Goal: Communication & Community: Ask a question

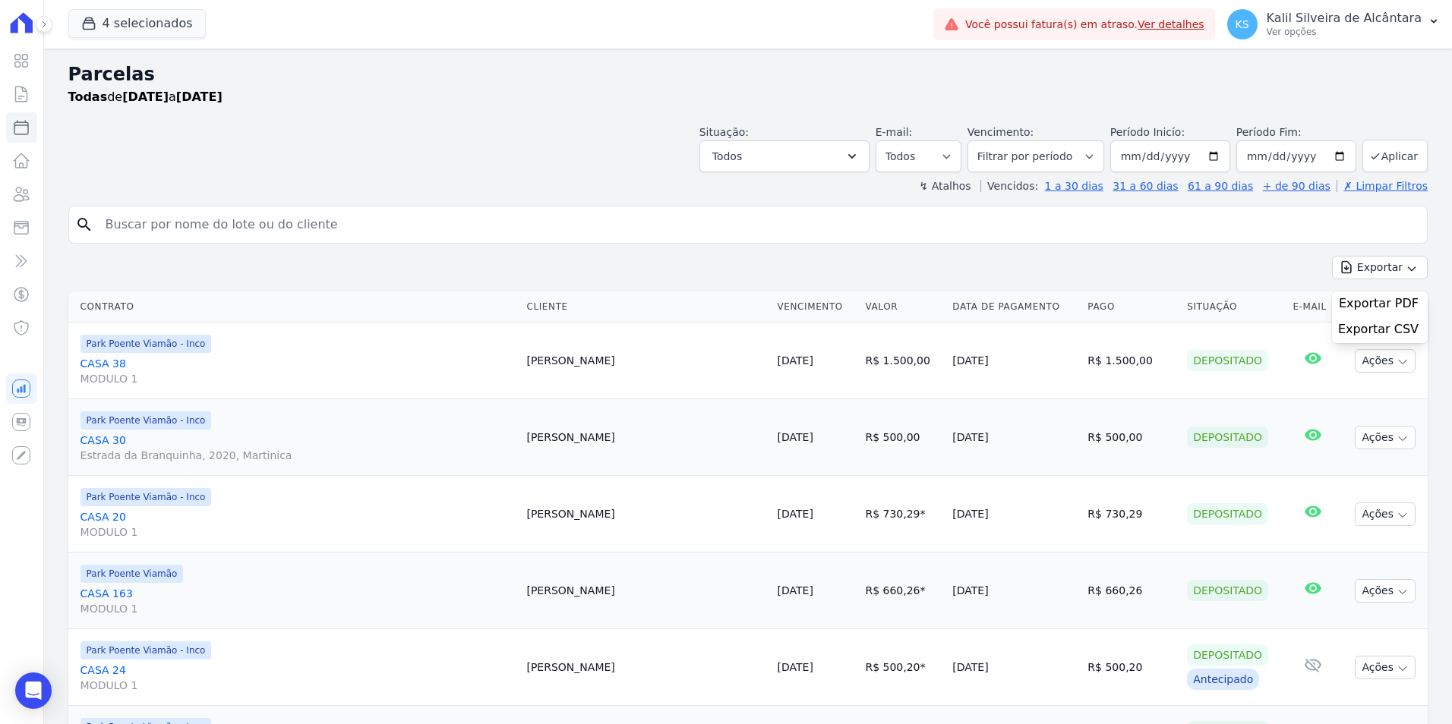
select select
click at [167, 231] on input "search" at bounding box center [758, 225] width 1324 height 30
type input "andreia"
select select
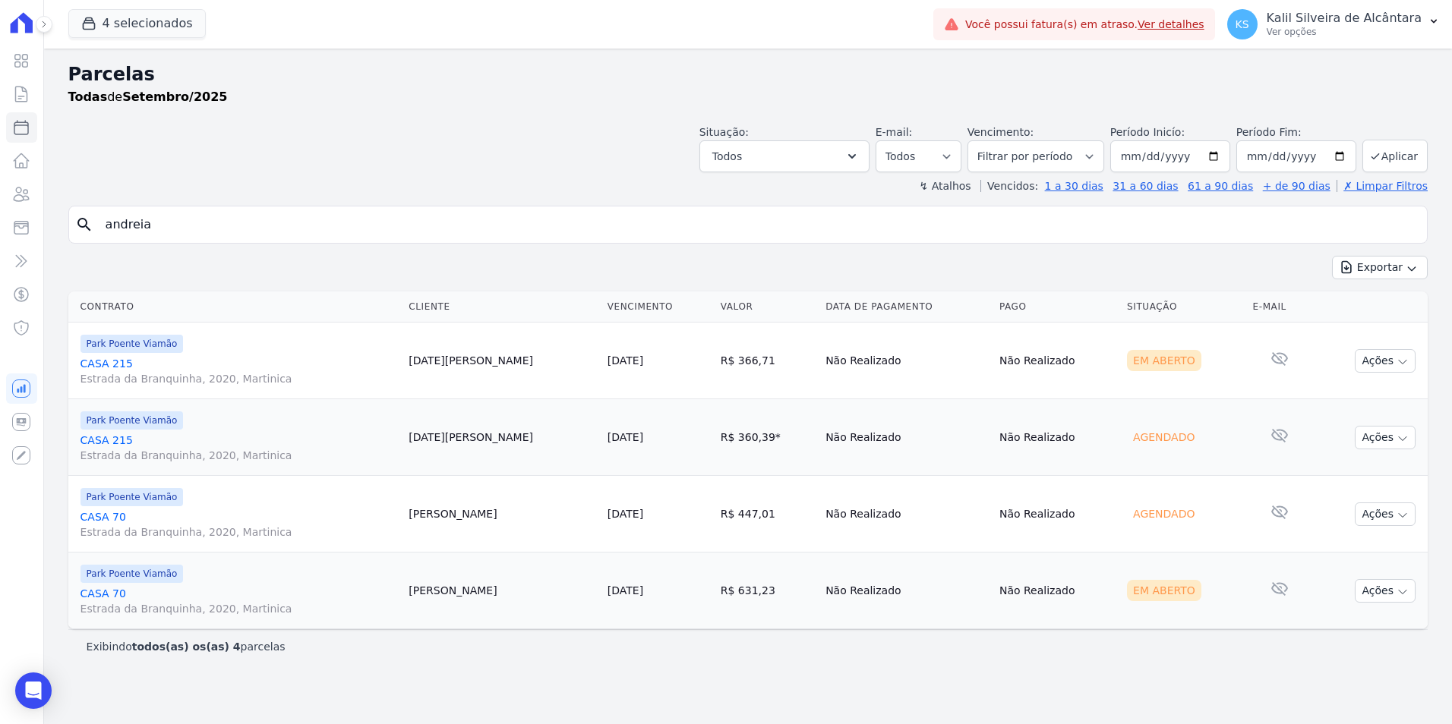
click at [92, 595] on link "CASA 70 Estrada da Branquinha, 2020, Martinica" at bounding box center [238, 601] width 317 height 30
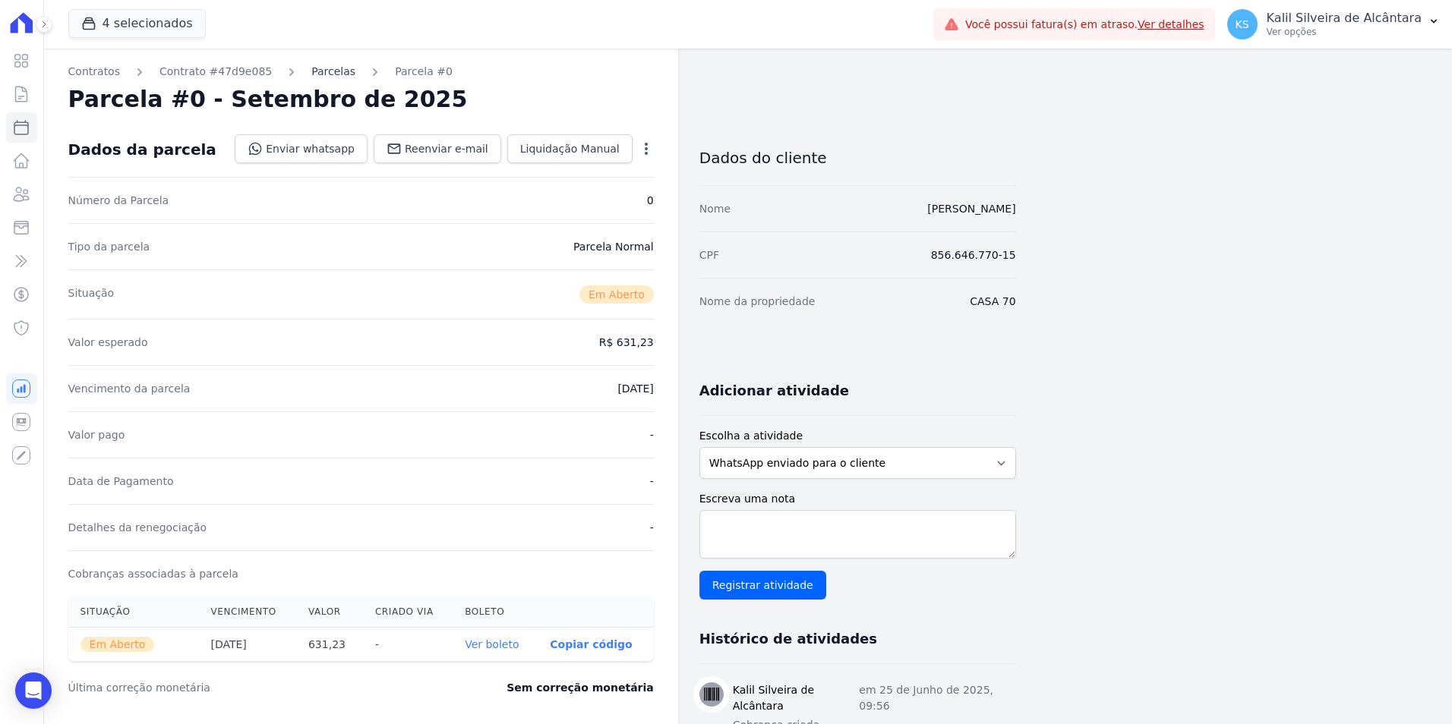
click at [311, 74] on link "Parcelas" at bounding box center [333, 72] width 44 height 16
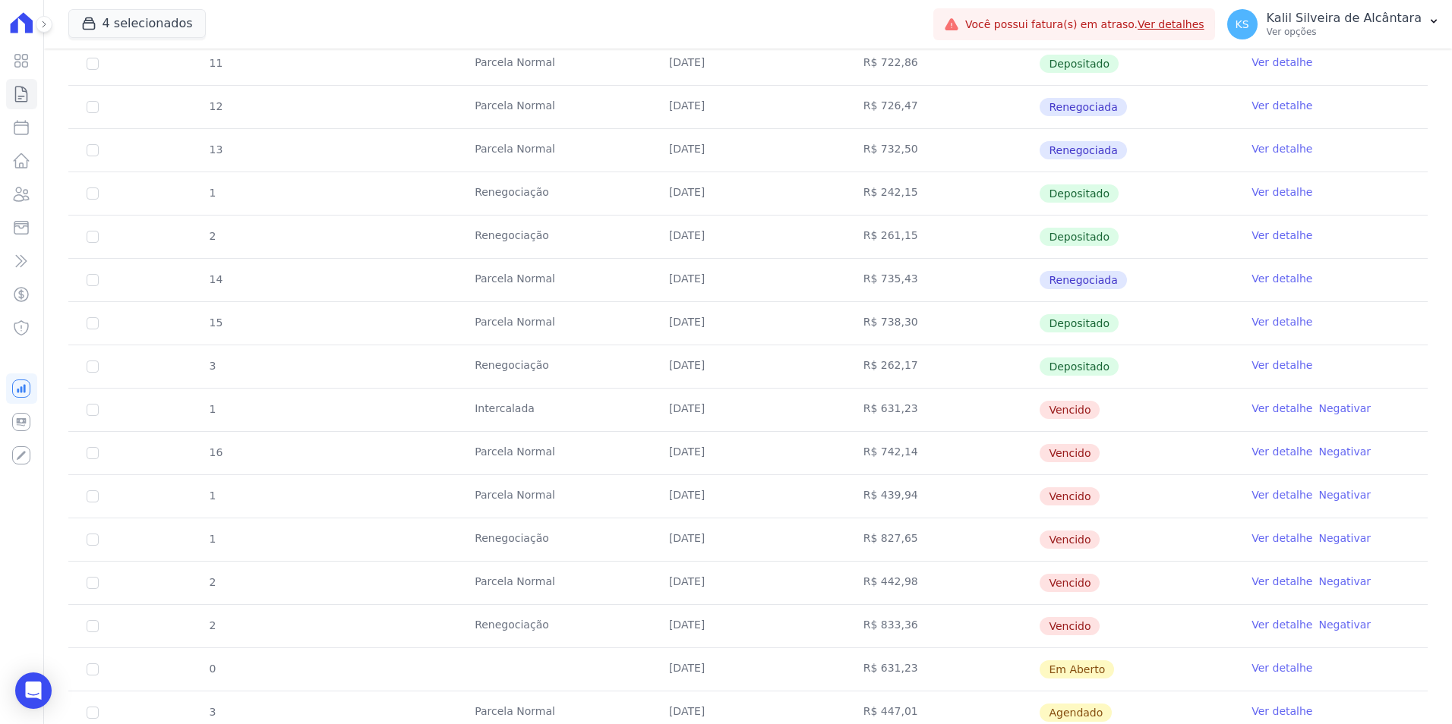
scroll to position [380, 0]
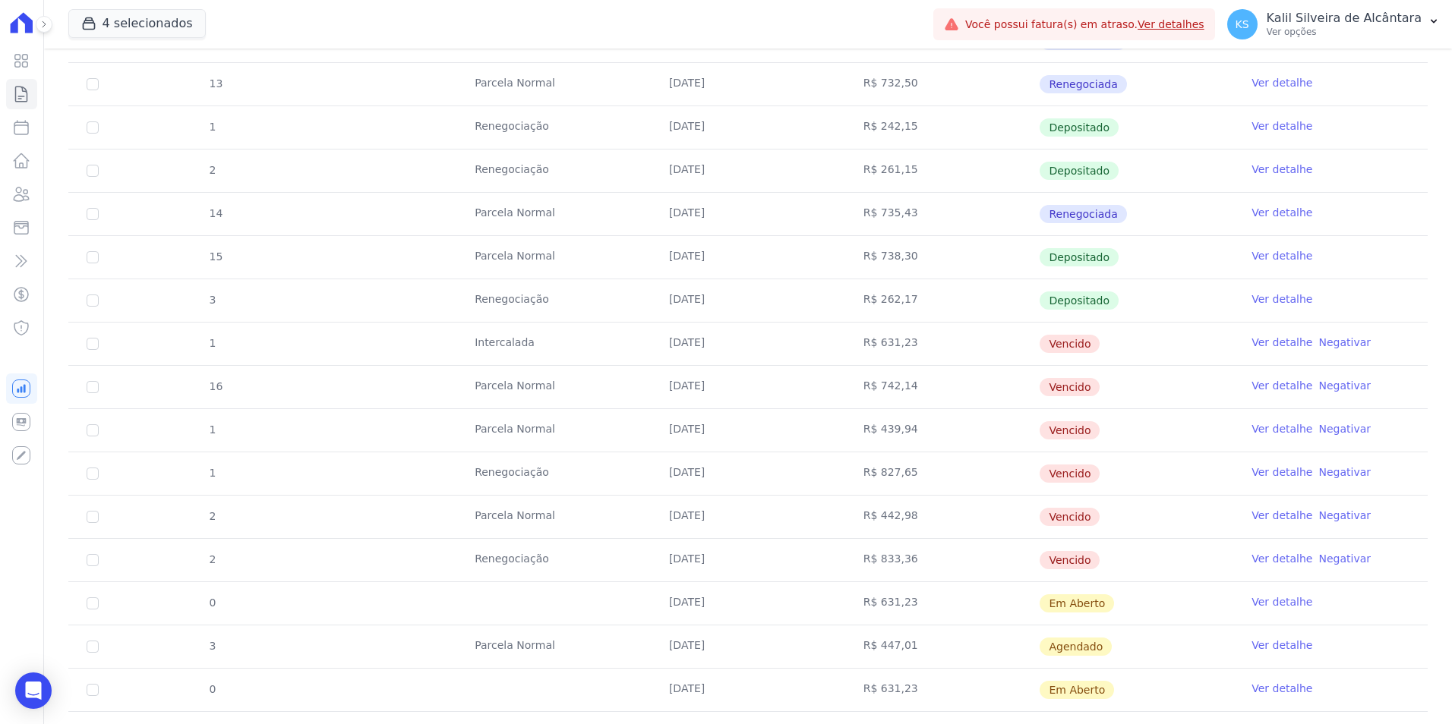
drag, startPoint x: 942, startPoint y: 559, endPoint x: 455, endPoint y: 341, distance: 534.0
click at [455, 341] on tbody "11 Parcela Normal 25/01/2025 R$ 722,86 Depositado Ver detalhe 12 Parcela Normal…" at bounding box center [747, 451] width 1359 height 951
click at [652, 437] on td "25/07/2025" at bounding box center [748, 430] width 194 height 43
drag, startPoint x: 664, startPoint y: 517, endPoint x: 708, endPoint y: 529, distance: 46.4
click at [708, 529] on td "25/08/2025" at bounding box center [748, 517] width 194 height 43
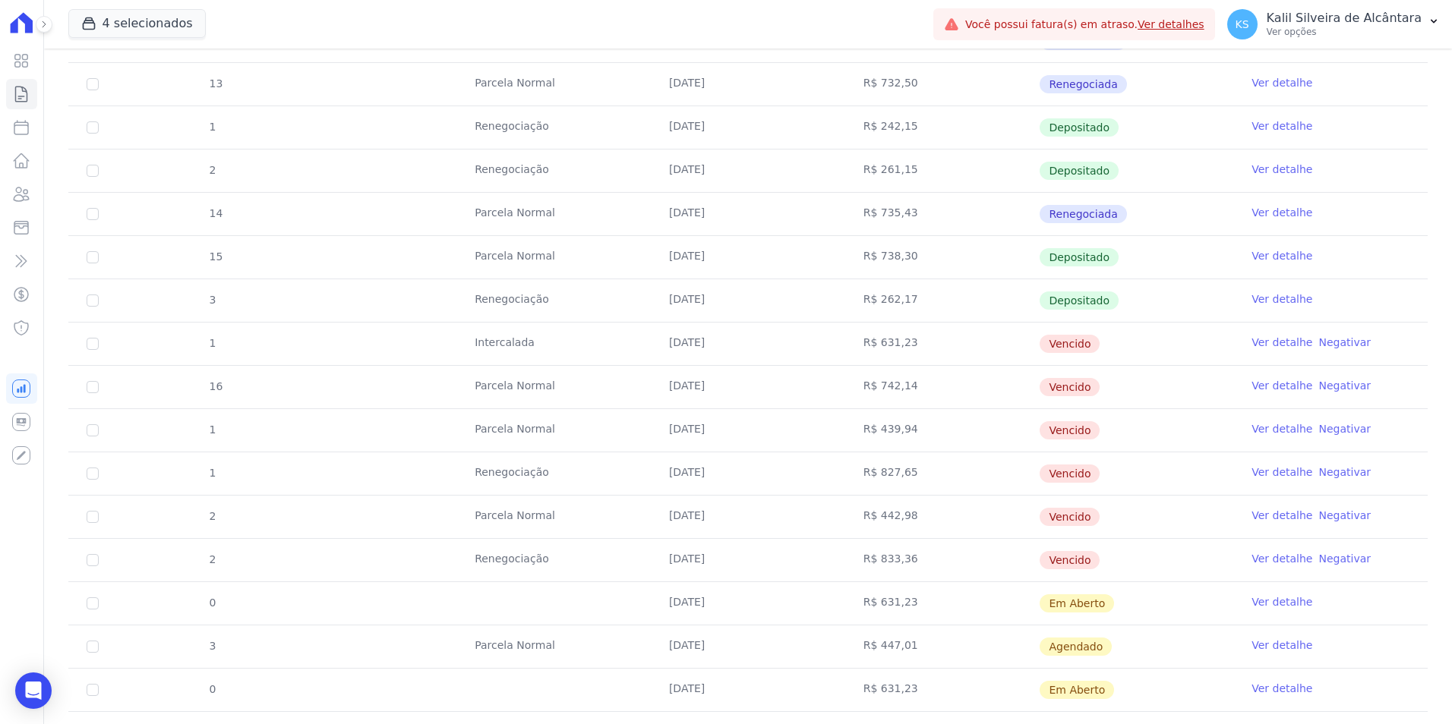
drag, startPoint x: 708, startPoint y: 529, endPoint x: 731, endPoint y: 571, distance: 47.6
click at [731, 571] on td "25/08/2025" at bounding box center [748, 560] width 194 height 43
drag, startPoint x: 727, startPoint y: 567, endPoint x: 853, endPoint y: 557, distance: 125.7
click at [853, 557] on tr "2 Renegociação 25/08/2025 R$ 833,36 Vencido Ver detalhe Negativar" at bounding box center [747, 559] width 1359 height 43
click at [1021, 554] on td "R$ 833,36" at bounding box center [942, 560] width 194 height 43
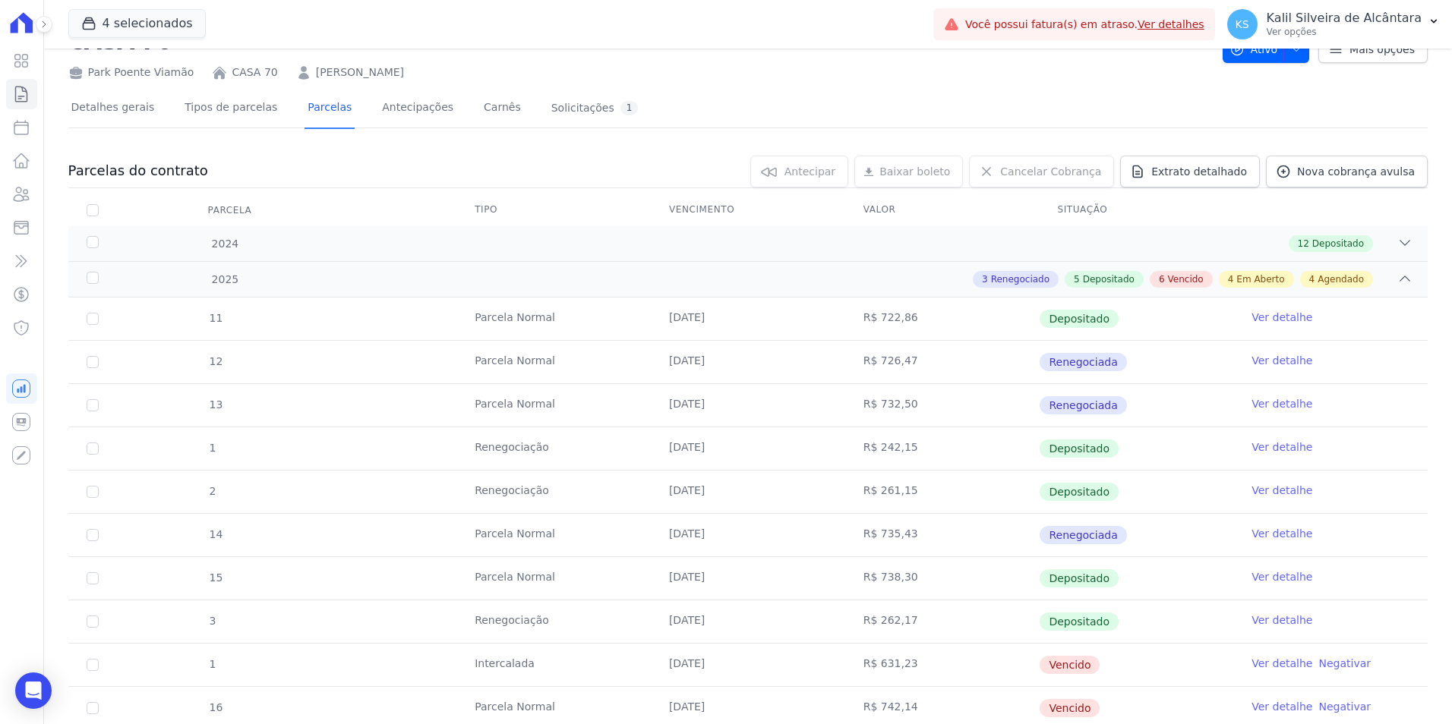
scroll to position [0, 0]
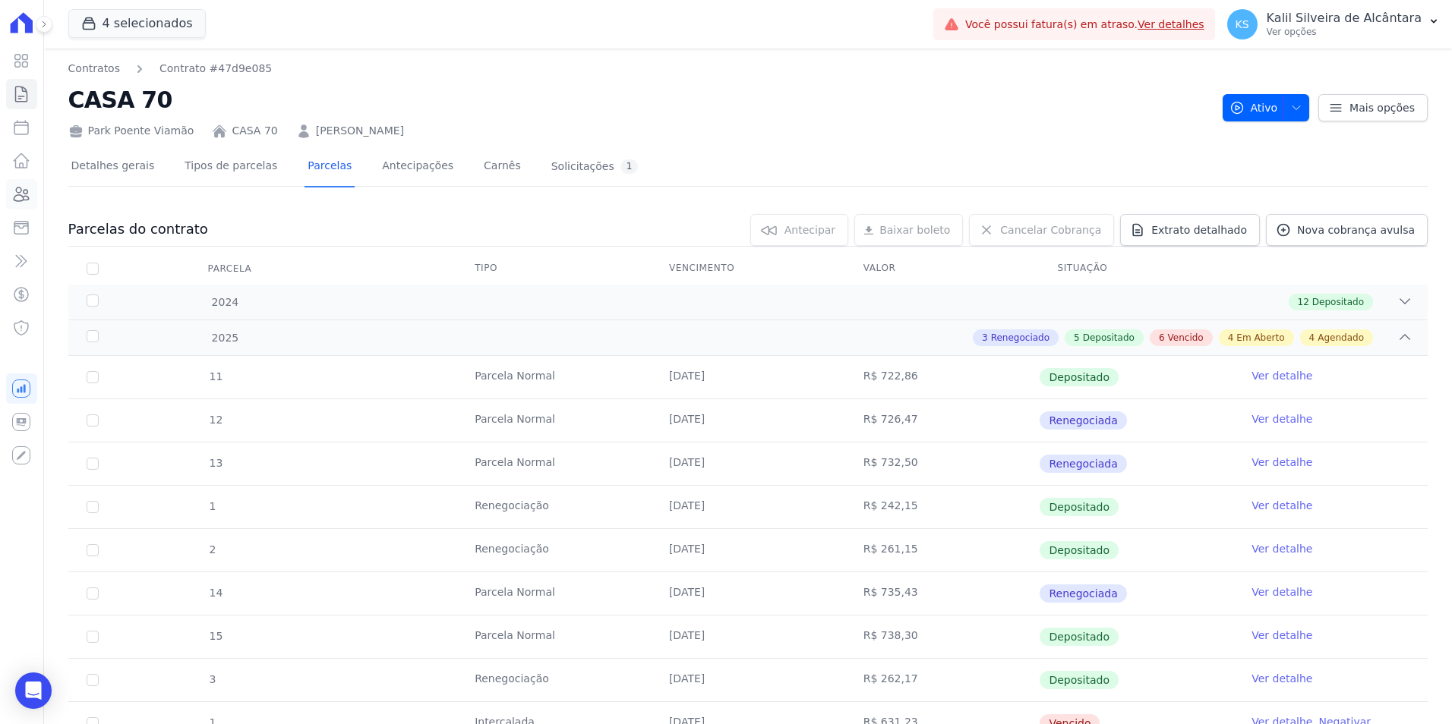
click at [21, 201] on icon at bounding box center [21, 195] width 15 height 14
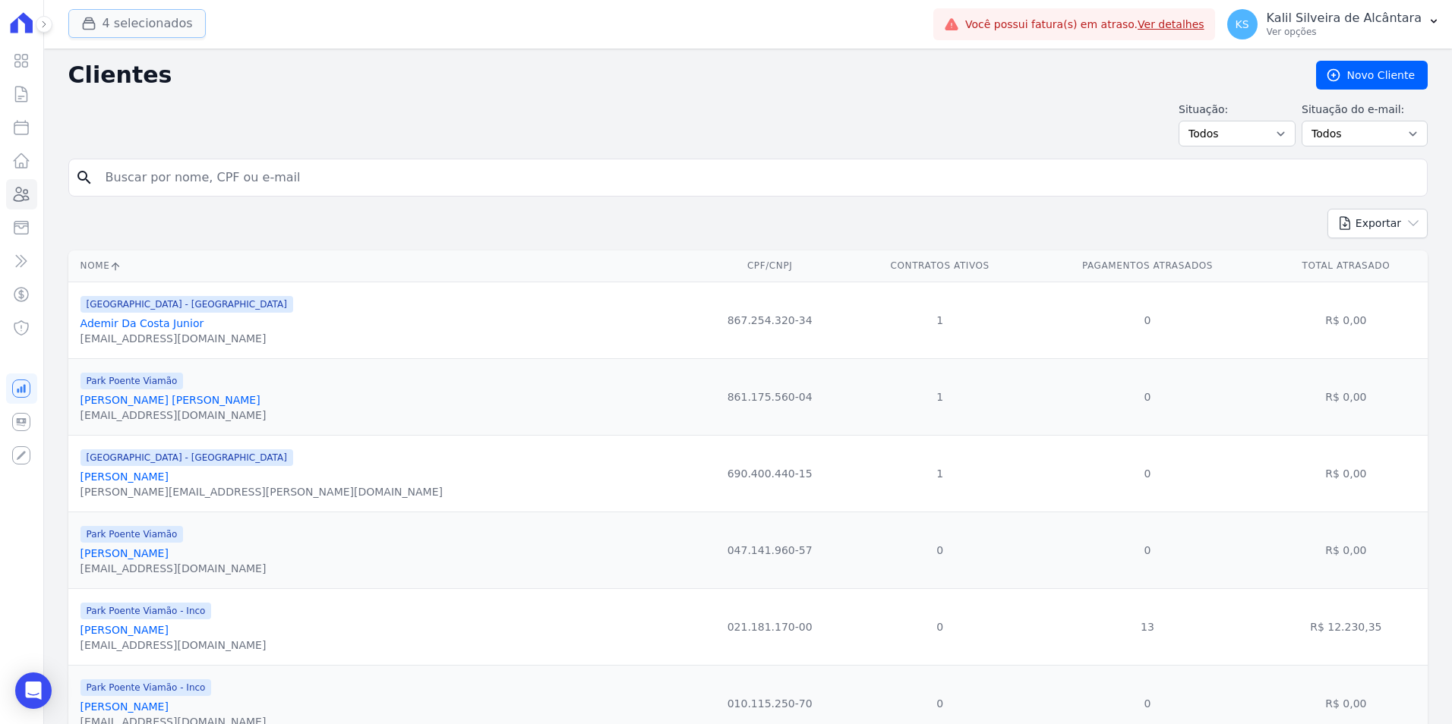
click at [131, 24] on button "4 selecionados" at bounding box center [136, 23] width 137 height 29
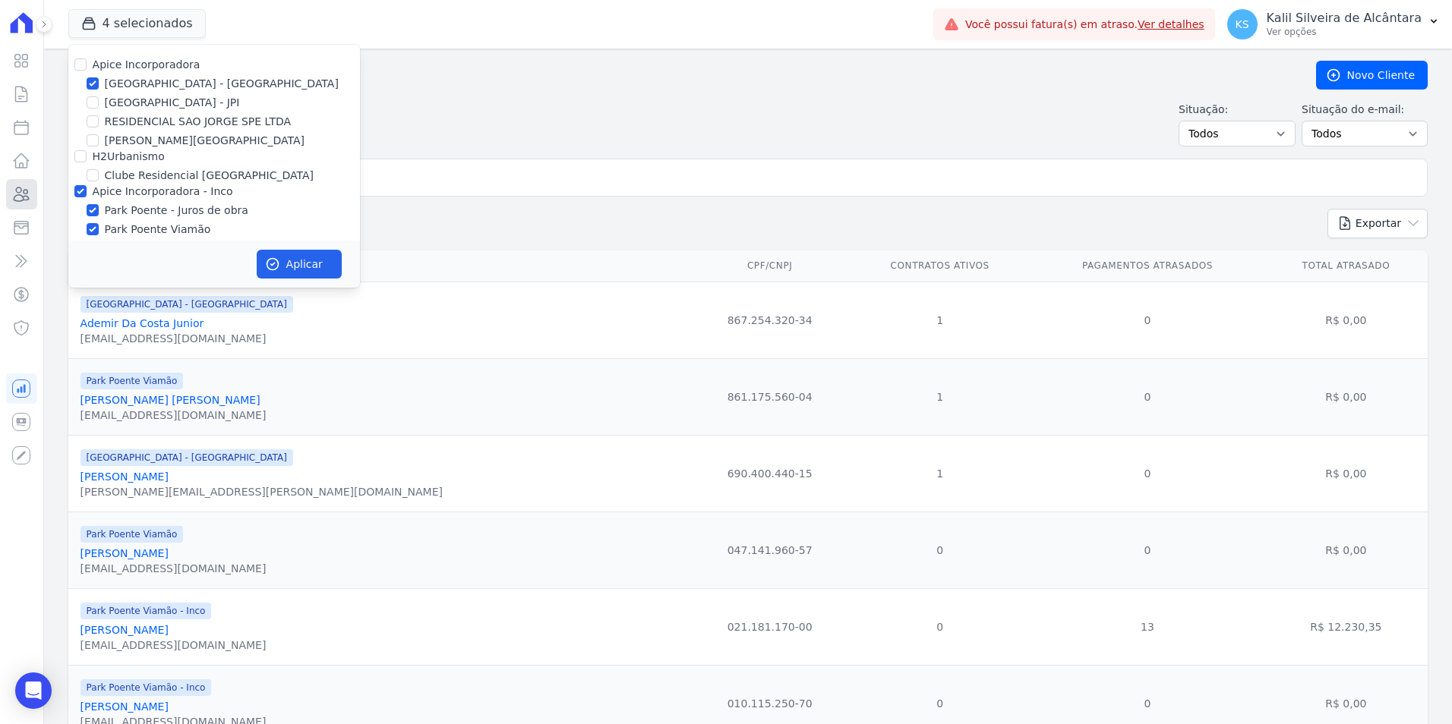
click at [24, 194] on icon at bounding box center [21, 194] width 18 height 18
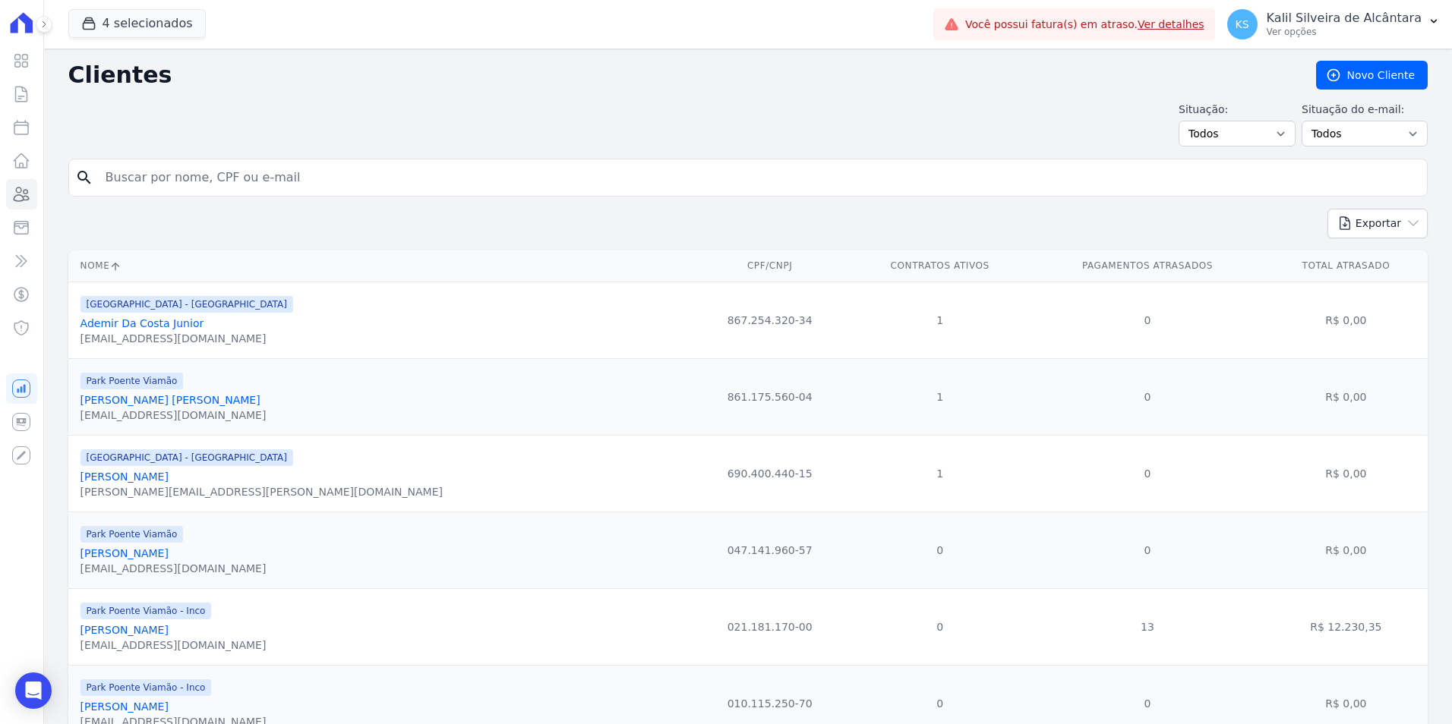
click at [129, 187] on input "search" at bounding box center [758, 178] width 1324 height 30
type input "carlos eron de matos"
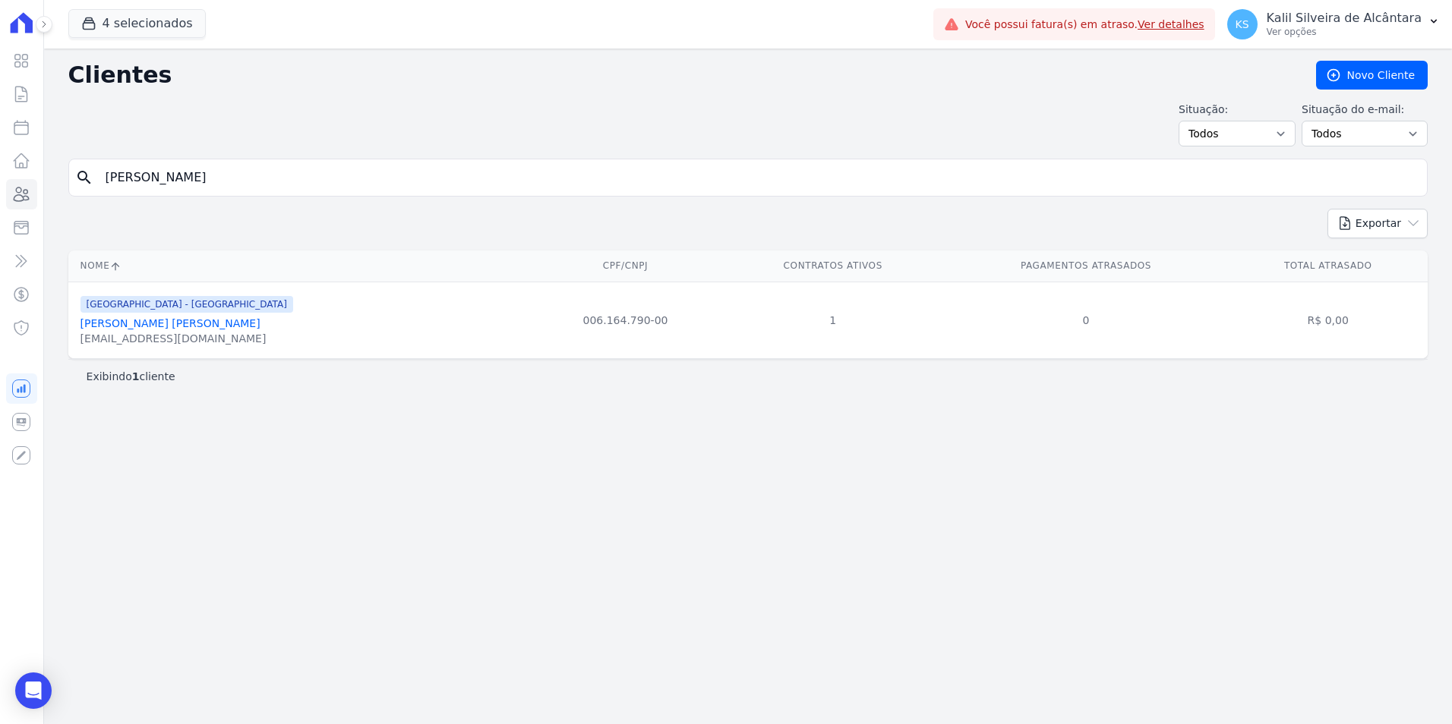
click at [191, 320] on link "Carlos Eron De Matos Farias" at bounding box center [170, 323] width 180 height 12
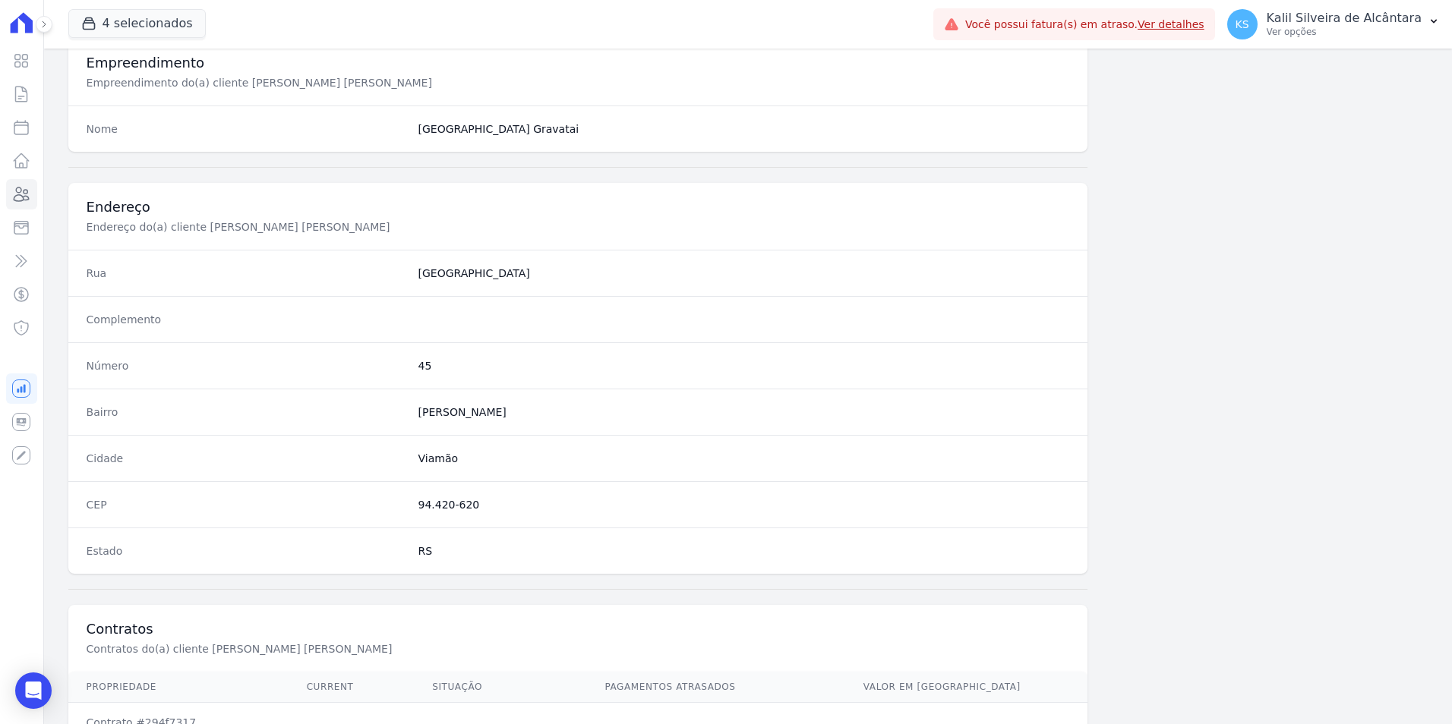
scroll to position [696, 0]
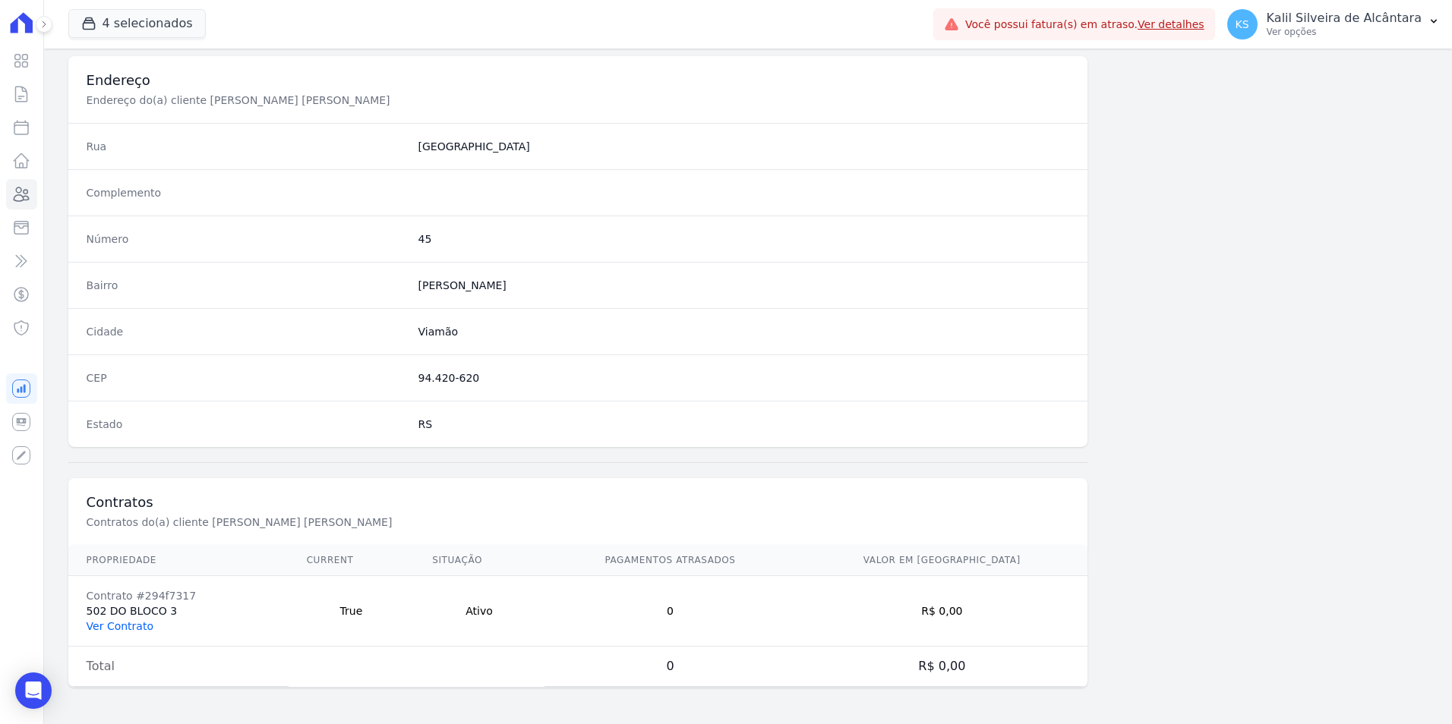
click at [133, 626] on link "Ver Contrato" at bounding box center [120, 626] width 67 height 12
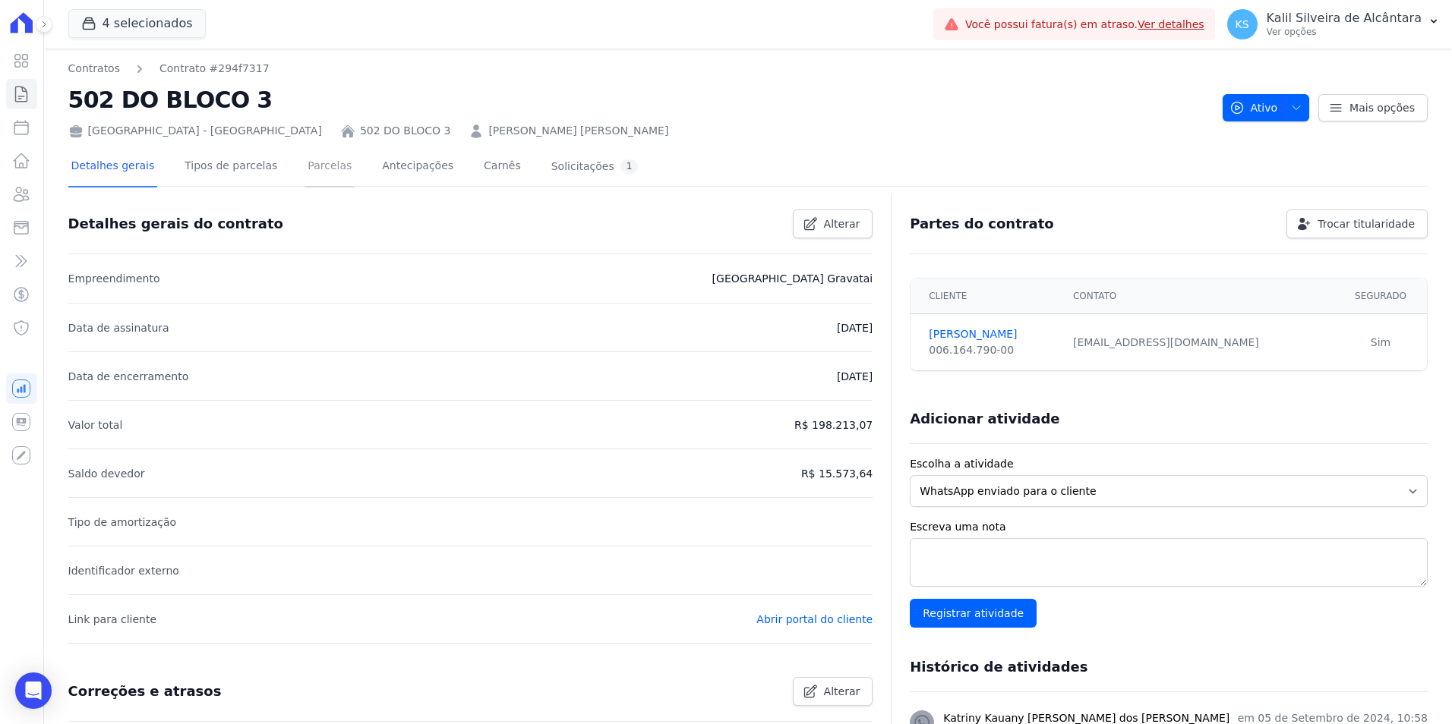
click at [329, 175] on link "Parcelas" at bounding box center [330, 167] width 50 height 40
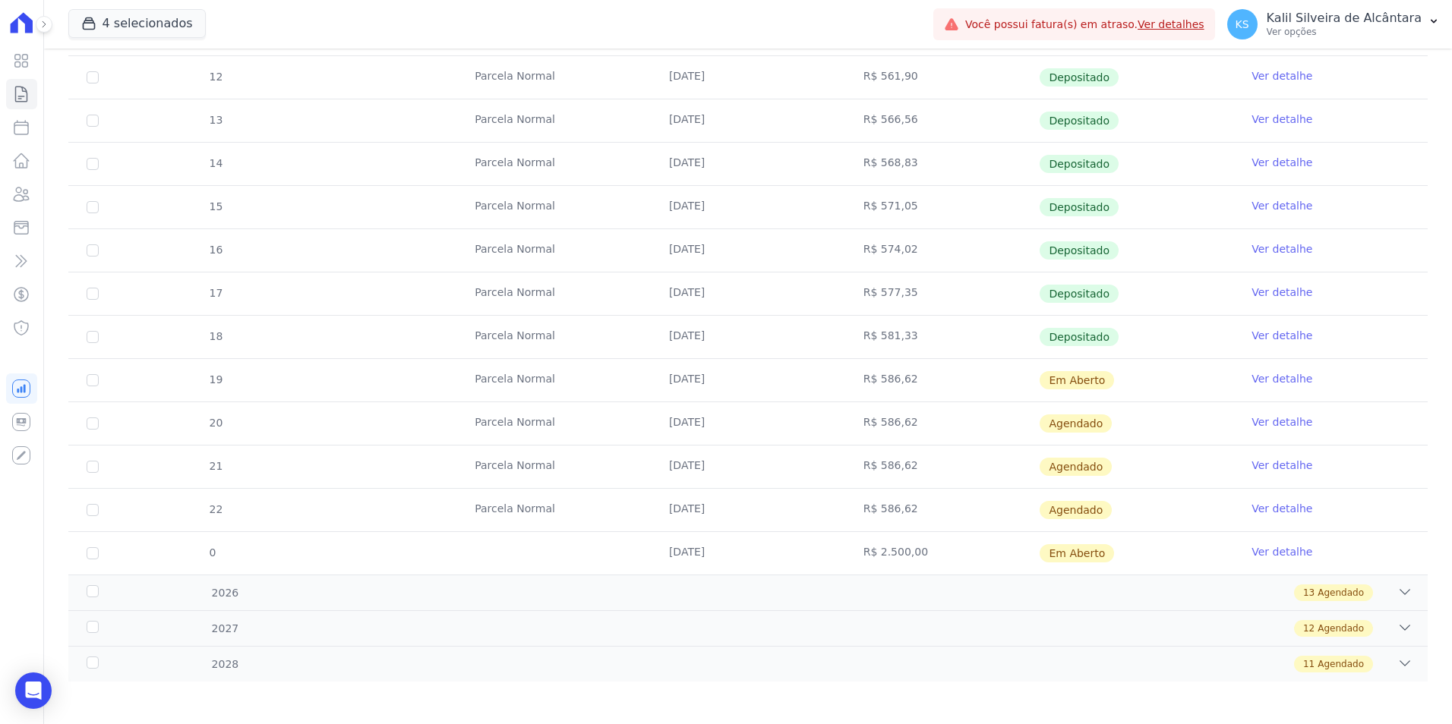
scroll to position [390, 0]
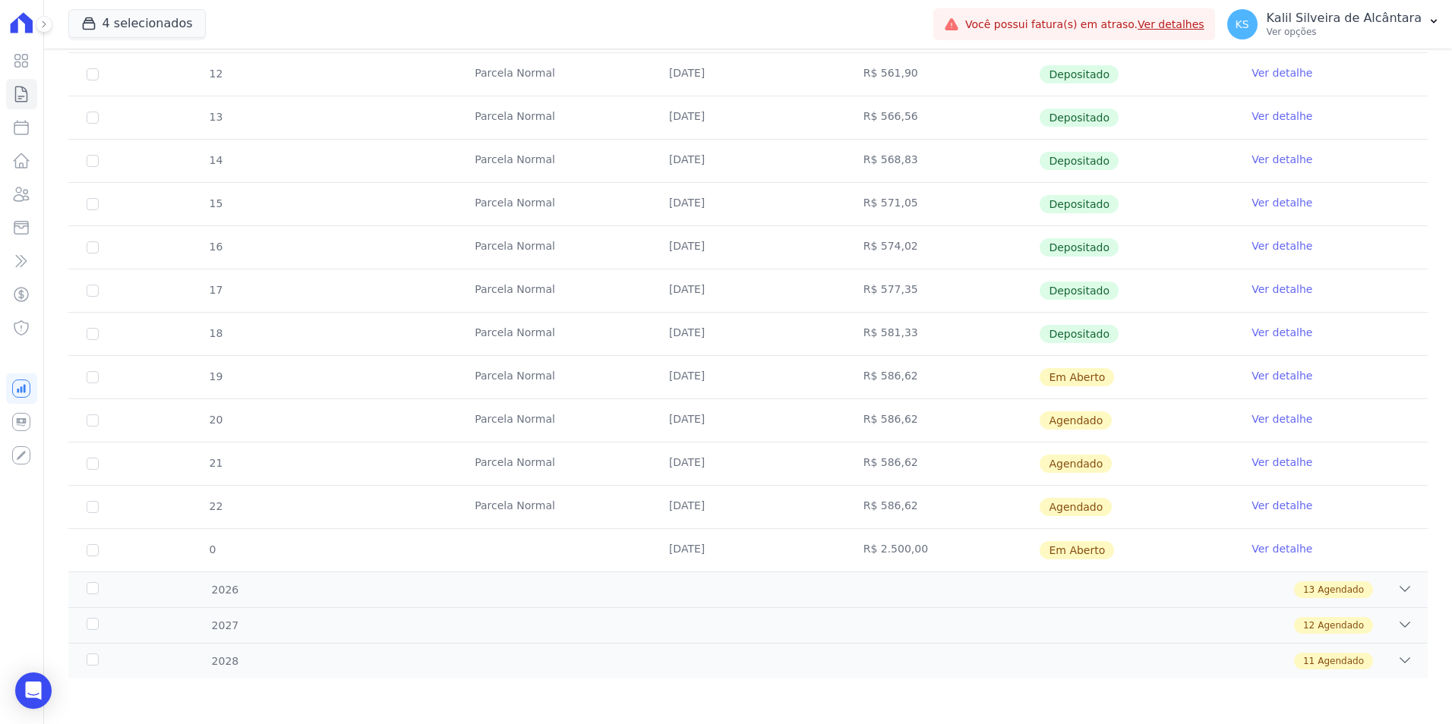
drag, startPoint x: 918, startPoint y: 553, endPoint x: 74, endPoint y: 544, distance: 843.7
click at [74, 544] on tr "0 25/12/2025 R$ 2.500,00 Em Aberto Ver detalhe" at bounding box center [747, 550] width 1359 height 43
click at [21, 197] on icon at bounding box center [21, 194] width 18 height 18
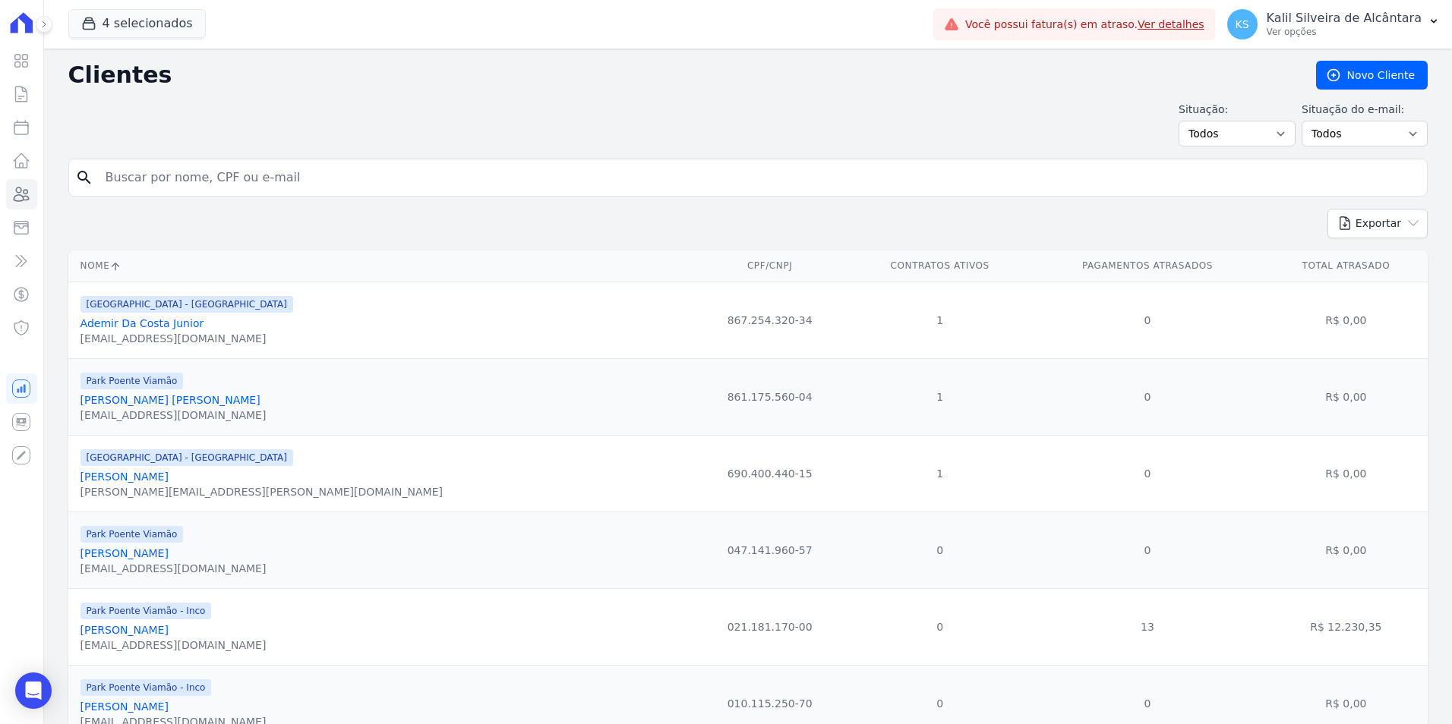
click at [186, 185] on input "search" at bounding box center [758, 178] width 1324 height 30
type input "lilian souza"
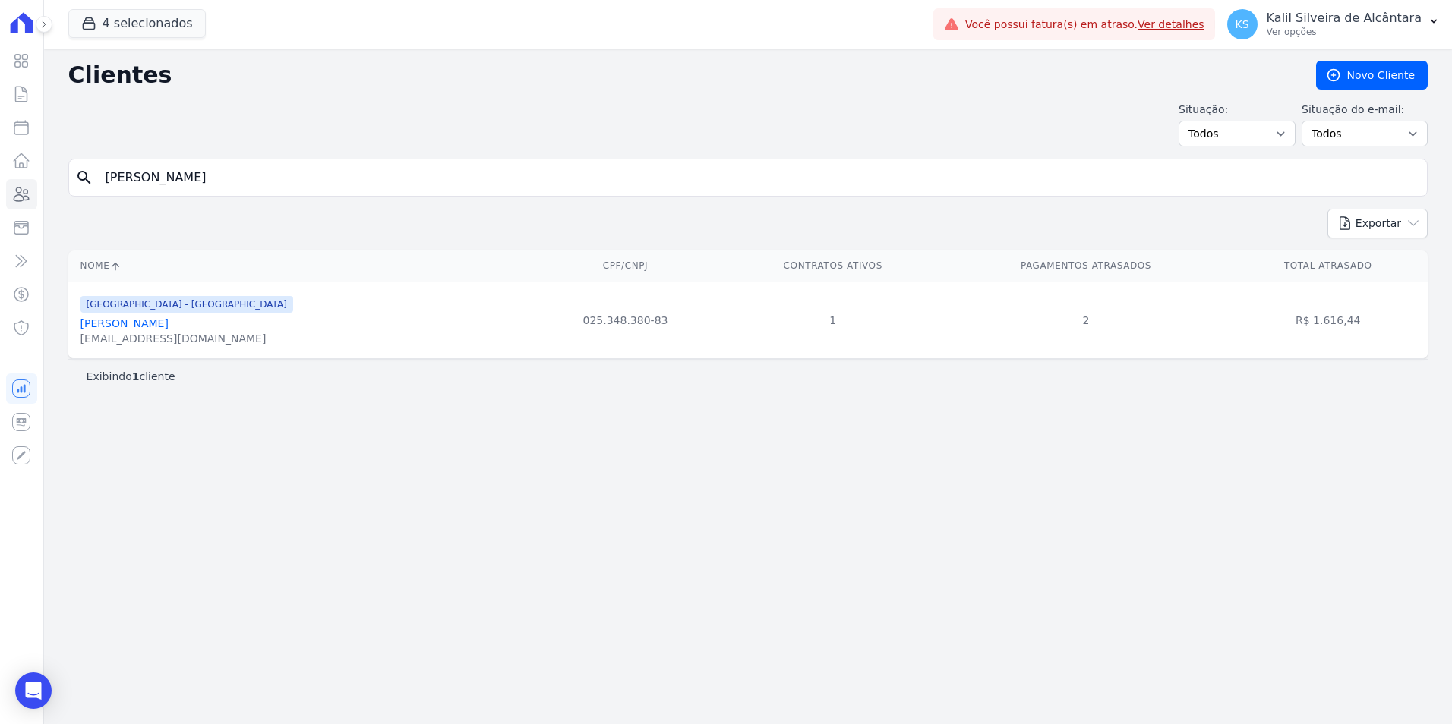
click at [169, 327] on link "Lilian Souza De Medeiros" at bounding box center [124, 323] width 88 height 12
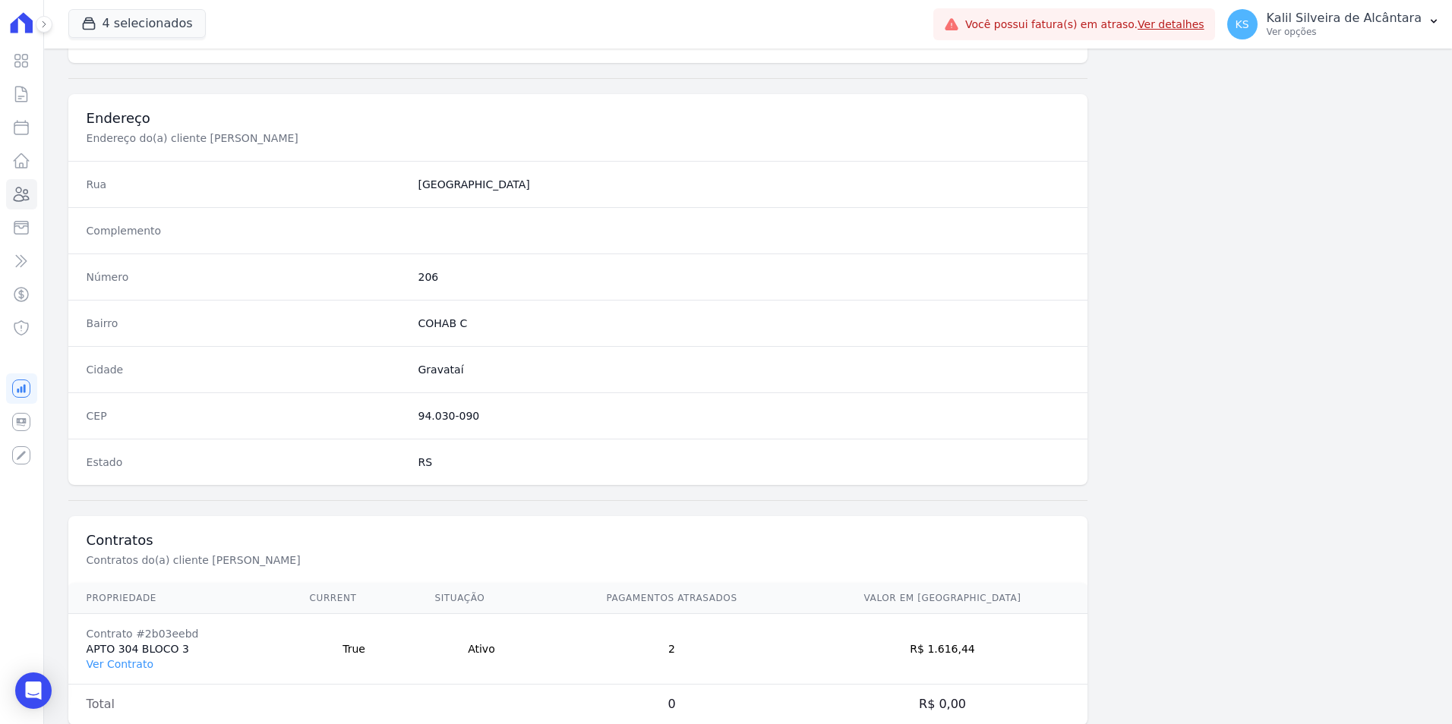
scroll to position [696, 0]
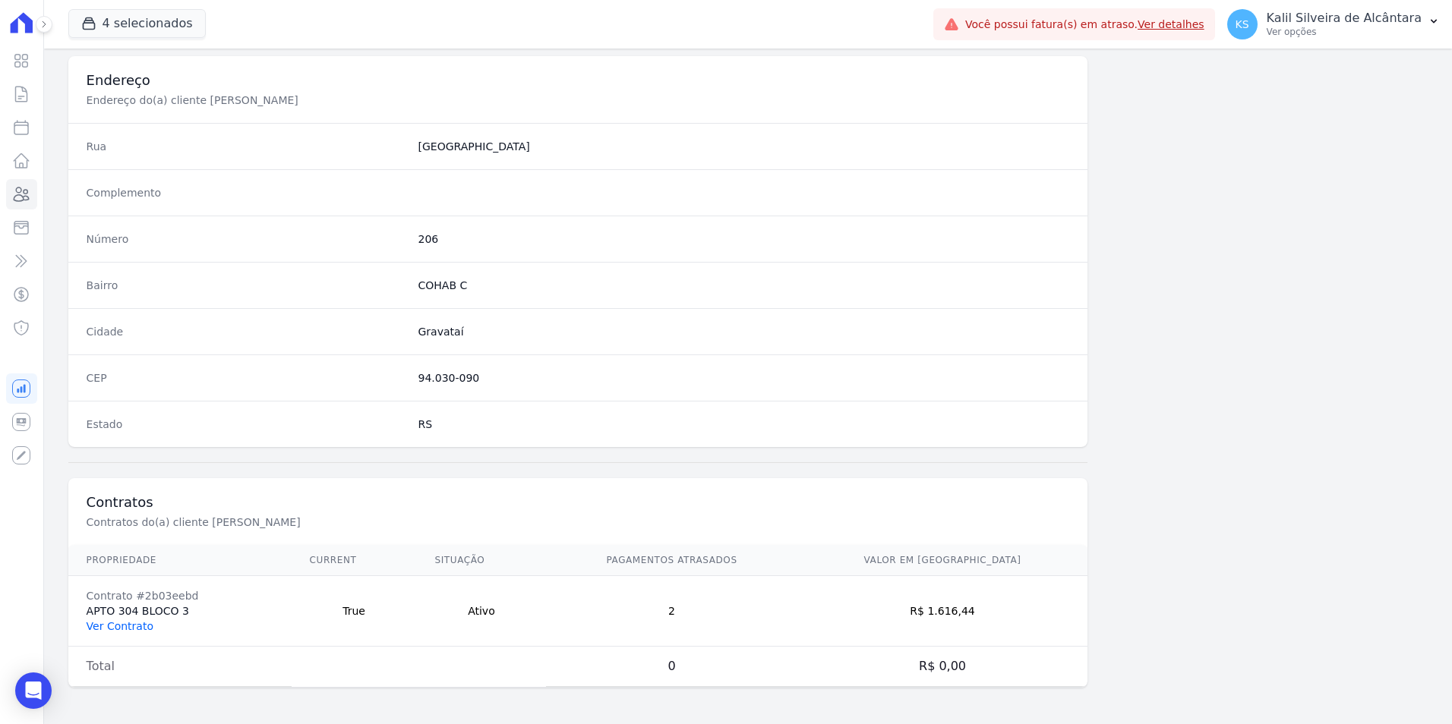
click at [121, 621] on link "Ver Contrato" at bounding box center [120, 626] width 67 height 12
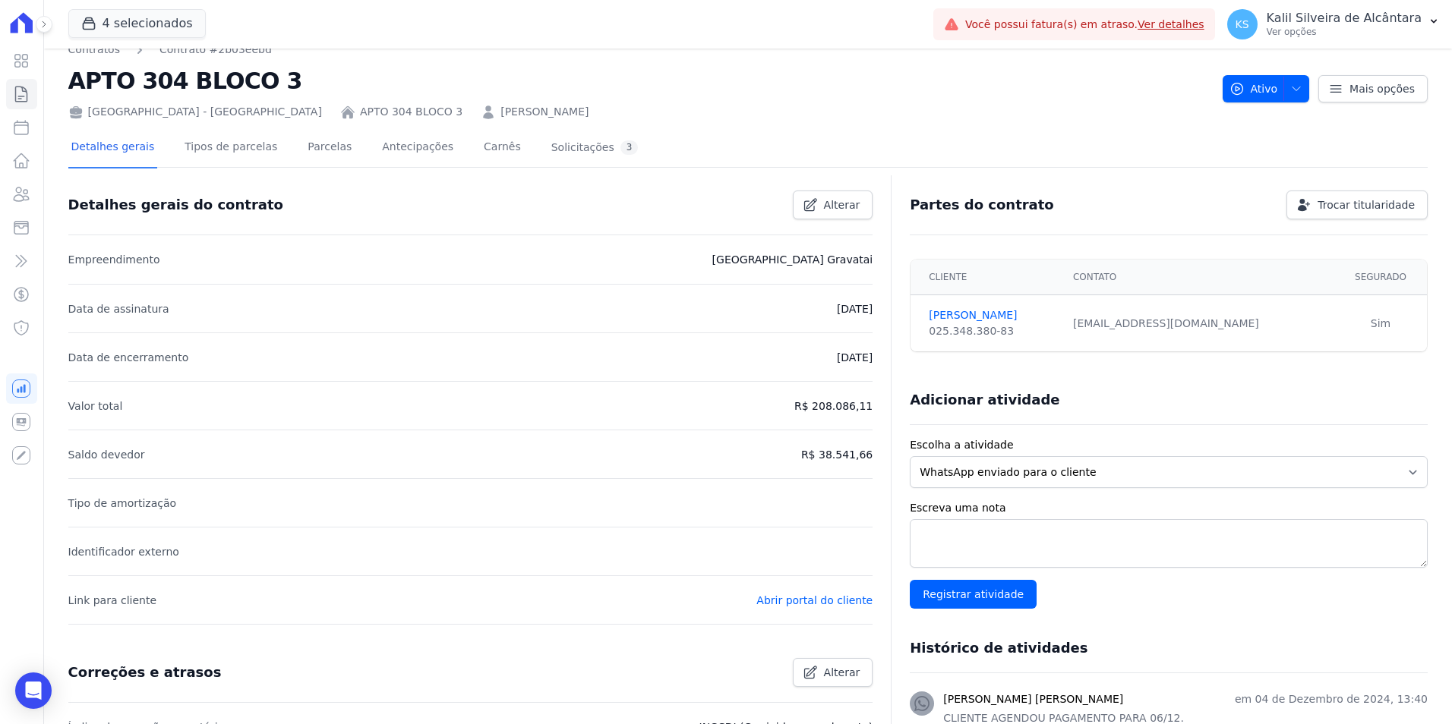
scroll to position [76, 0]
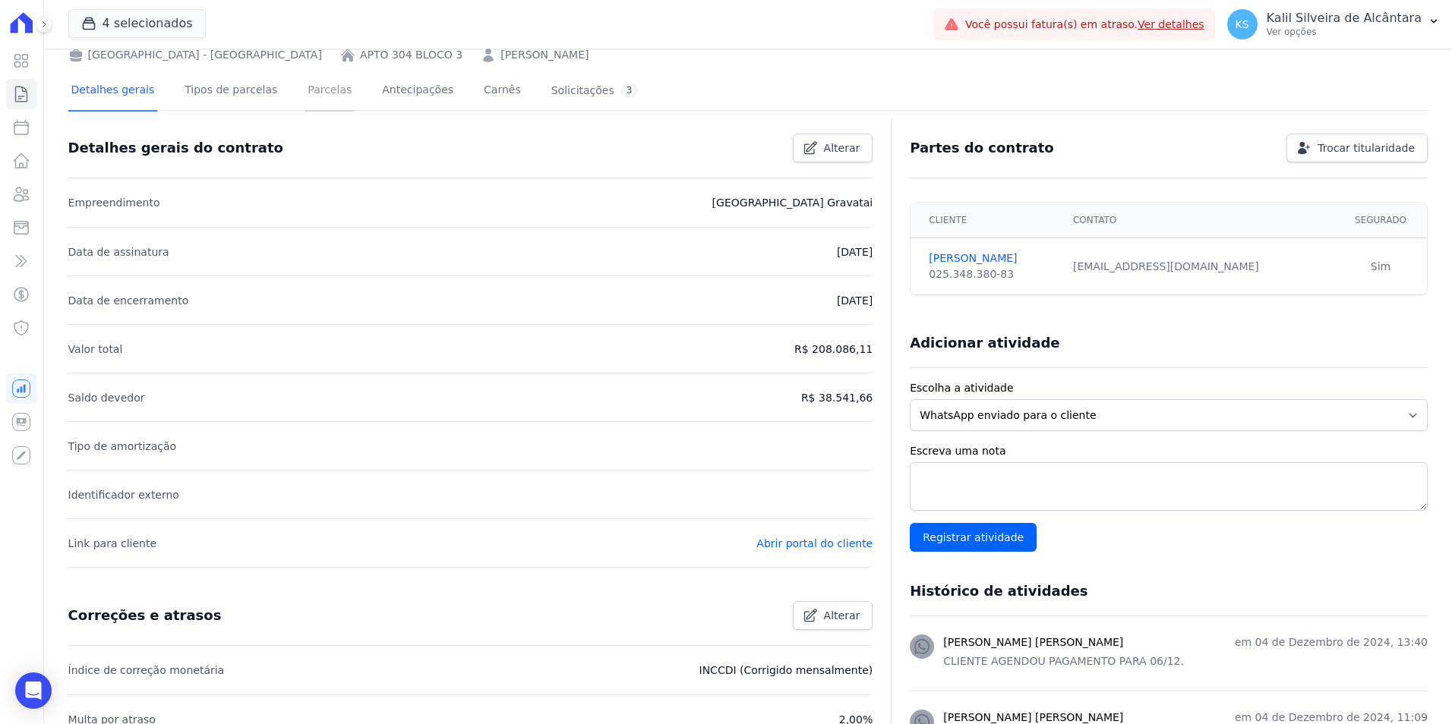
click at [317, 96] on link "Parcelas" at bounding box center [330, 91] width 50 height 40
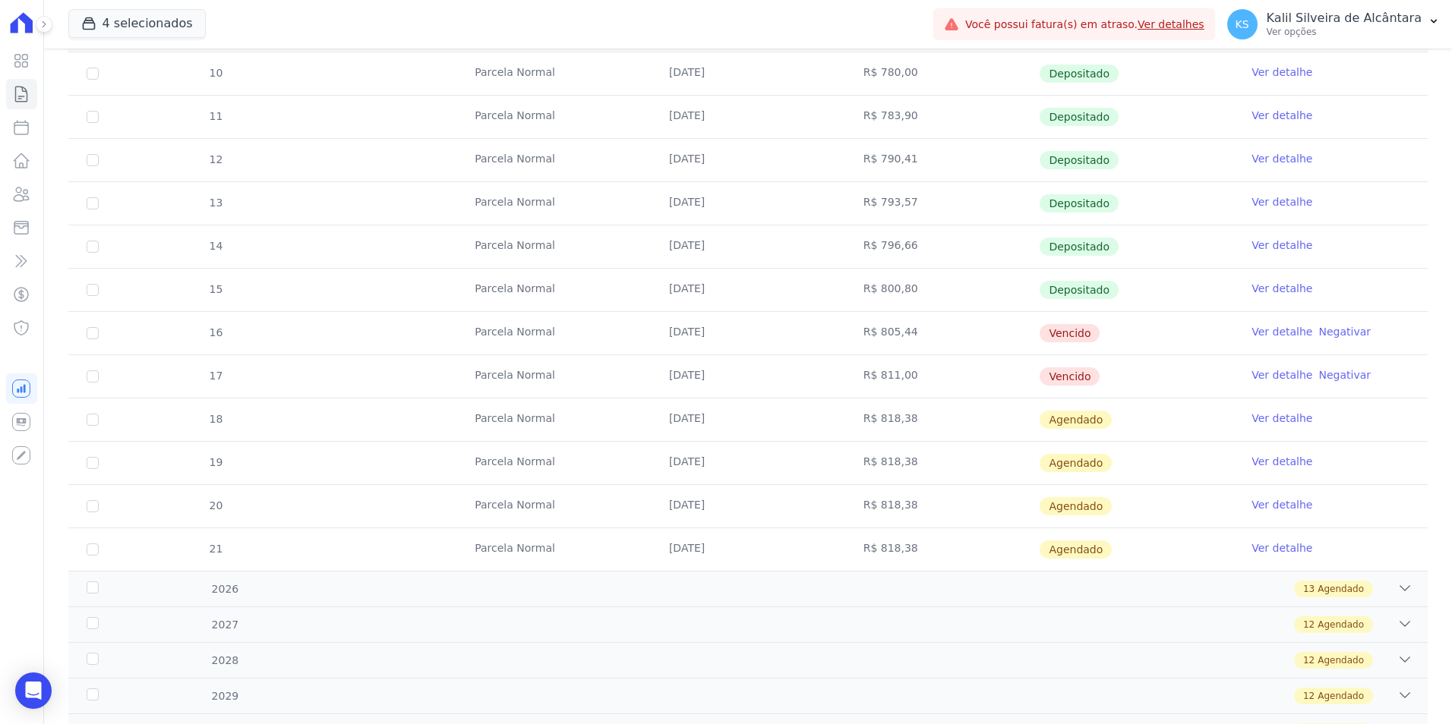
scroll to position [374, 0]
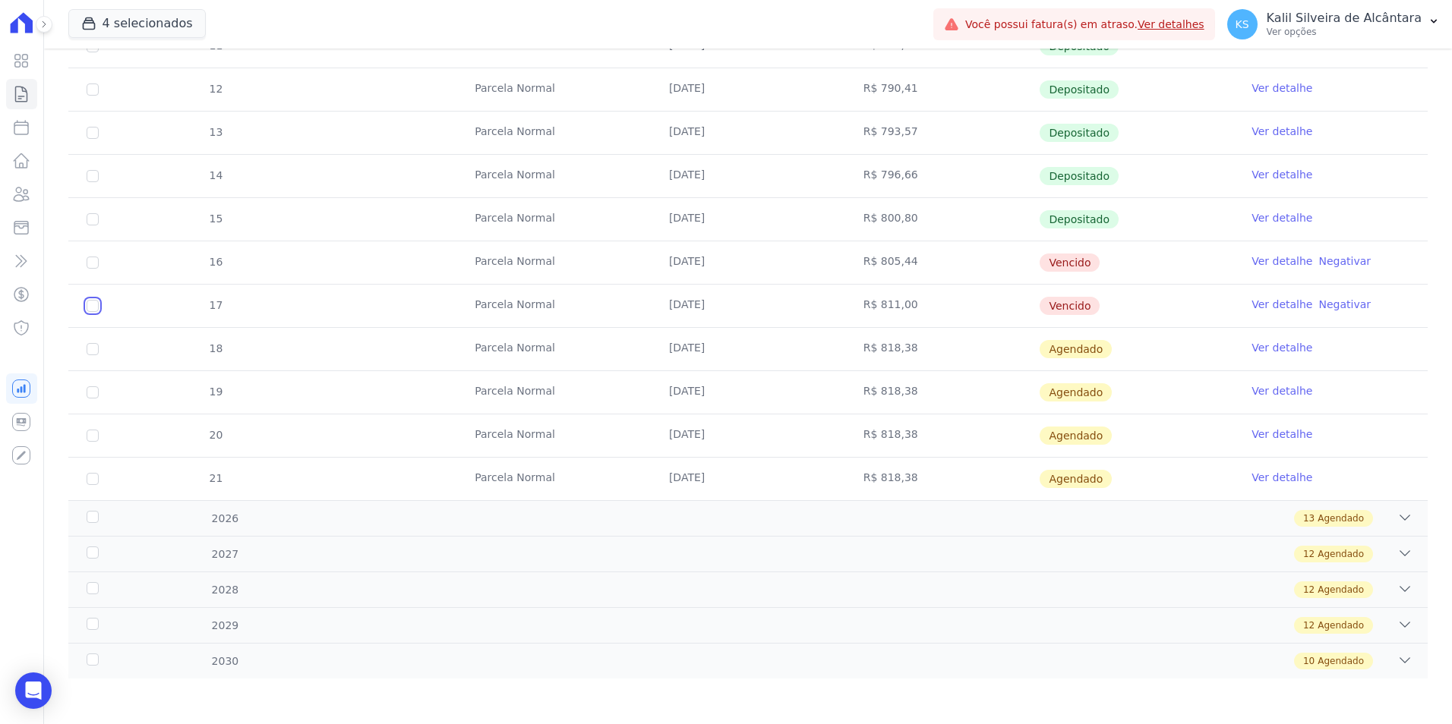
click at [94, 269] on input "checkbox" at bounding box center [93, 263] width 12 height 12
checkbox input "true"
click at [94, 265] on input "checkbox" at bounding box center [93, 263] width 12 height 12
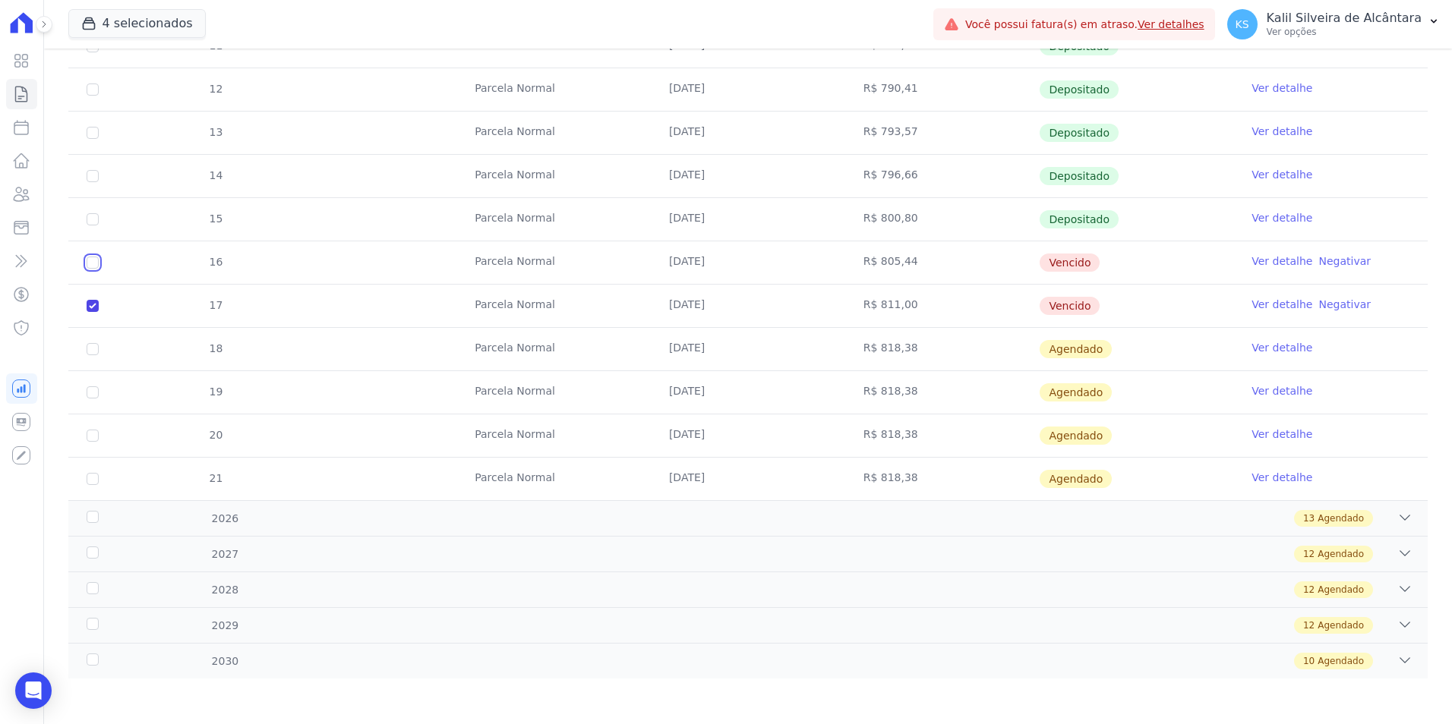
checkbox input "true"
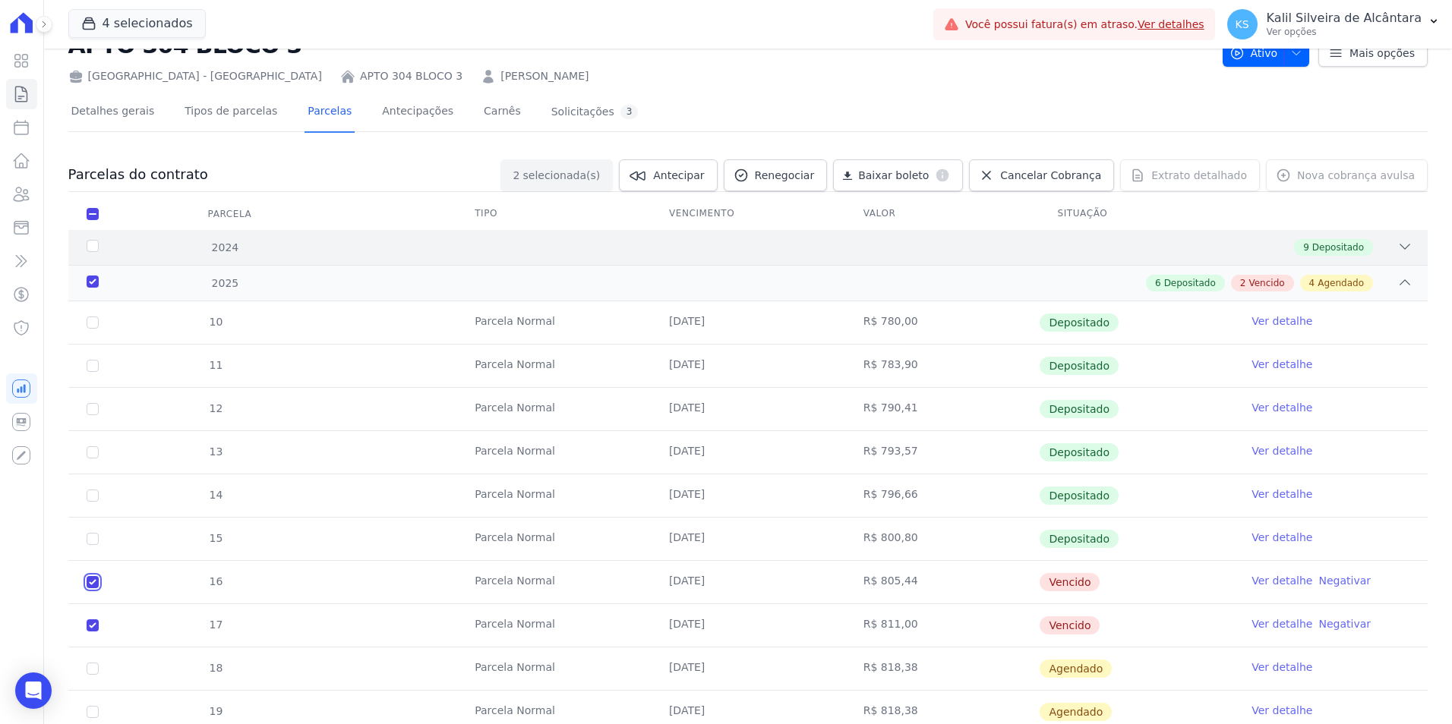
scroll to position [0, 0]
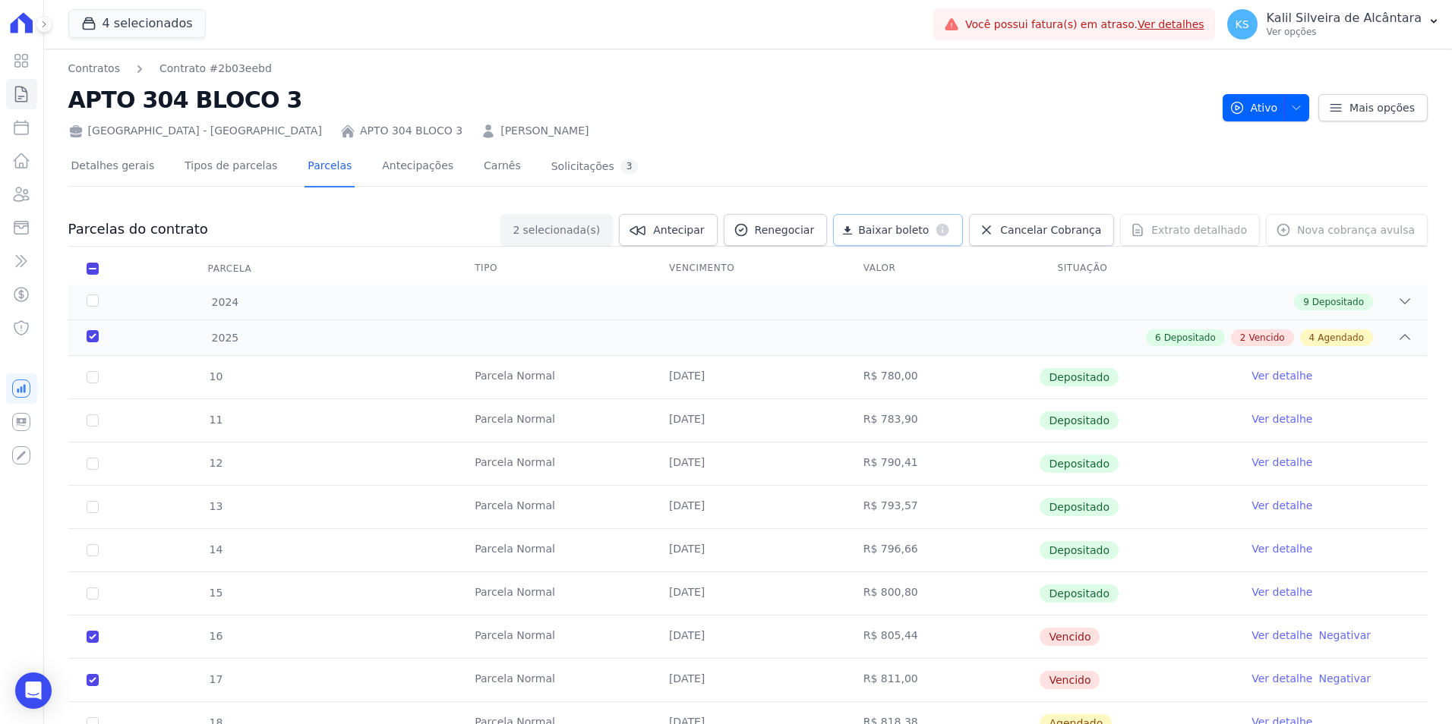
click at [924, 235] on span "Baixar boleto" at bounding box center [893, 229] width 71 height 15
click at [28, 190] on icon at bounding box center [21, 194] width 18 height 18
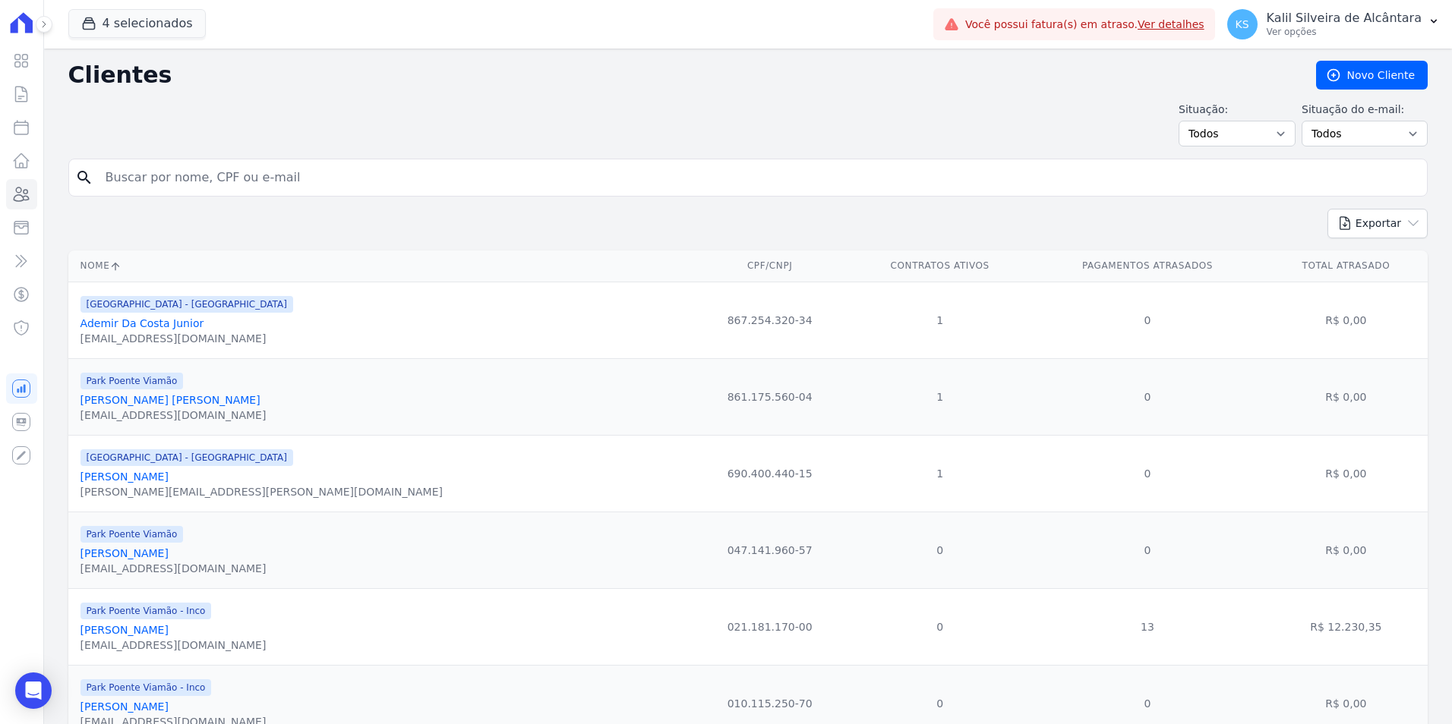
click at [202, 181] on input "search" at bounding box center [758, 178] width 1324 height 30
type input "carlos eron"
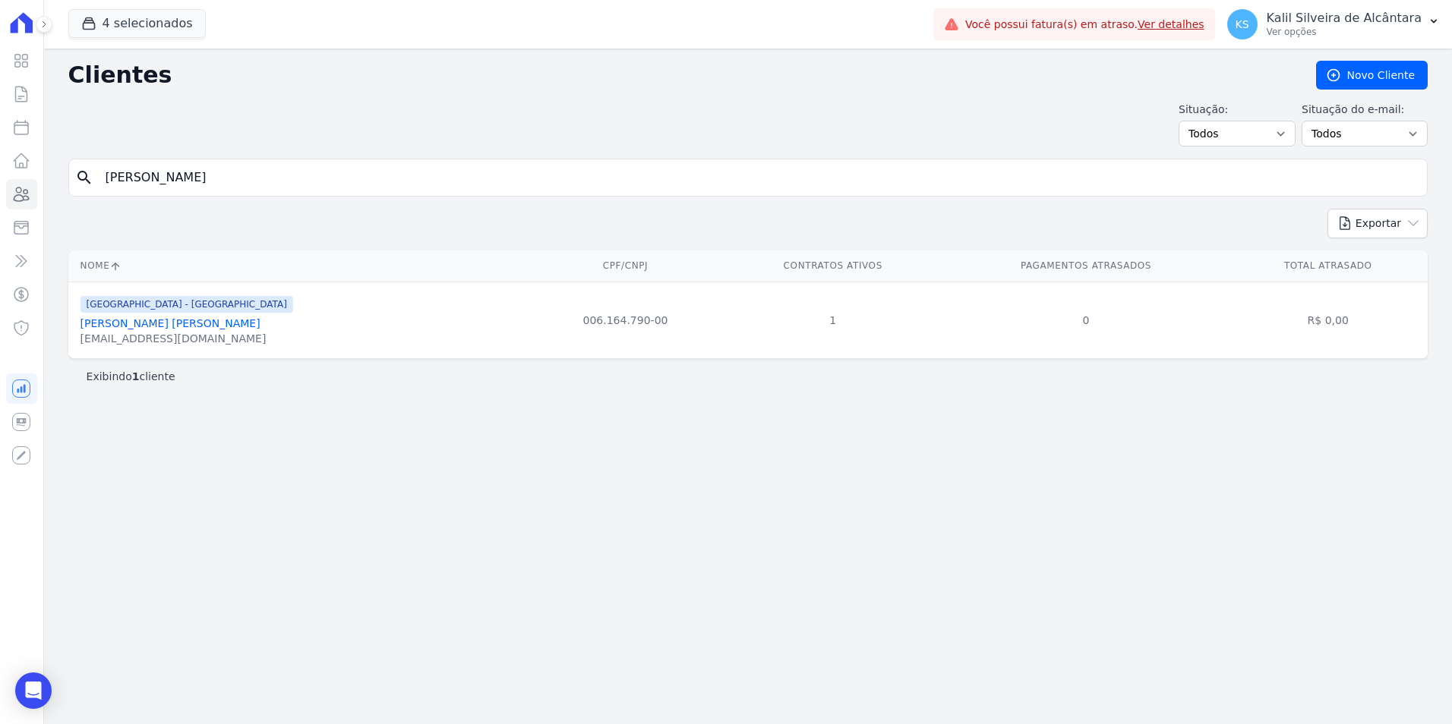
click at [191, 328] on link "Carlos Eron De Matos Farias" at bounding box center [170, 323] width 180 height 12
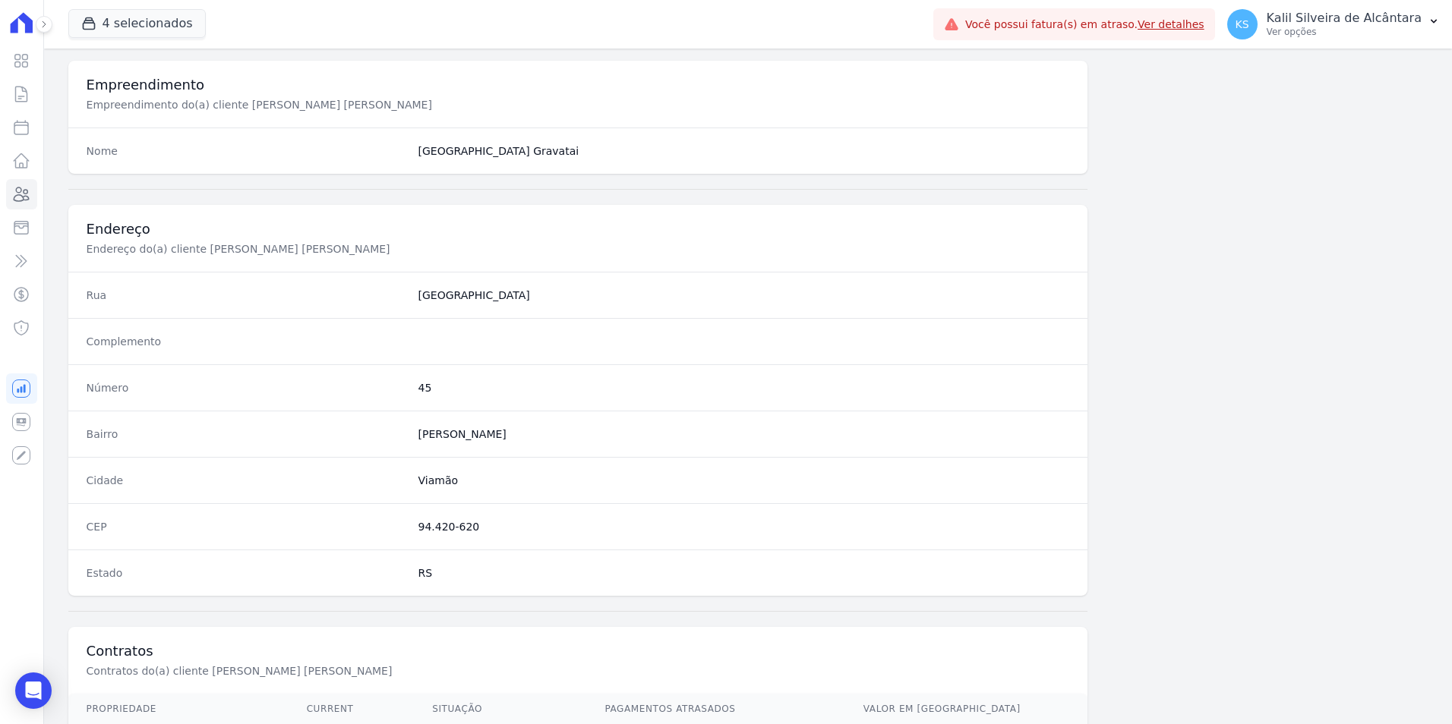
scroll to position [696, 0]
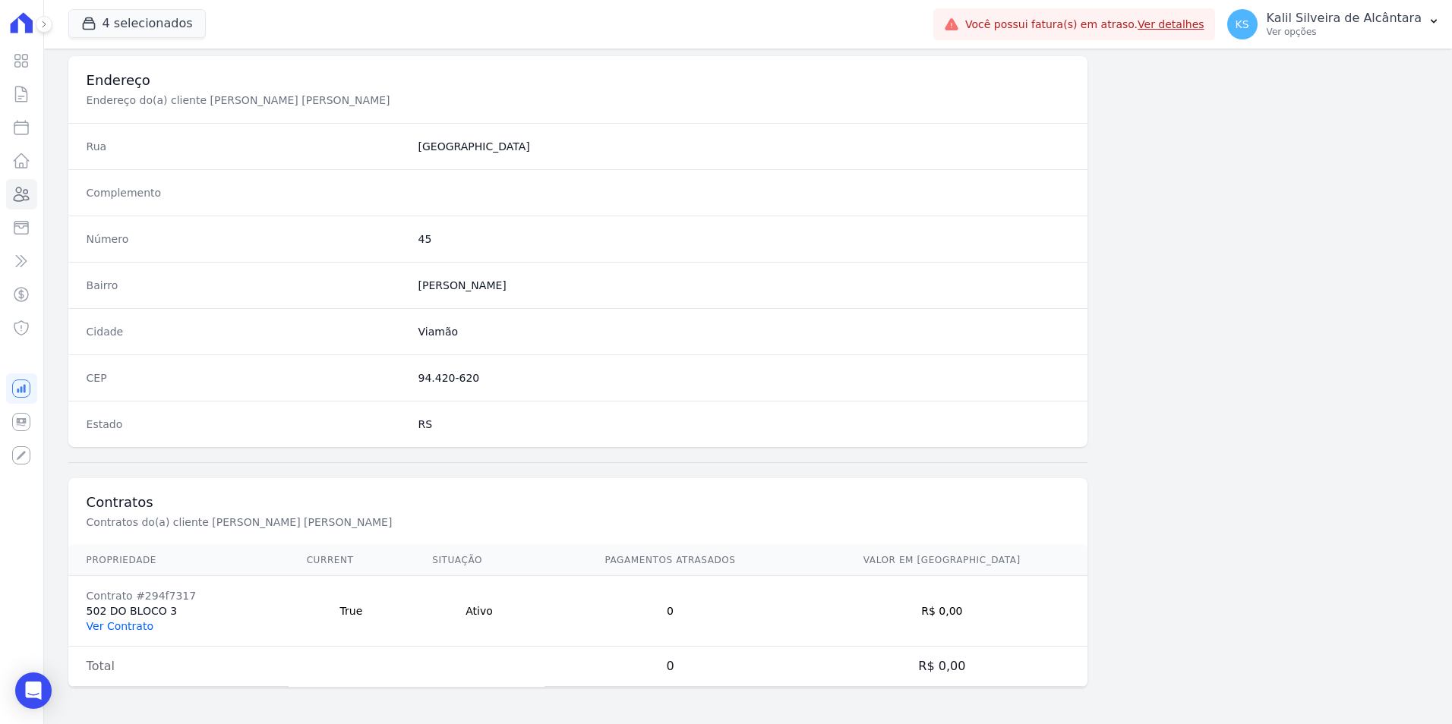
click at [110, 623] on link "Ver Contrato" at bounding box center [120, 626] width 67 height 12
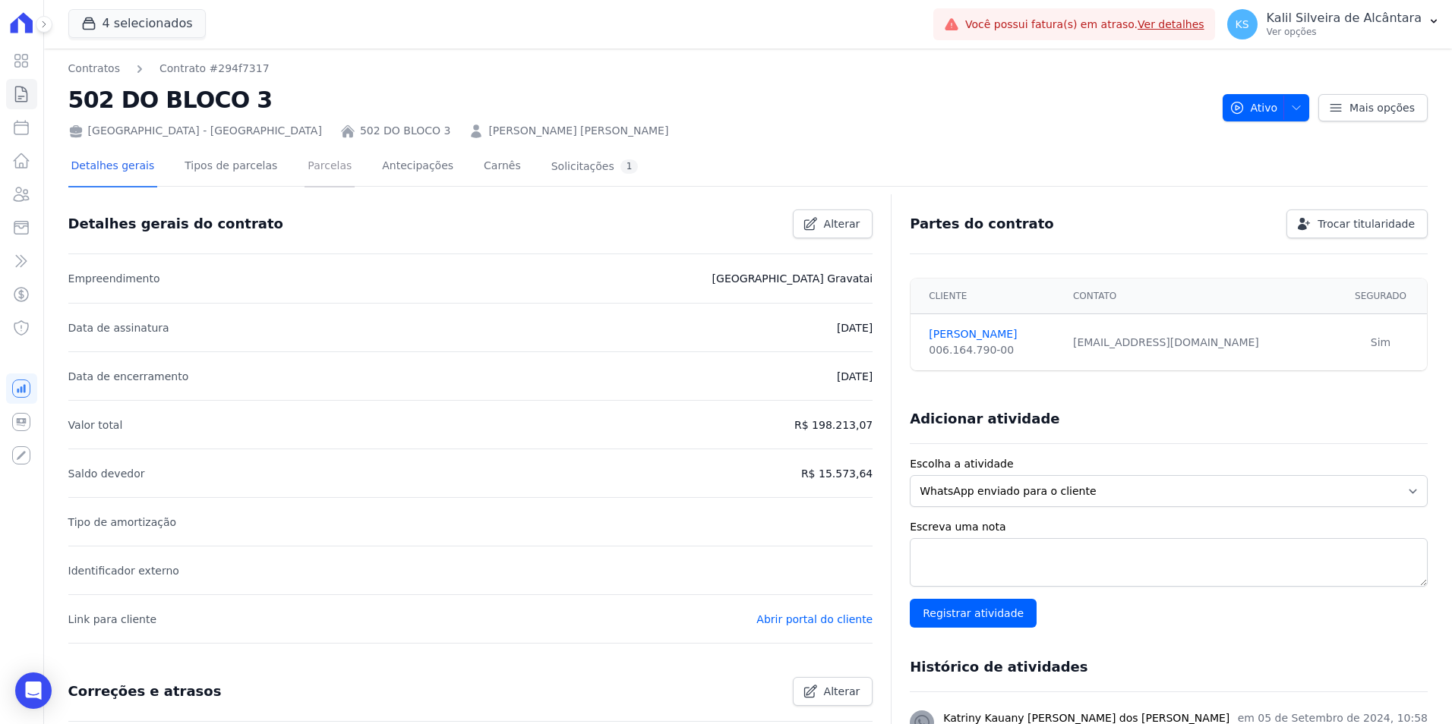
click at [305, 173] on link "Parcelas" at bounding box center [330, 167] width 50 height 40
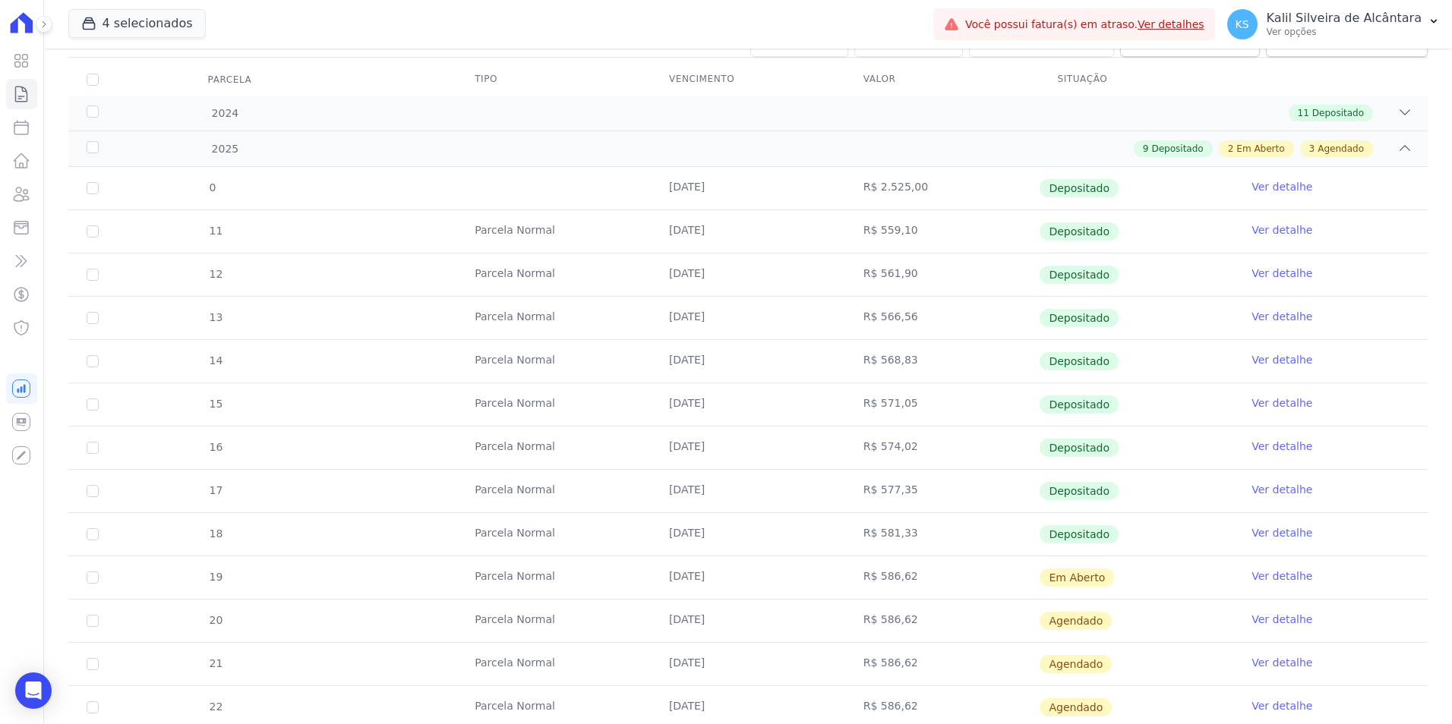
scroll to position [304, 0]
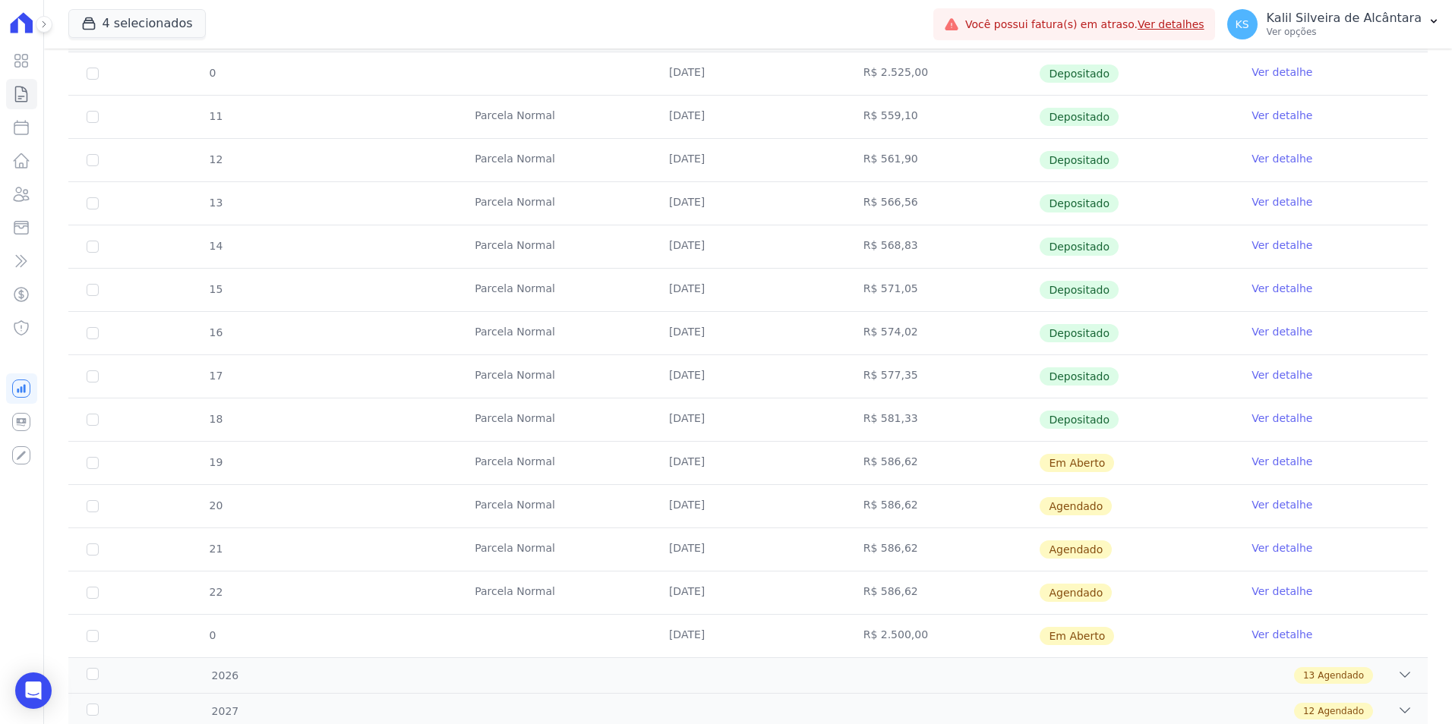
drag, startPoint x: 731, startPoint y: 592, endPoint x: 807, endPoint y: 596, distance: 76.0
click at [807, 596] on td "10/12/2025" at bounding box center [748, 593] width 194 height 43
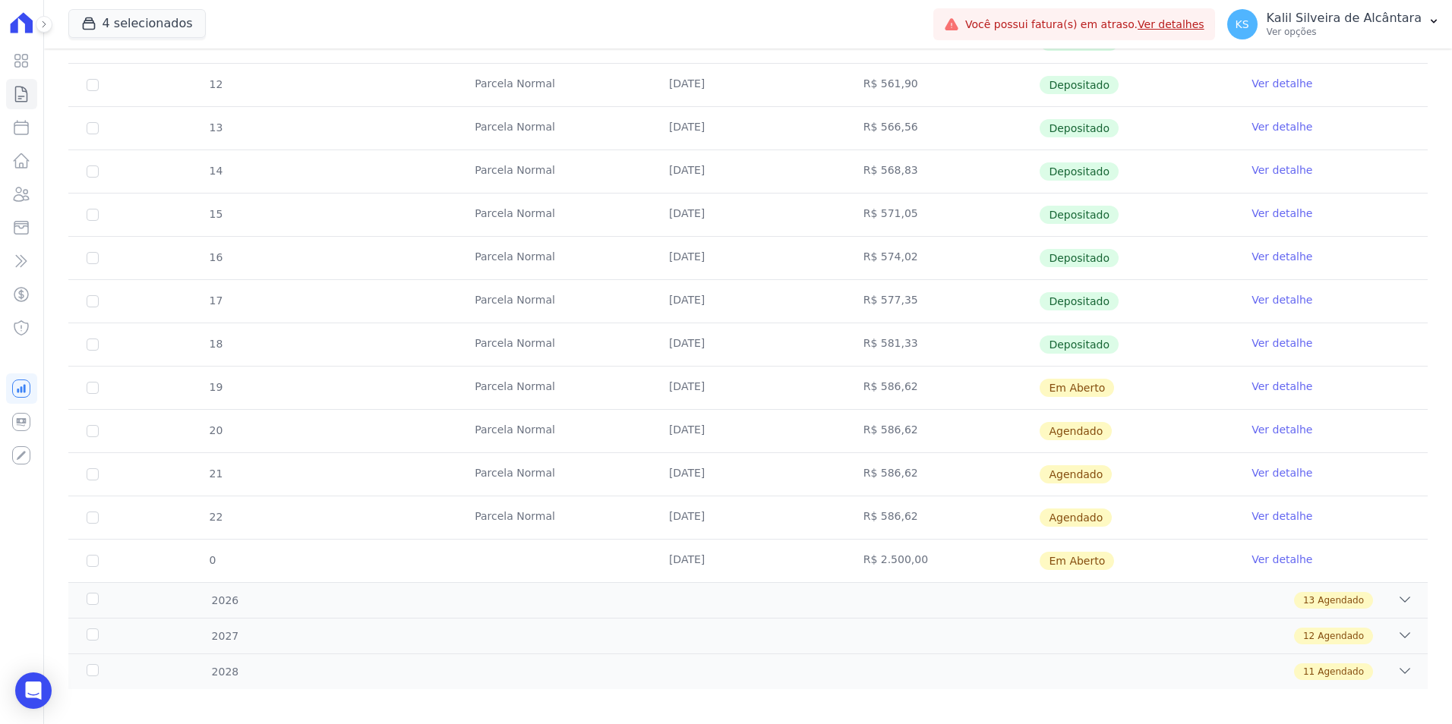
scroll to position [380, 0]
click at [91, 393] on input "checkbox" at bounding box center [93, 387] width 12 height 12
checkbox input "true"
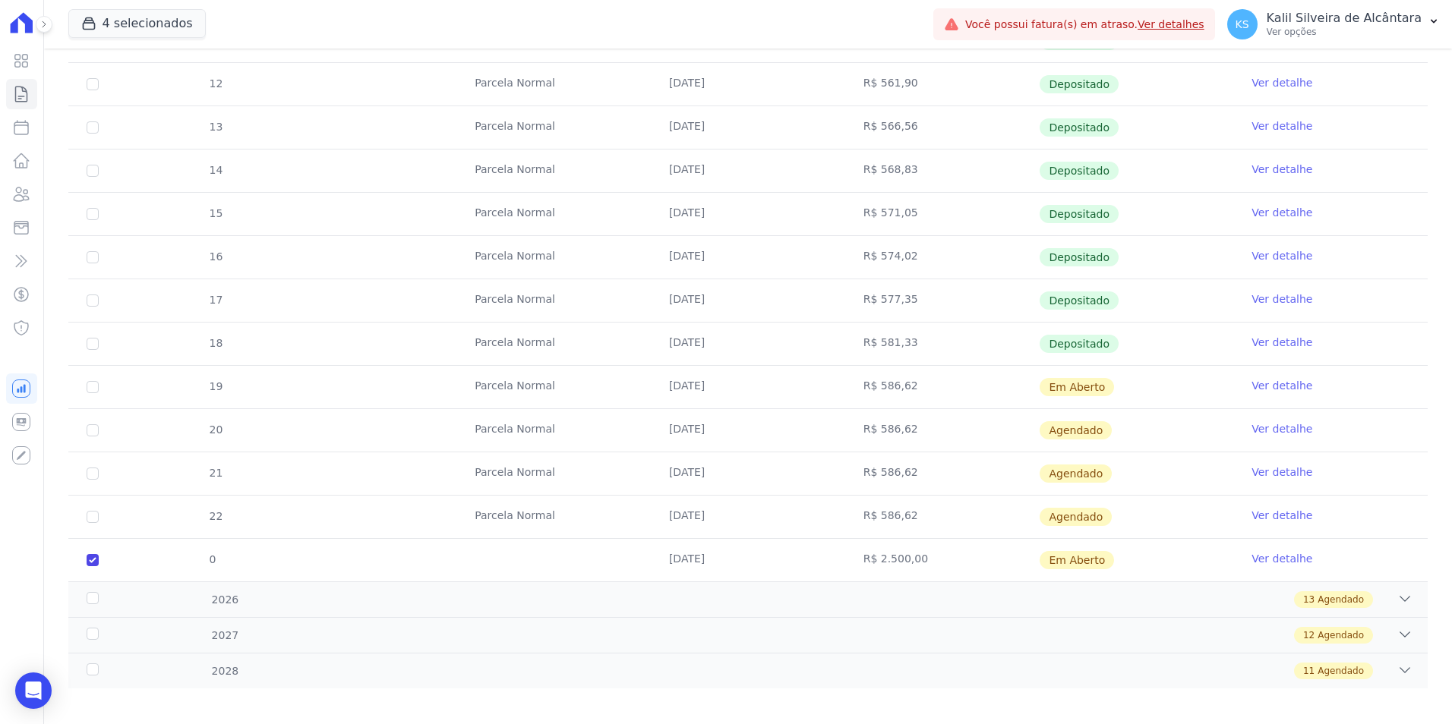
click at [100, 513] on td "22" at bounding box center [92, 517] width 49 height 43
click at [92, 393] on input "checkbox" at bounding box center [93, 387] width 12 height 12
checkbox input "false"
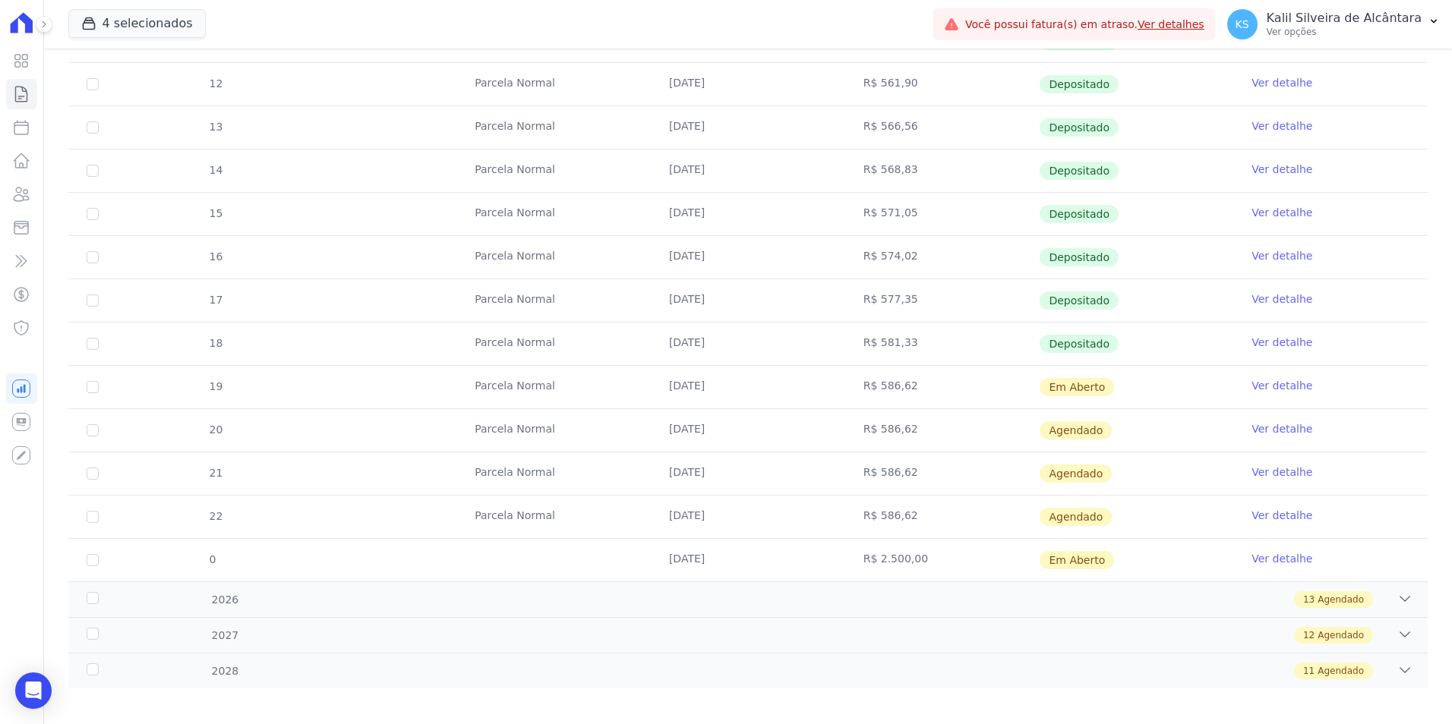
click at [1254, 516] on link "Ver detalhe" at bounding box center [1281, 515] width 61 height 15
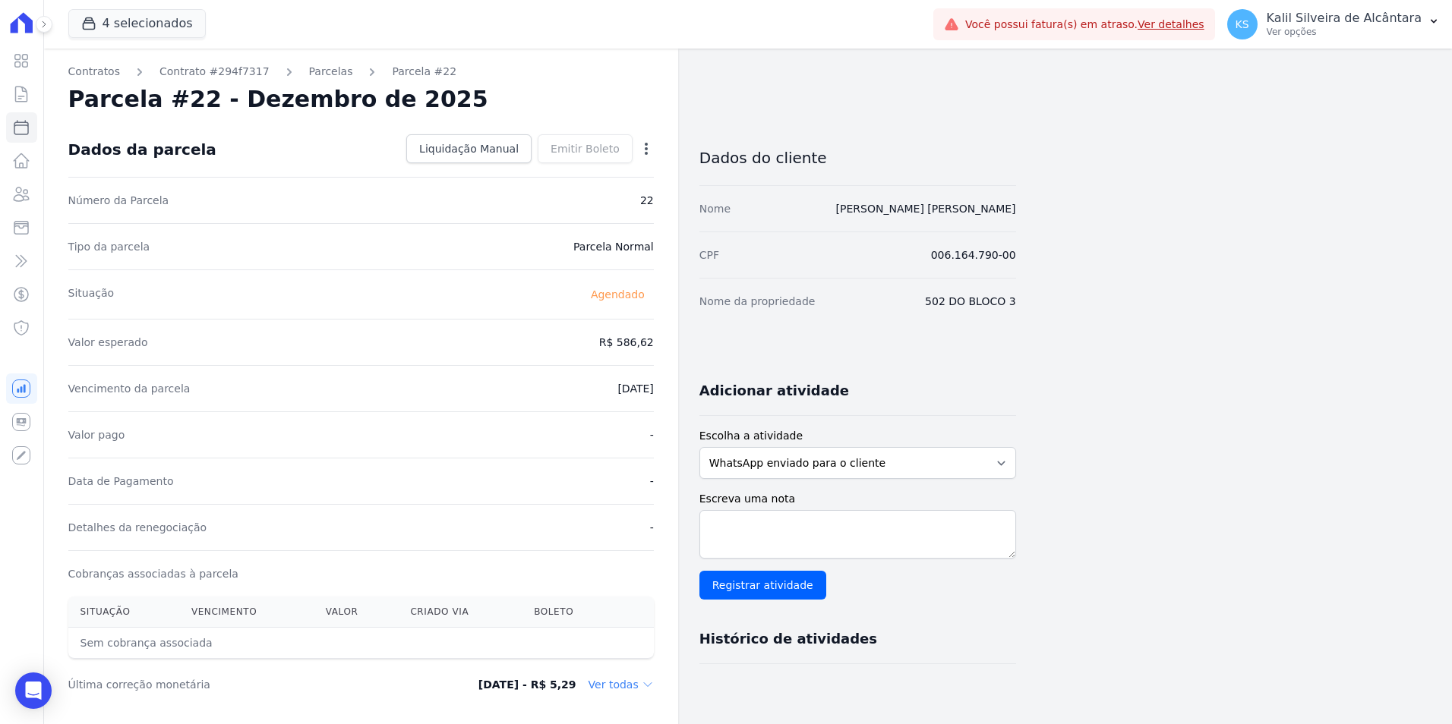
click at [640, 153] on icon "button" at bounding box center [646, 148] width 15 height 15
click at [330, 156] on div "Dados da parcela Liquidação Manual Liquidação Manual Data de Pagamento 2025-09-…" at bounding box center [360, 149] width 585 height 55
click at [309, 70] on link "Parcelas" at bounding box center [331, 72] width 44 height 16
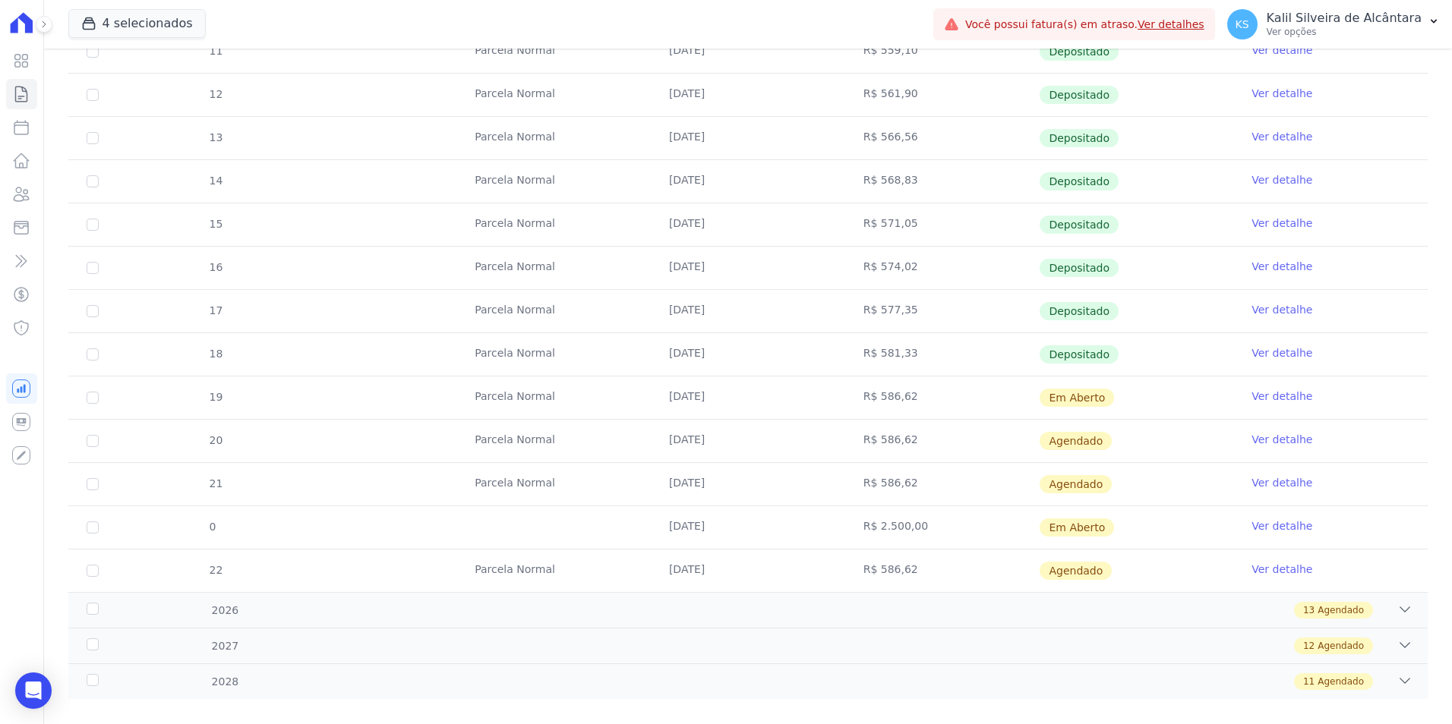
scroll to position [390, 0]
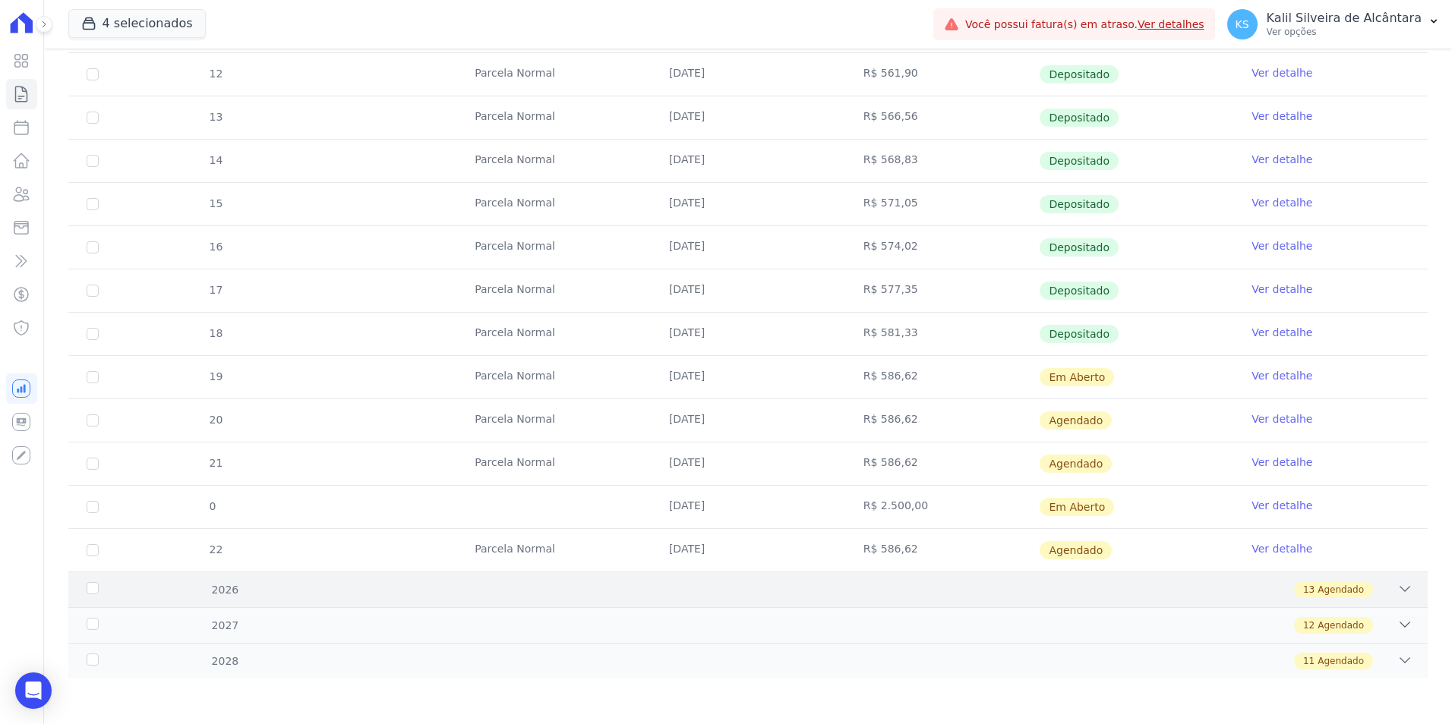
click at [290, 592] on div "13 Agendado" at bounding box center [814, 590] width 1195 height 17
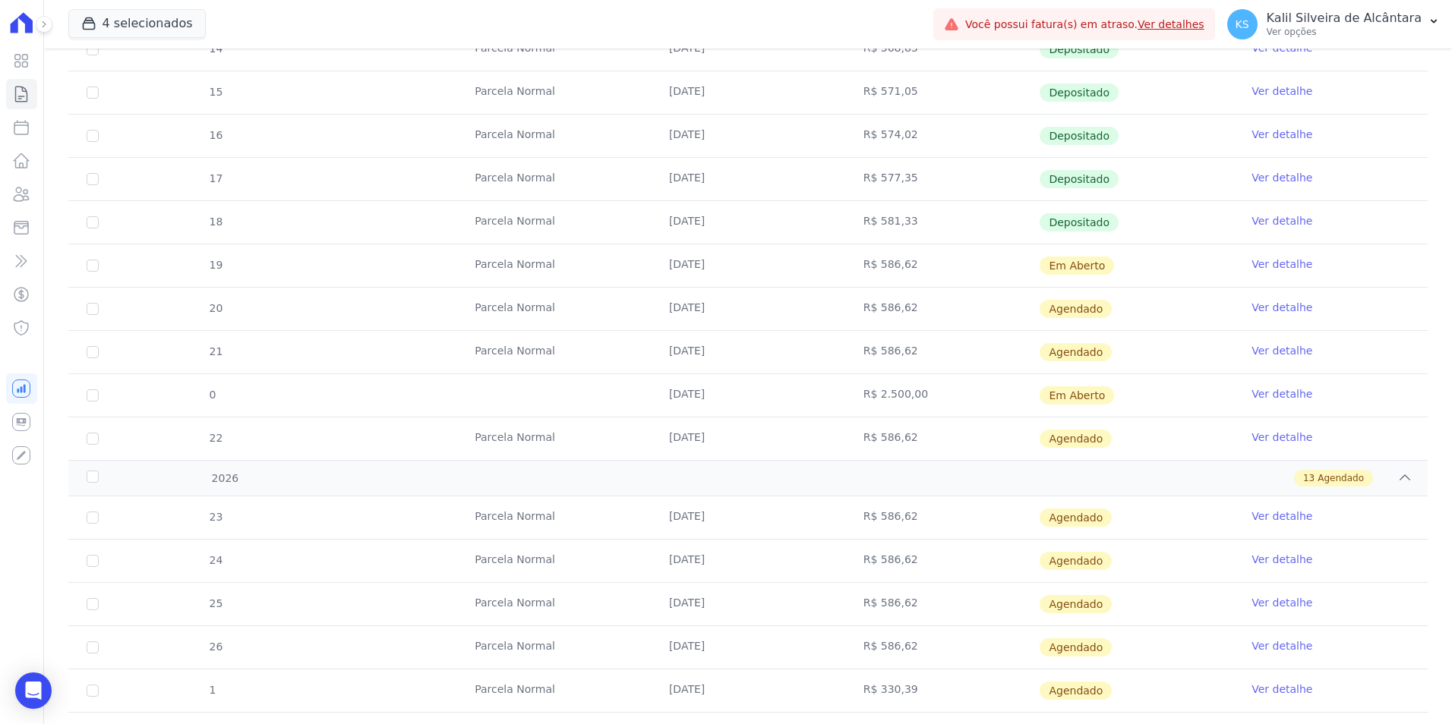
scroll to position [541, 0]
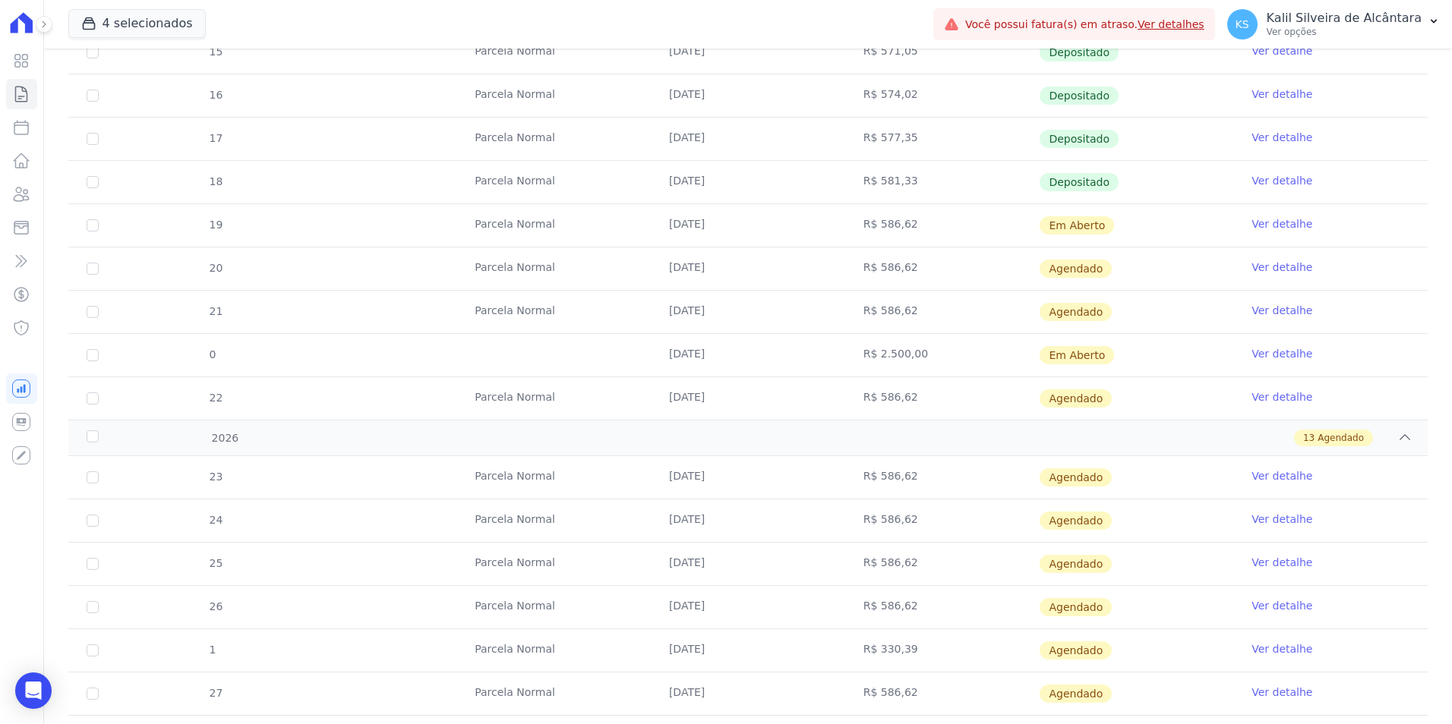
drag, startPoint x: 729, startPoint y: 402, endPoint x: 642, endPoint y: 343, distance: 105.5
click at [642, 343] on tbody "0 10/01/2025 R$ 2.525,00 Depositado Ver detalhe 11 Parcela Normal 10/01/2025 R$…" at bounding box center [747, 117] width 1359 height 605
drag, startPoint x: 729, startPoint y: 523, endPoint x: 704, endPoint y: 507, distance: 29.7
click at [723, 517] on td "[DATE]" at bounding box center [748, 521] width 194 height 43
click at [622, 366] on tbody "0 10/01/2025 R$ 2.525,00 Depositado Ver detalhe 11 Parcela Normal 10/01/2025 R$…" at bounding box center [747, 117] width 1359 height 605
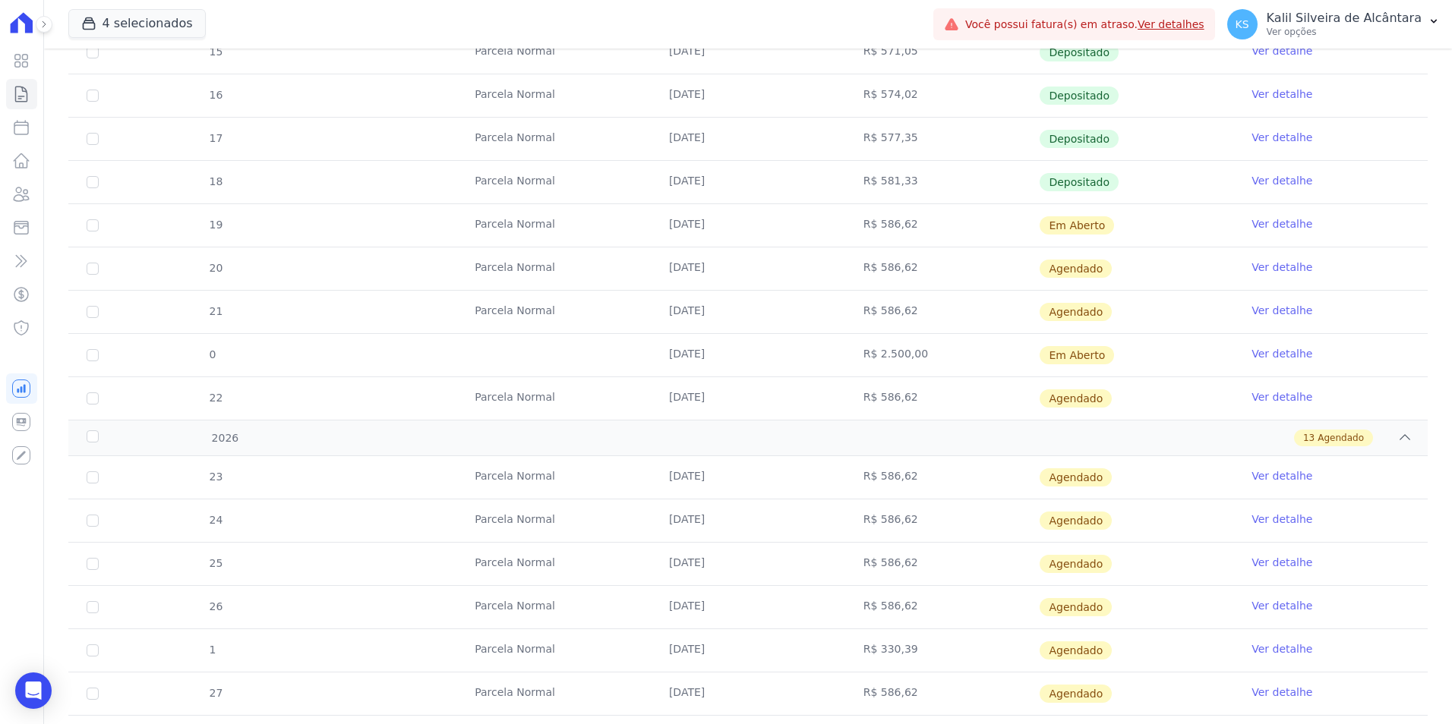
click at [862, 399] on td "R$ 586,62" at bounding box center [942, 398] width 194 height 43
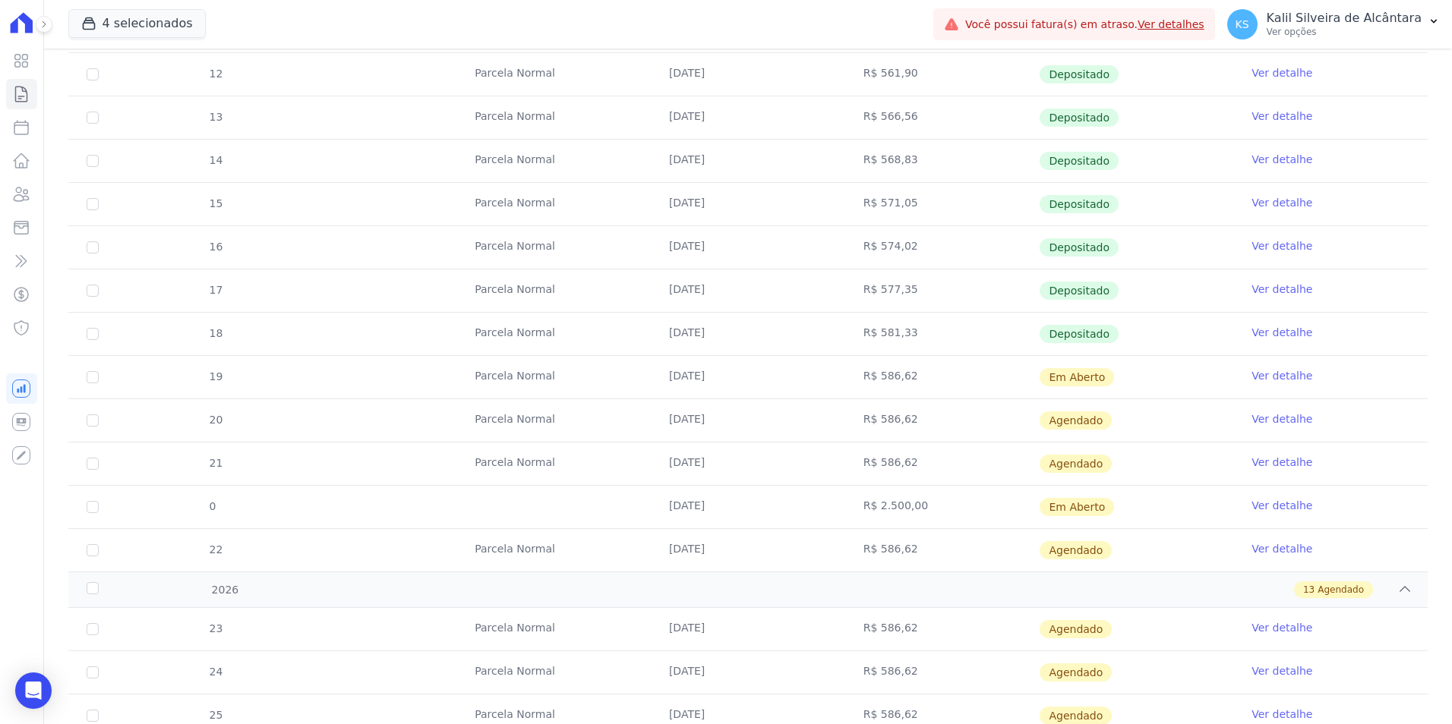
scroll to position [465, 0]
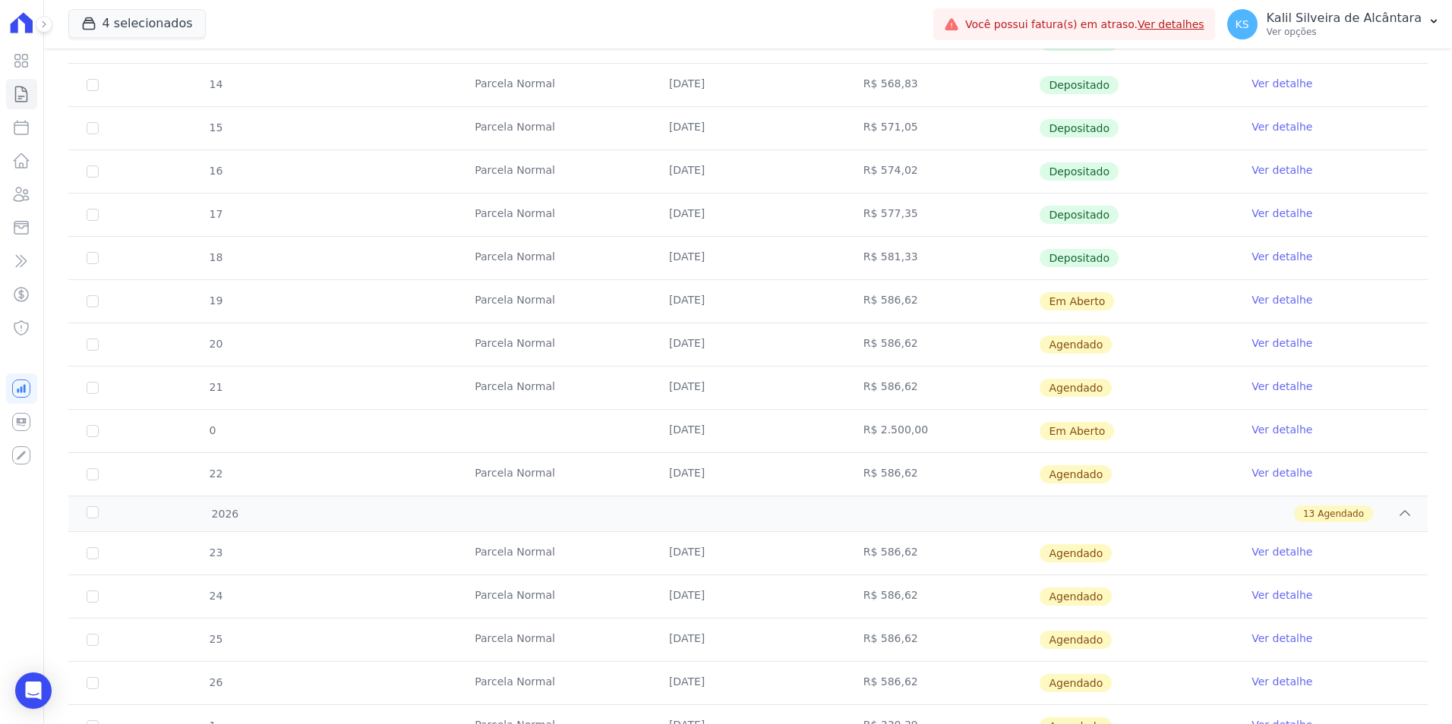
drag, startPoint x: 845, startPoint y: 445, endPoint x: 830, endPoint y: 424, distance: 26.1
click at [830, 424] on tbody "0 10/01/2025 R$ 2.525,00 Depositado Ver detalhe 11 Parcela Normal 10/01/2025 R$…" at bounding box center [747, 193] width 1359 height 605
drag, startPoint x: 830, startPoint y: 424, endPoint x: 815, endPoint y: 448, distance: 28.7
click at [816, 447] on td "[DATE]" at bounding box center [748, 431] width 194 height 43
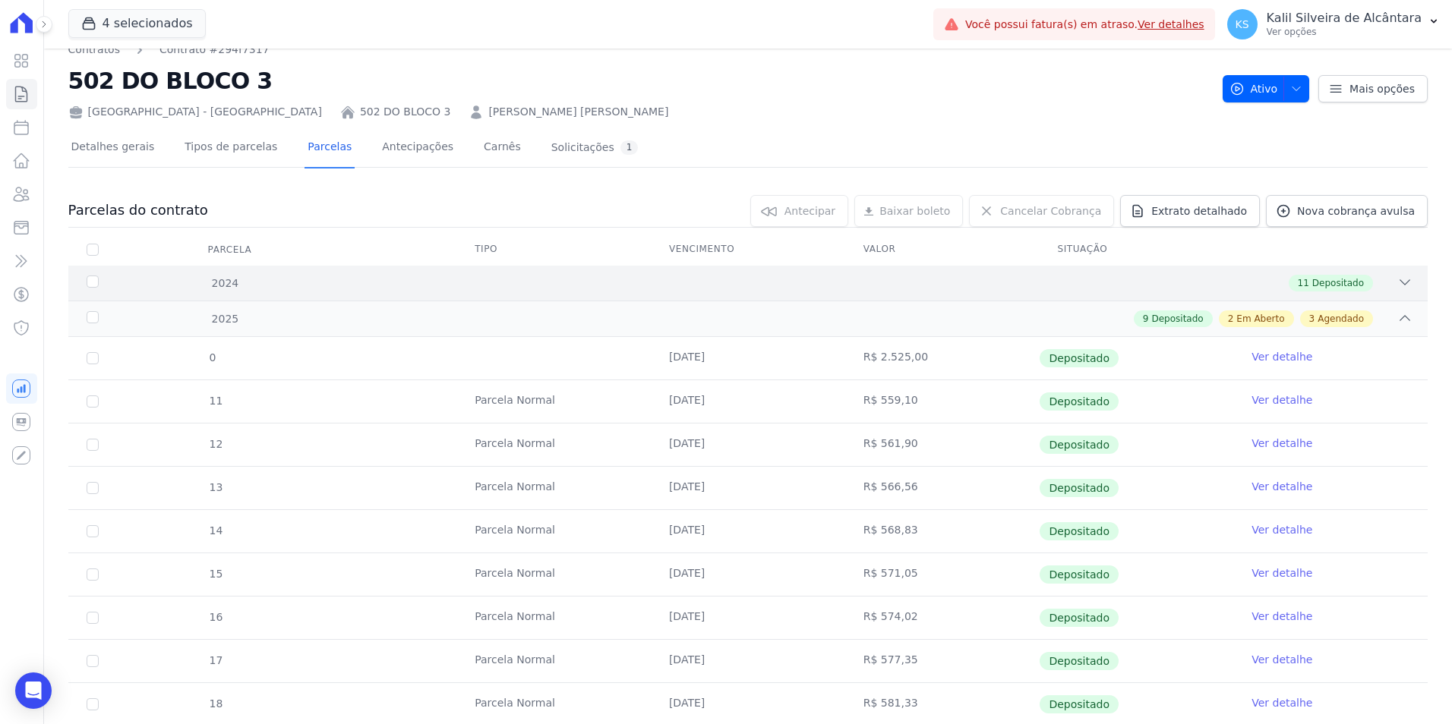
scroll to position [10, 0]
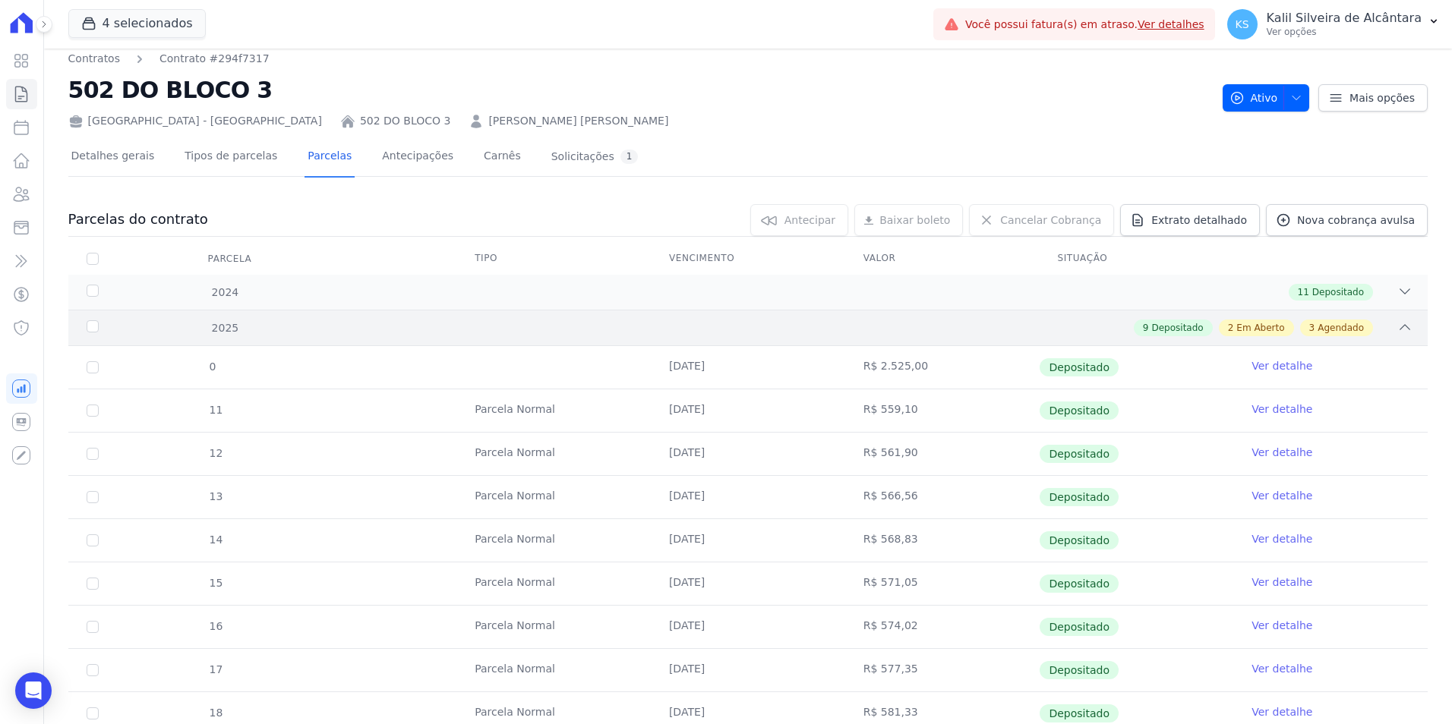
click at [269, 327] on div "9 Depositado 2 Em Aberto 3 Agendado" at bounding box center [814, 328] width 1195 height 17
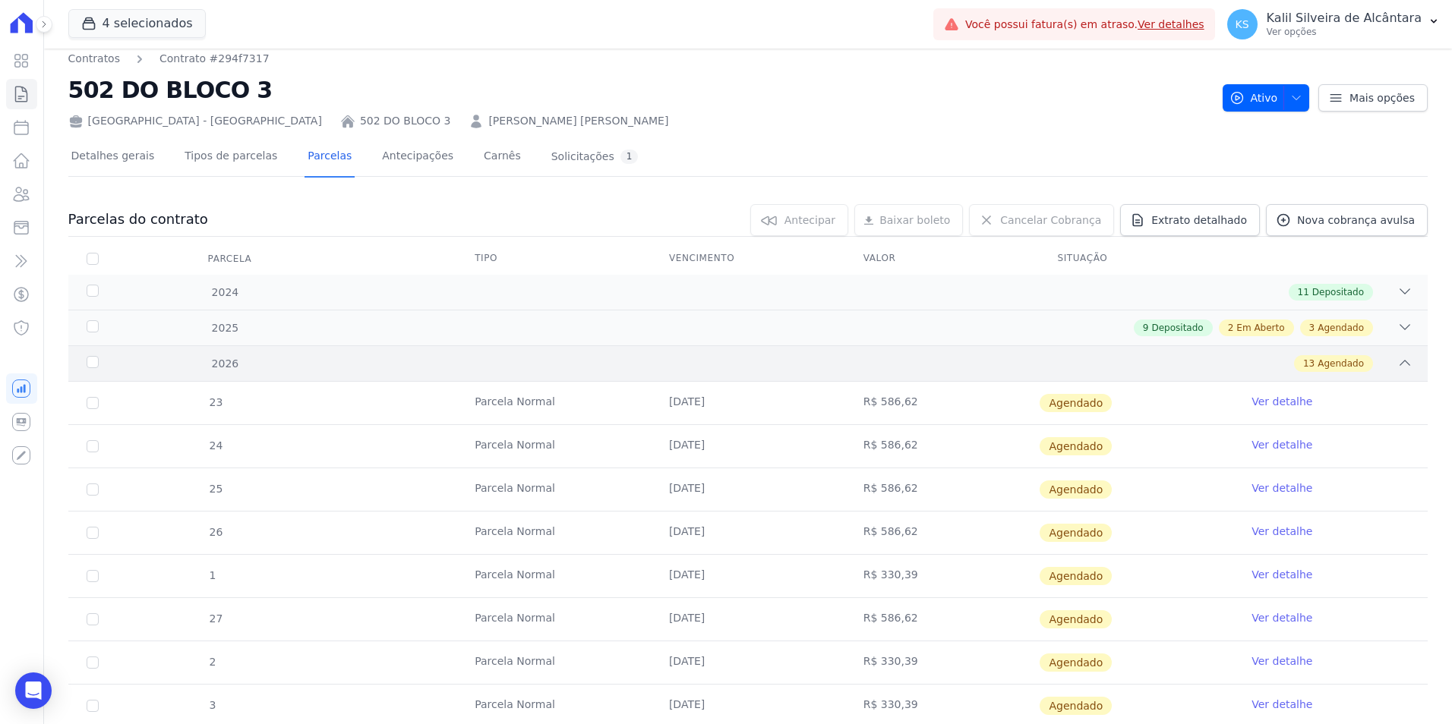
click at [271, 369] on div "13 Agendado" at bounding box center [814, 363] width 1195 height 17
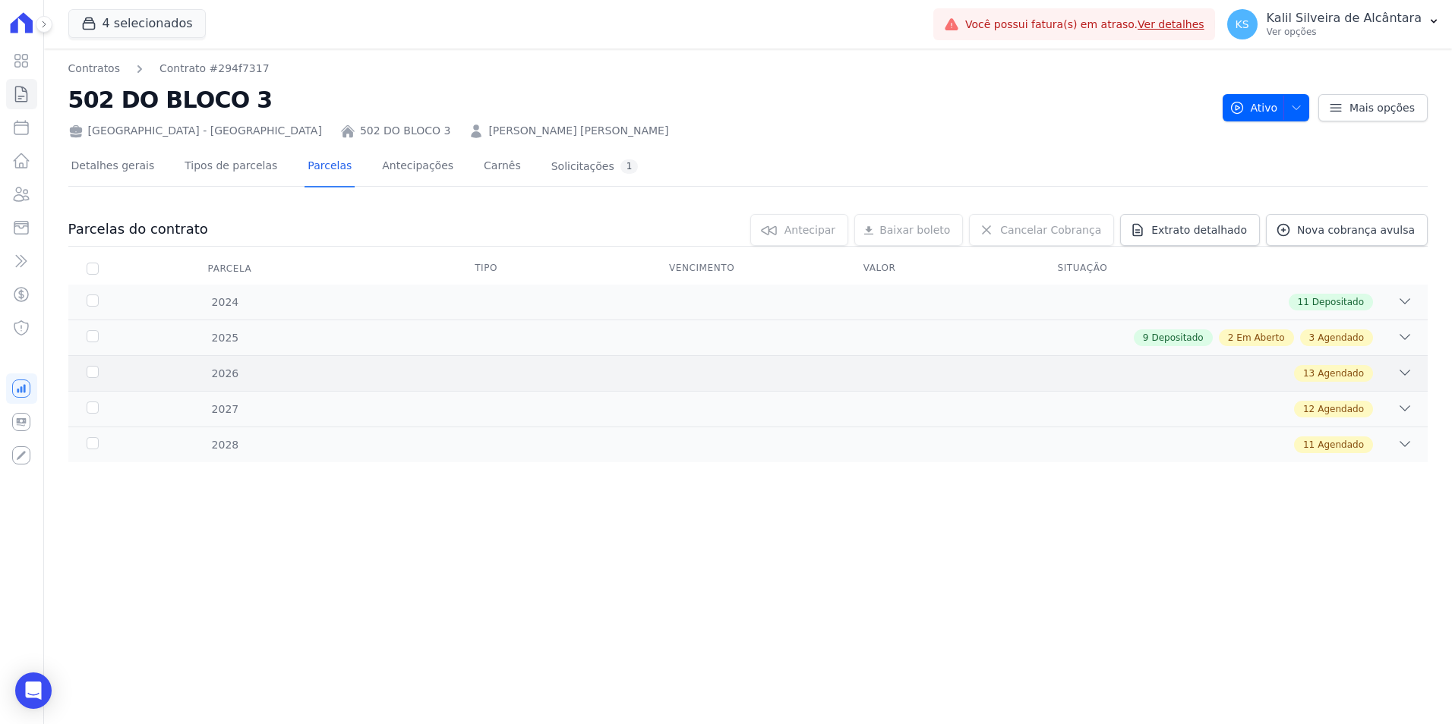
scroll to position [0, 0]
click at [267, 344] on div "9 Depositado 2 Em Aberto 3 Agendado" at bounding box center [814, 338] width 1195 height 17
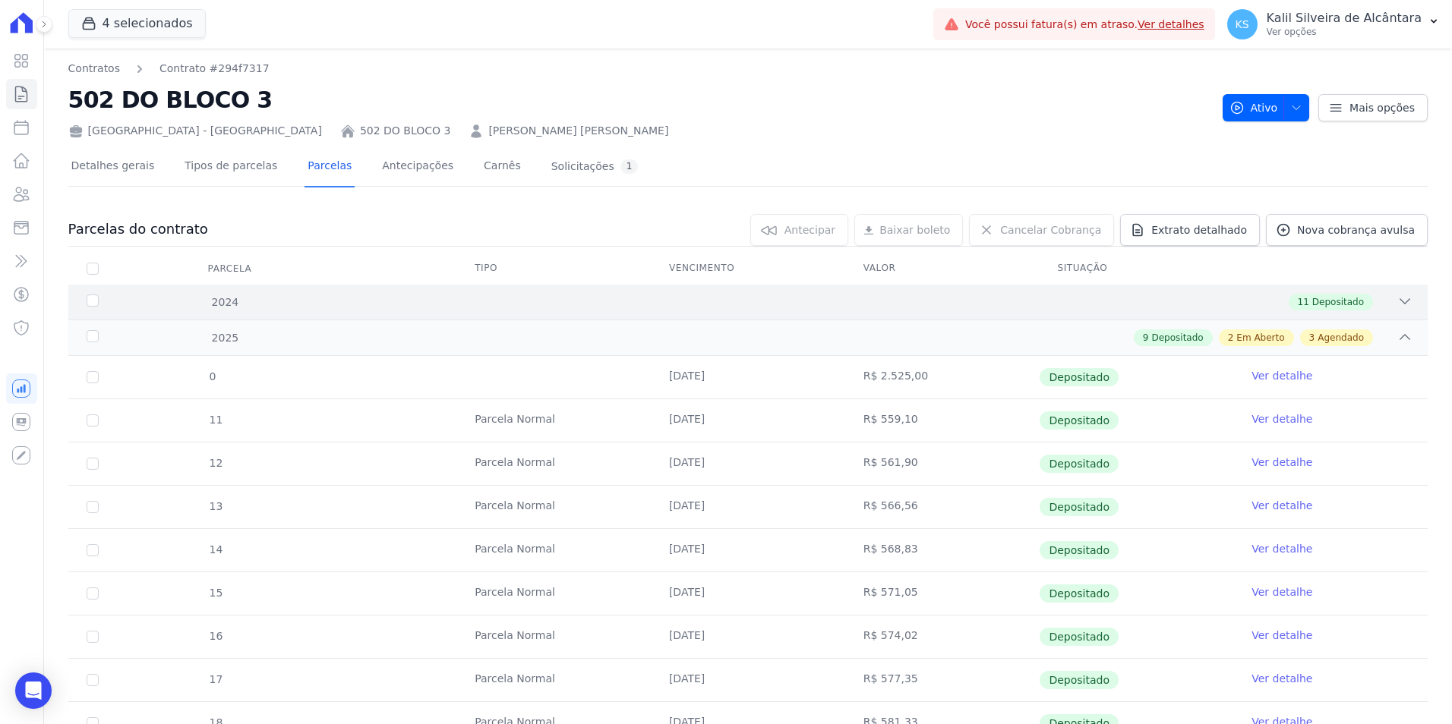
click at [239, 308] on div "11 Depositado" at bounding box center [814, 302] width 1195 height 17
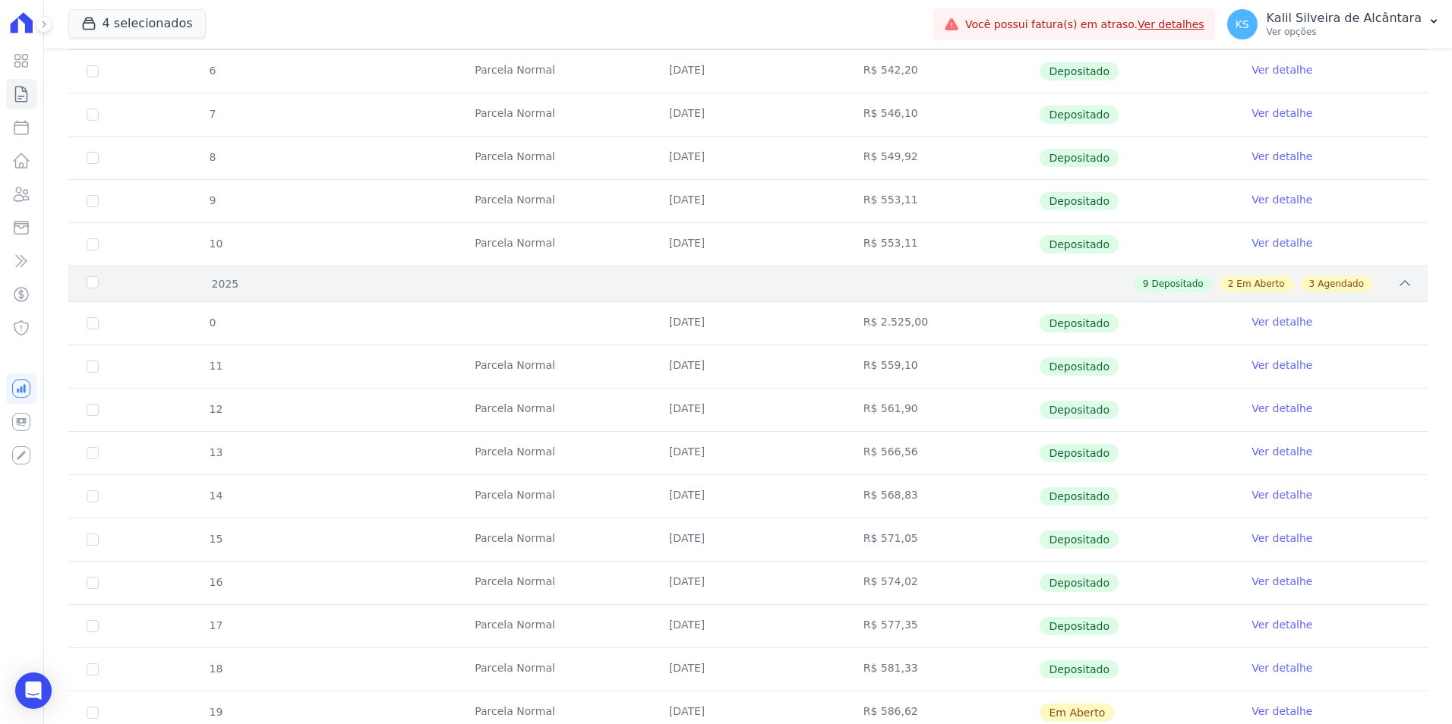
scroll to position [532, 0]
click at [718, 242] on td "[DATE]" at bounding box center [748, 243] width 194 height 43
drag, startPoint x: 843, startPoint y: 320, endPoint x: 637, endPoint y: 323, distance: 205.8
click at [637, 323] on tr "0 10/01/2025 R$ 2.525,00 Depositado Ver detalhe" at bounding box center [747, 322] width 1359 height 43
drag, startPoint x: 637, startPoint y: 323, endPoint x: 621, endPoint y: 355, distance: 35.0
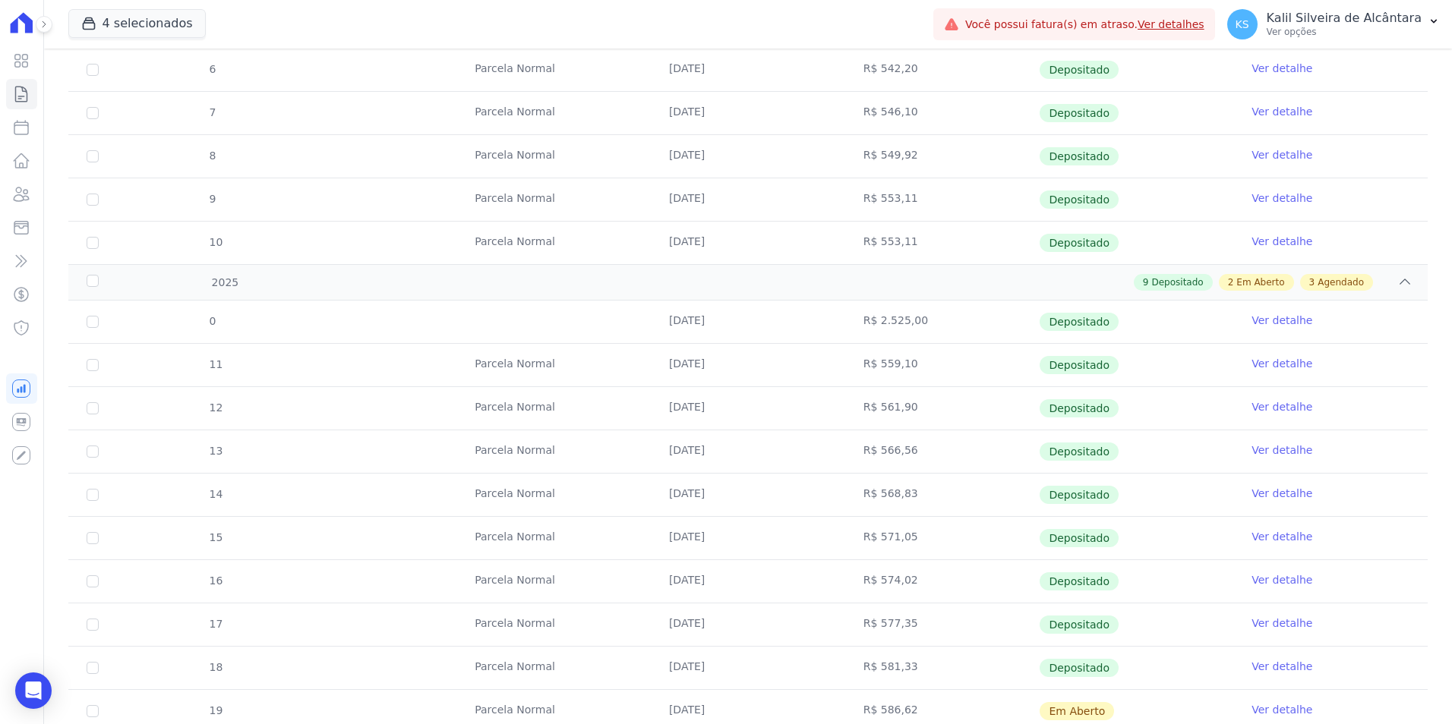
click at [621, 355] on tr "11 Parcela Normal 10/01/2025 R$ 559,10 Depositado Ver detalhe" at bounding box center [747, 364] width 1359 height 43
drag, startPoint x: 621, startPoint y: 355, endPoint x: 654, endPoint y: 409, distance: 63.7
click at [654, 409] on td "[DATE]" at bounding box center [748, 408] width 194 height 43
drag, startPoint x: 654, startPoint y: 409, endPoint x: 770, endPoint y: 455, distance: 124.8
click at [769, 455] on td "[DATE]" at bounding box center [748, 452] width 194 height 43
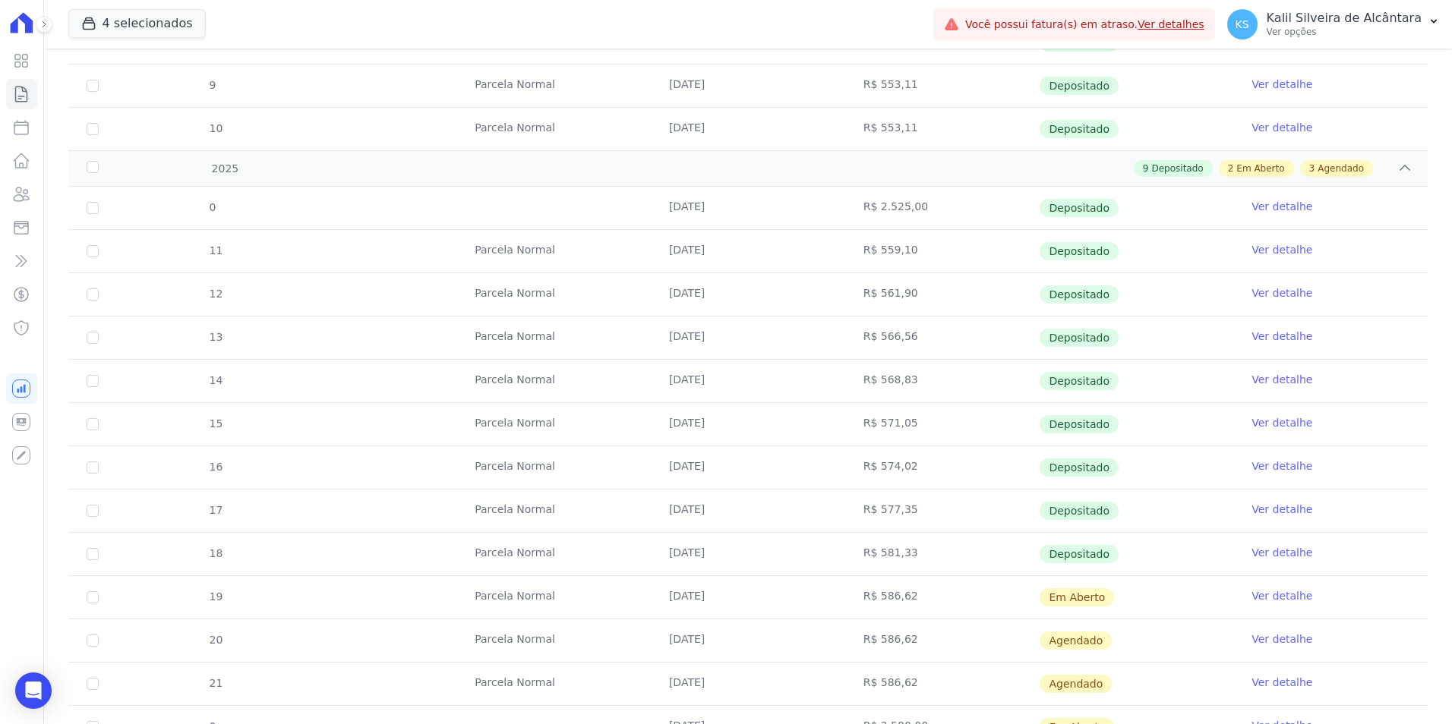
scroll to position [866, 0]
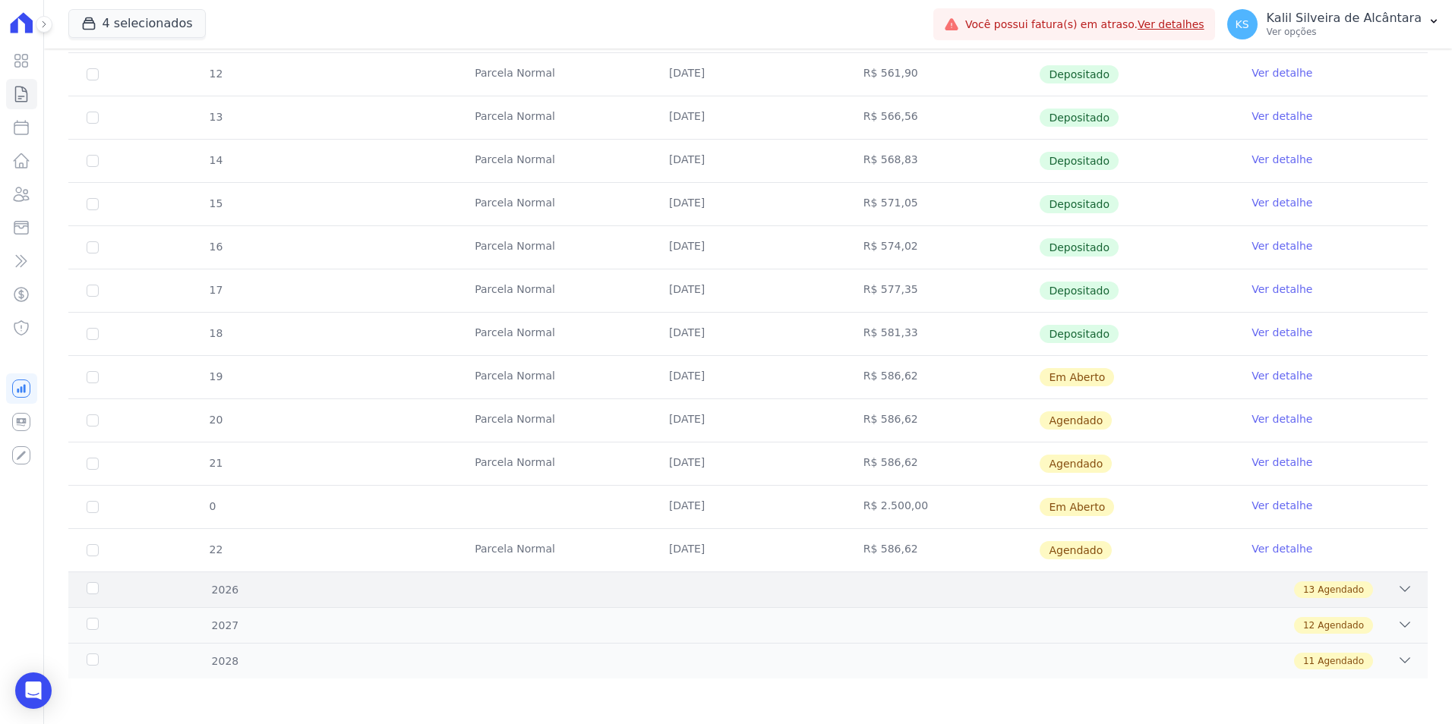
click at [447, 581] on div "2026 13 Agendado" at bounding box center [747, 590] width 1359 height 36
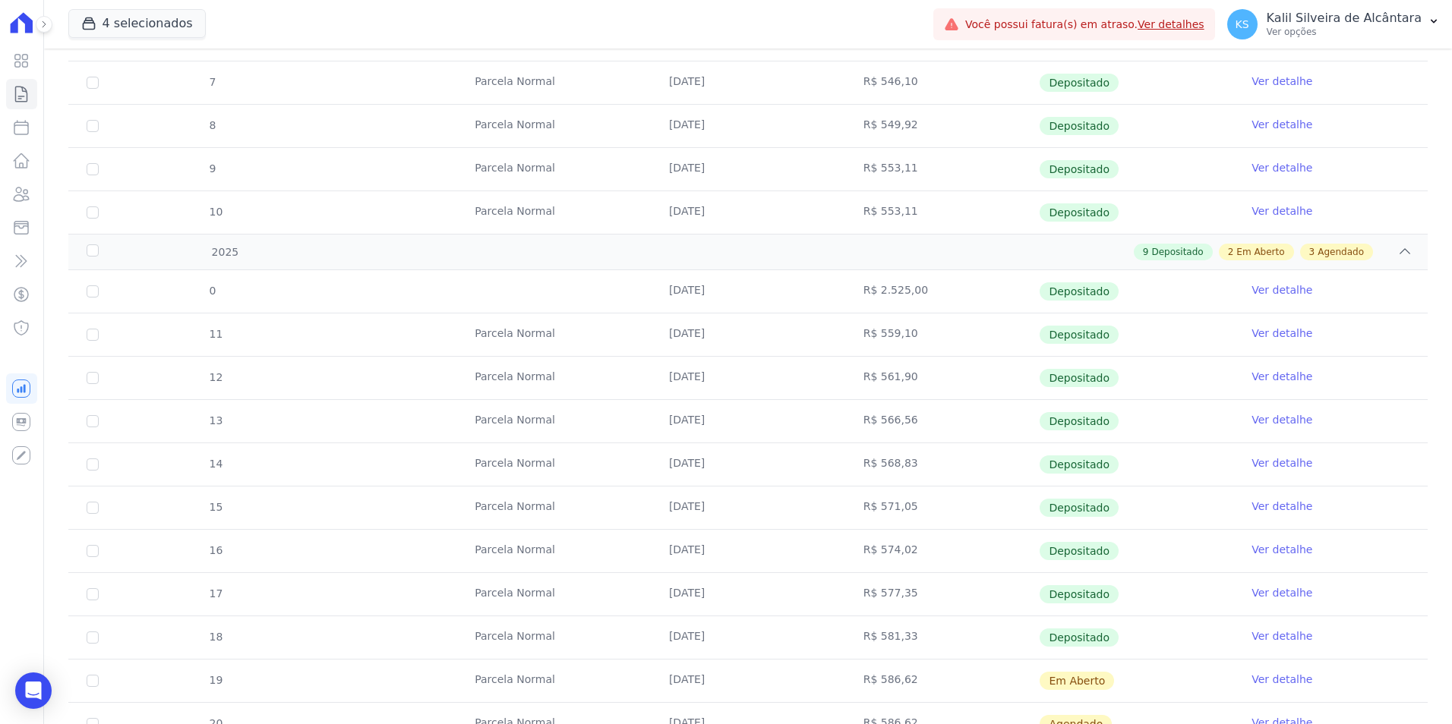
scroll to position [638, 0]
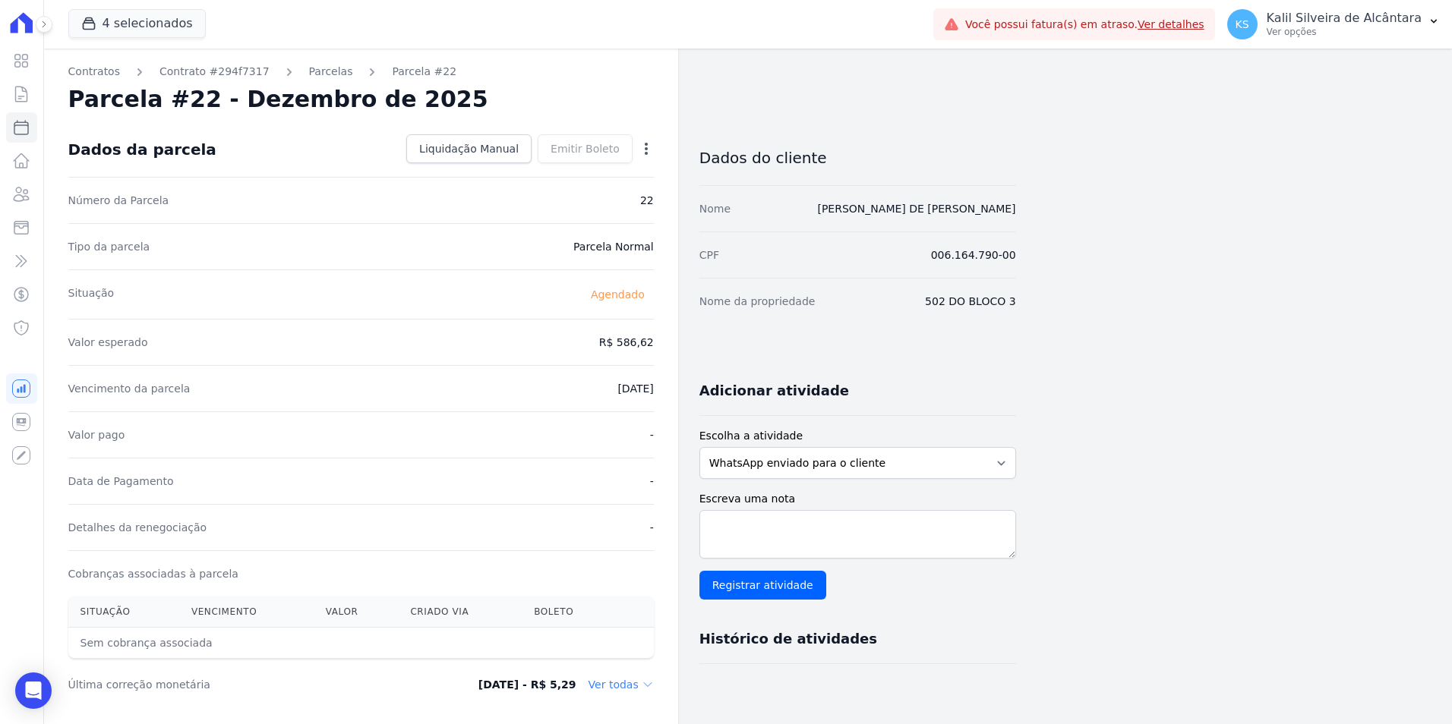
click at [652, 149] on icon "button" at bounding box center [646, 148] width 15 height 15
drag, startPoint x: 597, startPoint y: 116, endPoint x: 595, endPoint y: 136, distance: 19.9
click at [597, 116] on div "Contratos Contrato #294f7317 [GEOGRAPHIC_DATA] Parcela #22 [GEOGRAPHIC_DATA] #2…" at bounding box center [361, 537] width 634 height 977
click at [639, 154] on icon "button" at bounding box center [646, 148] width 15 height 15
click at [557, 175] on link "Alterar" at bounding box center [581, 169] width 134 height 27
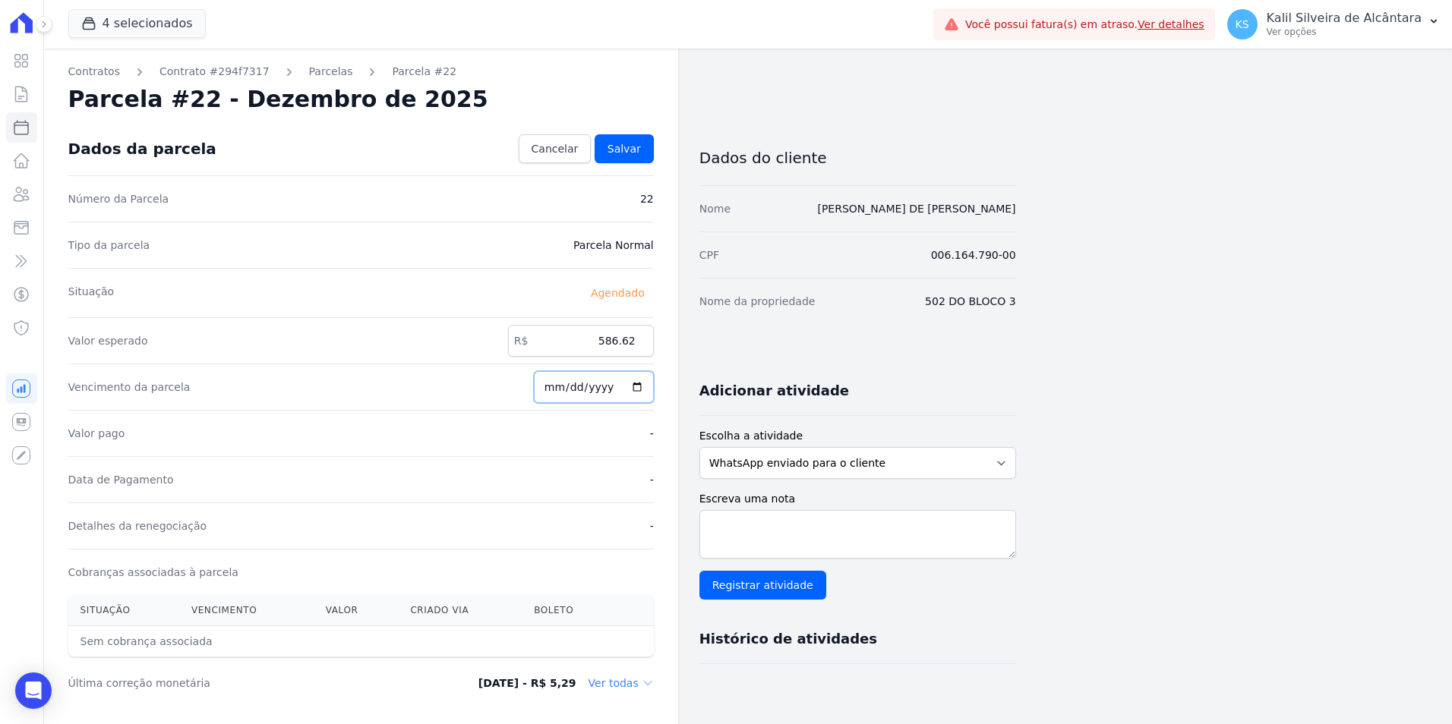
click at [560, 390] on input "2025-12-10" at bounding box center [594, 387] width 120 height 32
type input "2025-12-01"
type input "2025-01-01"
click at [573, 387] on input "2026-01-01" at bounding box center [594, 387] width 120 height 32
click at [563, 391] on input "2026-01-01" at bounding box center [594, 387] width 120 height 32
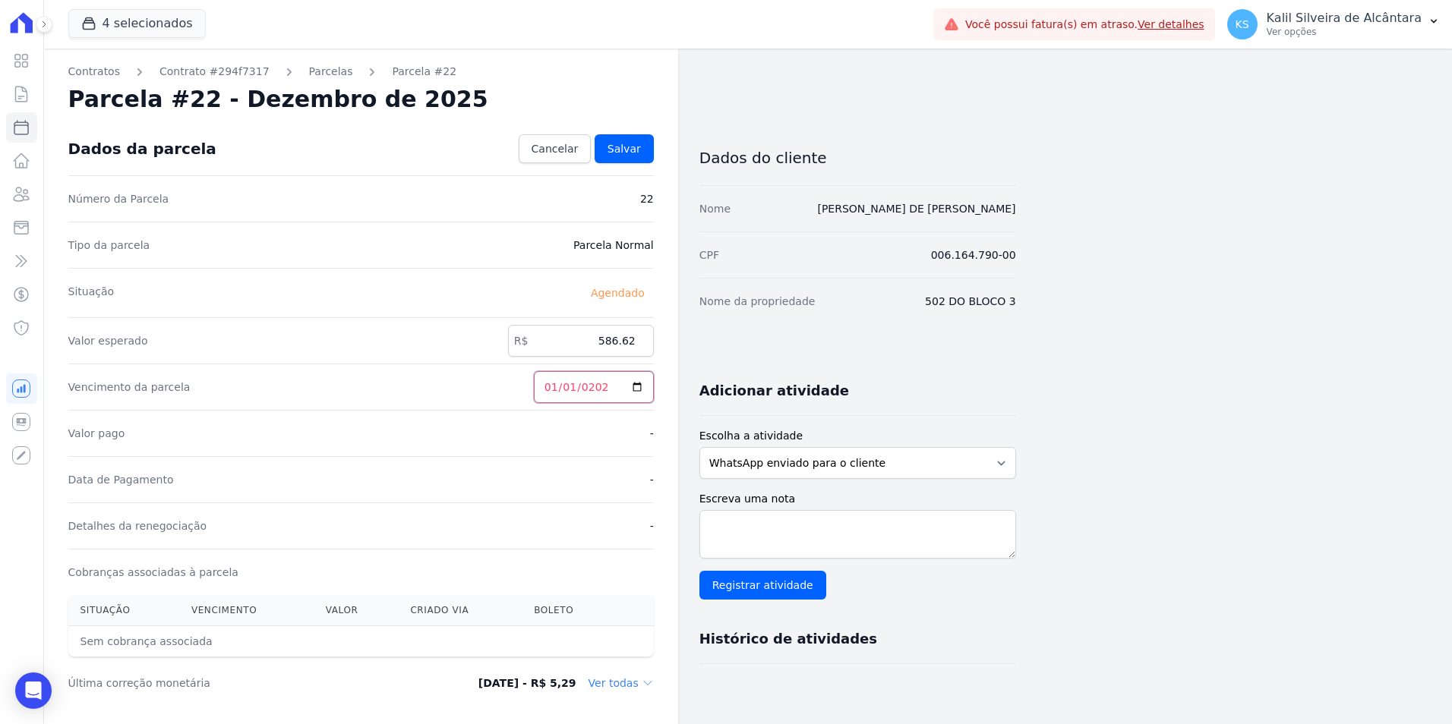
type input "[DATE]"
click at [503, 402] on div "Vencimento da parcela 2026-01-10" at bounding box center [360, 387] width 585 height 46
click at [629, 151] on span "Salvar" at bounding box center [623, 148] width 33 height 15
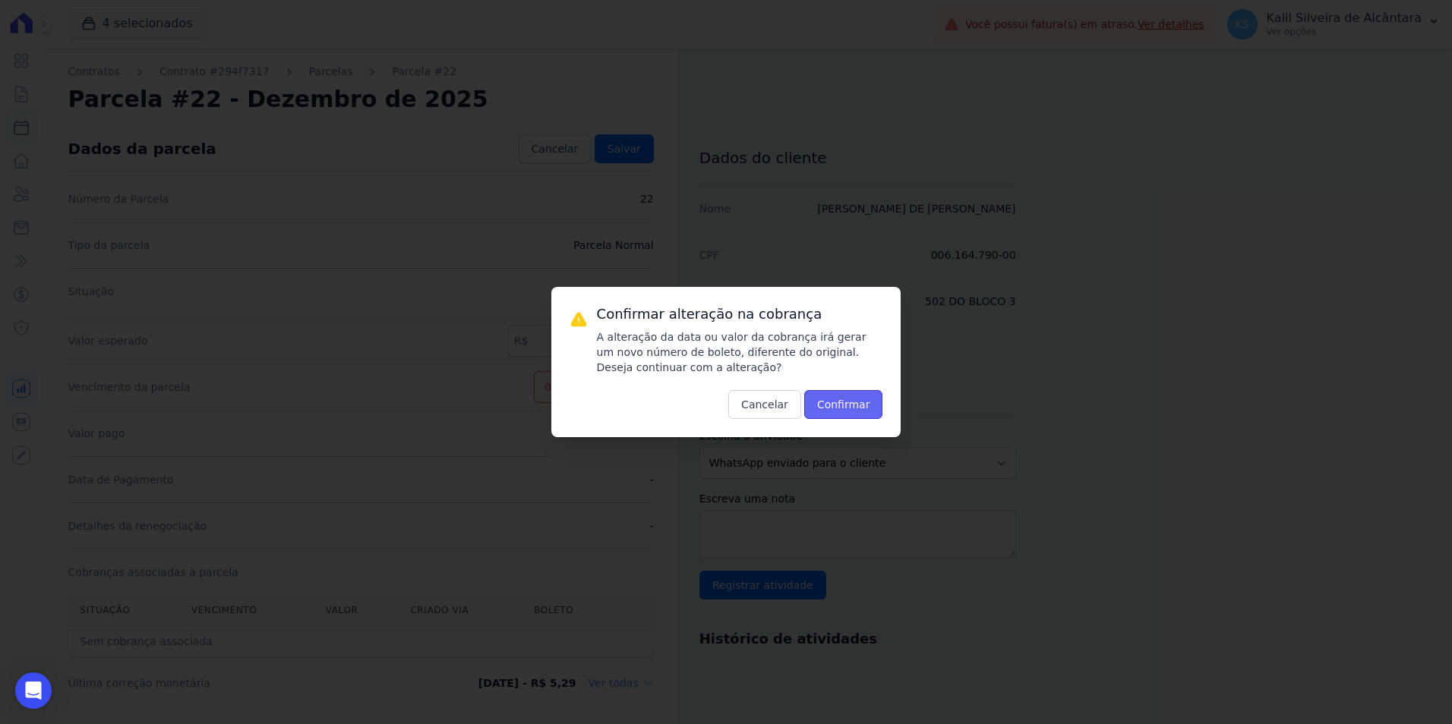
click at [837, 415] on button "Confirmar" at bounding box center [843, 404] width 79 height 29
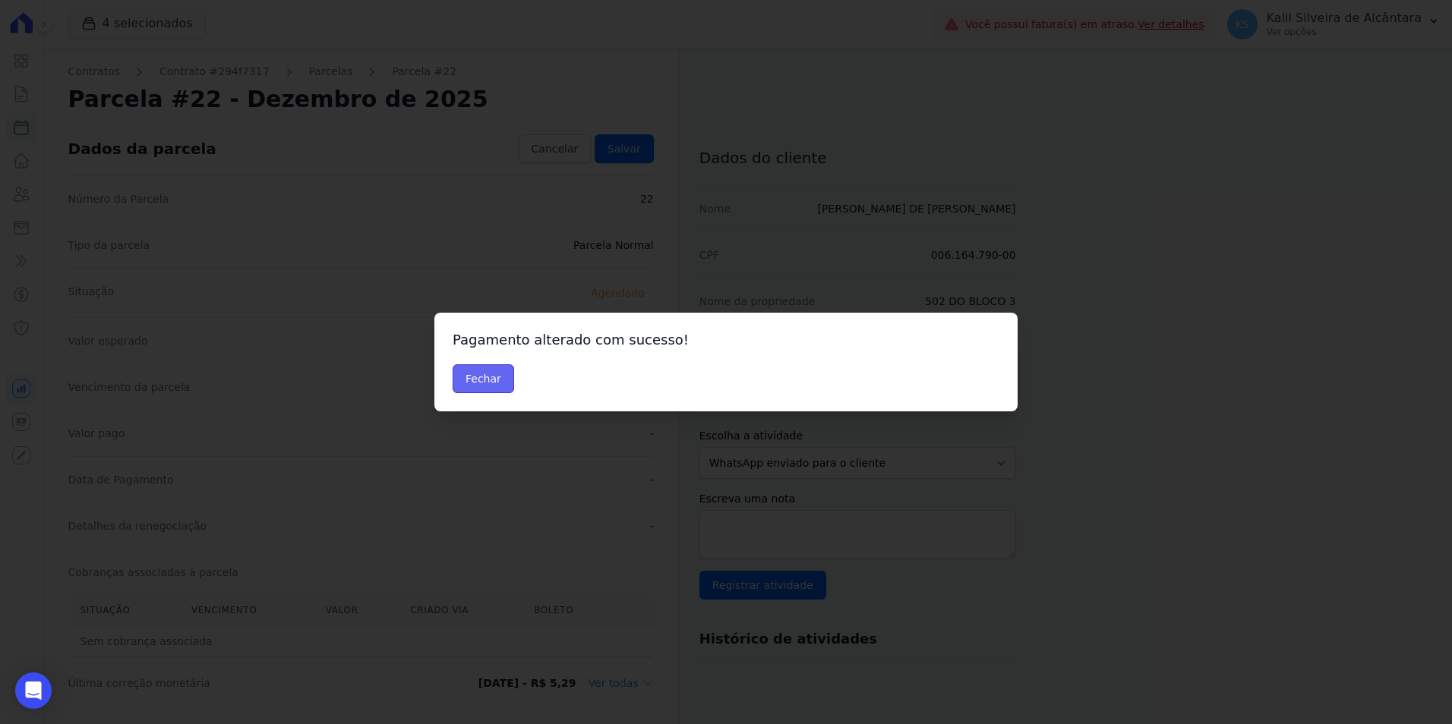
click at [483, 392] on button "Fechar" at bounding box center [484, 378] width 62 height 29
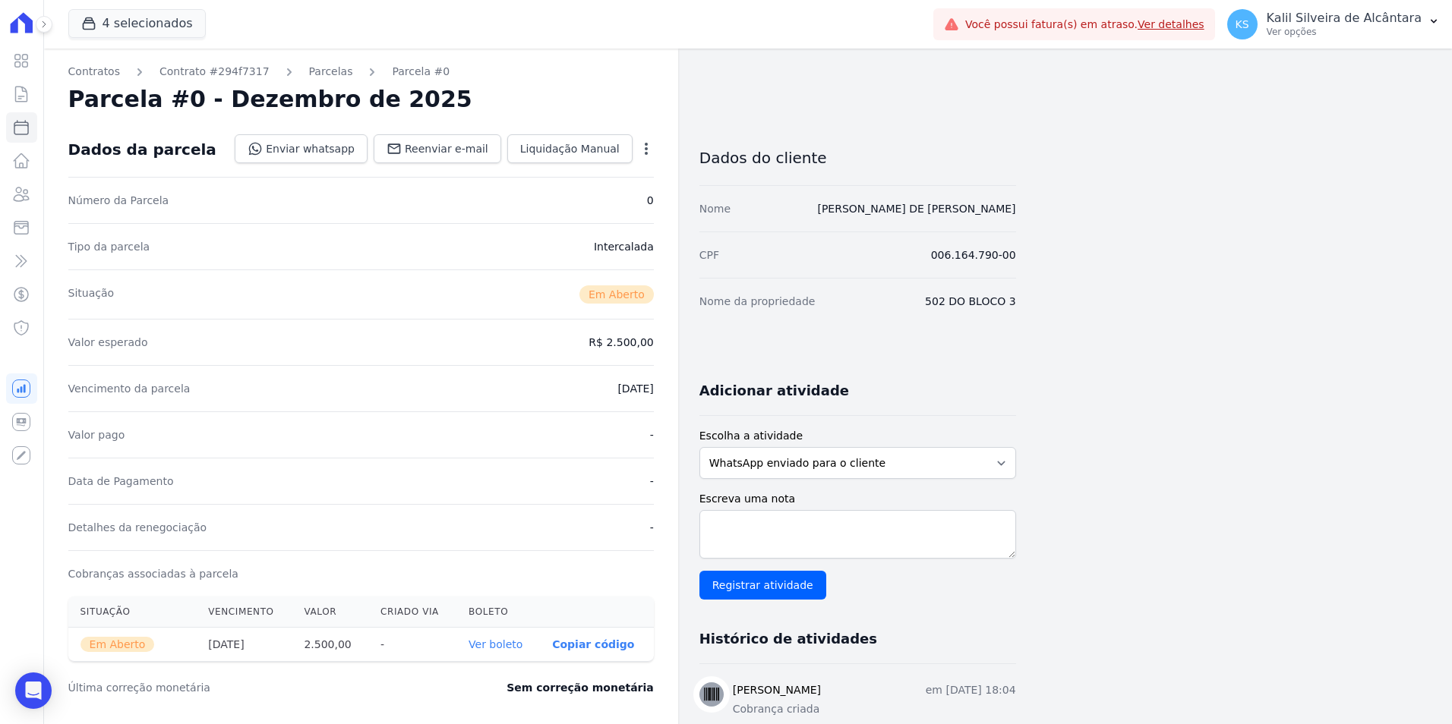
click at [642, 153] on icon "button" at bounding box center [646, 148] width 15 height 15
click at [828, 118] on div "Contratos Contrato #294f7317 Parcelas Parcela #0 Parcela #0 - Dezembro de 2025 …" at bounding box center [530, 539] width 972 height 980
click at [645, 146] on icon "button" at bounding box center [646, 148] width 15 height 15
click at [772, 142] on div "Dados do cliente" at bounding box center [857, 153] width 317 height 64
click at [654, 146] on div "Contratos Contrato #294f7317 Parcelas Parcela #0 Parcela #0 - Dezembro de 2025 …" at bounding box center [361, 539] width 634 height 980
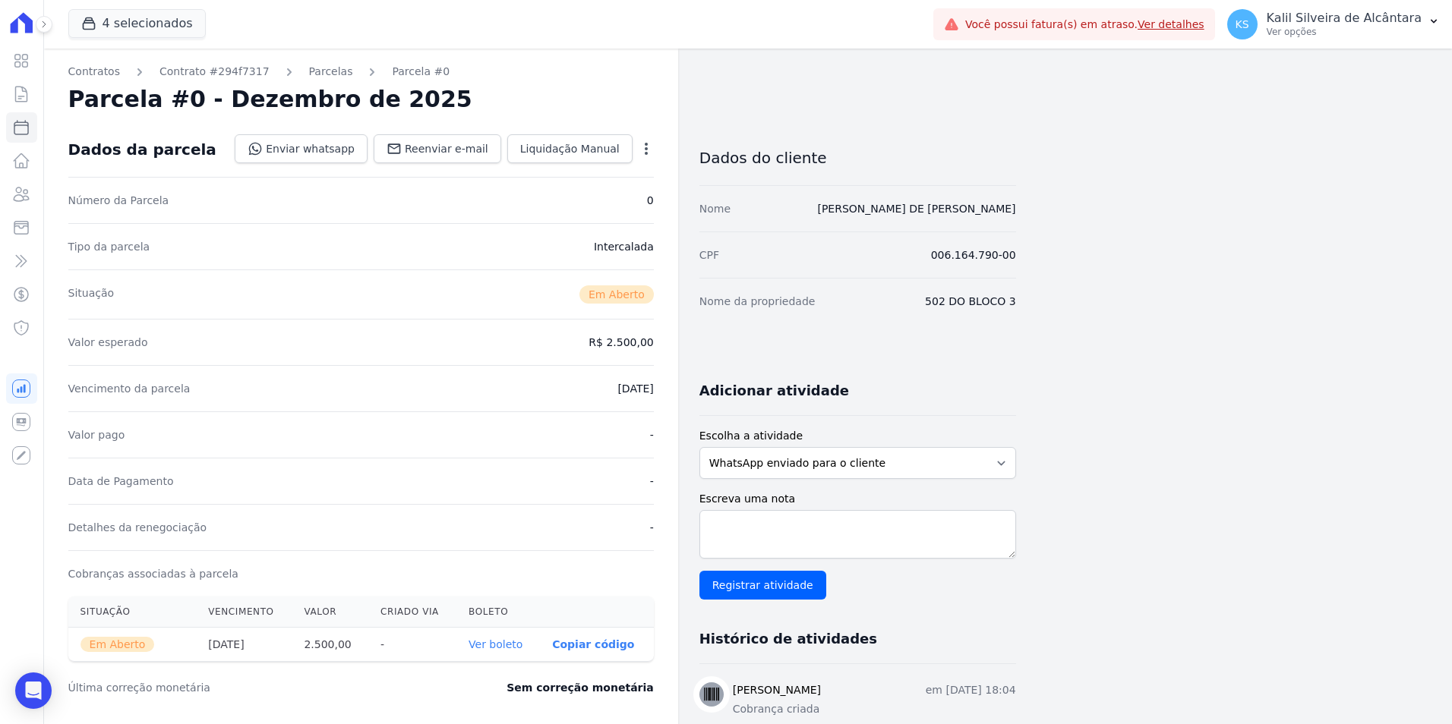
click at [650, 147] on icon "button" at bounding box center [646, 148] width 15 height 15
click at [577, 204] on link "Cancelar Cobrança" at bounding box center [581, 196] width 134 height 27
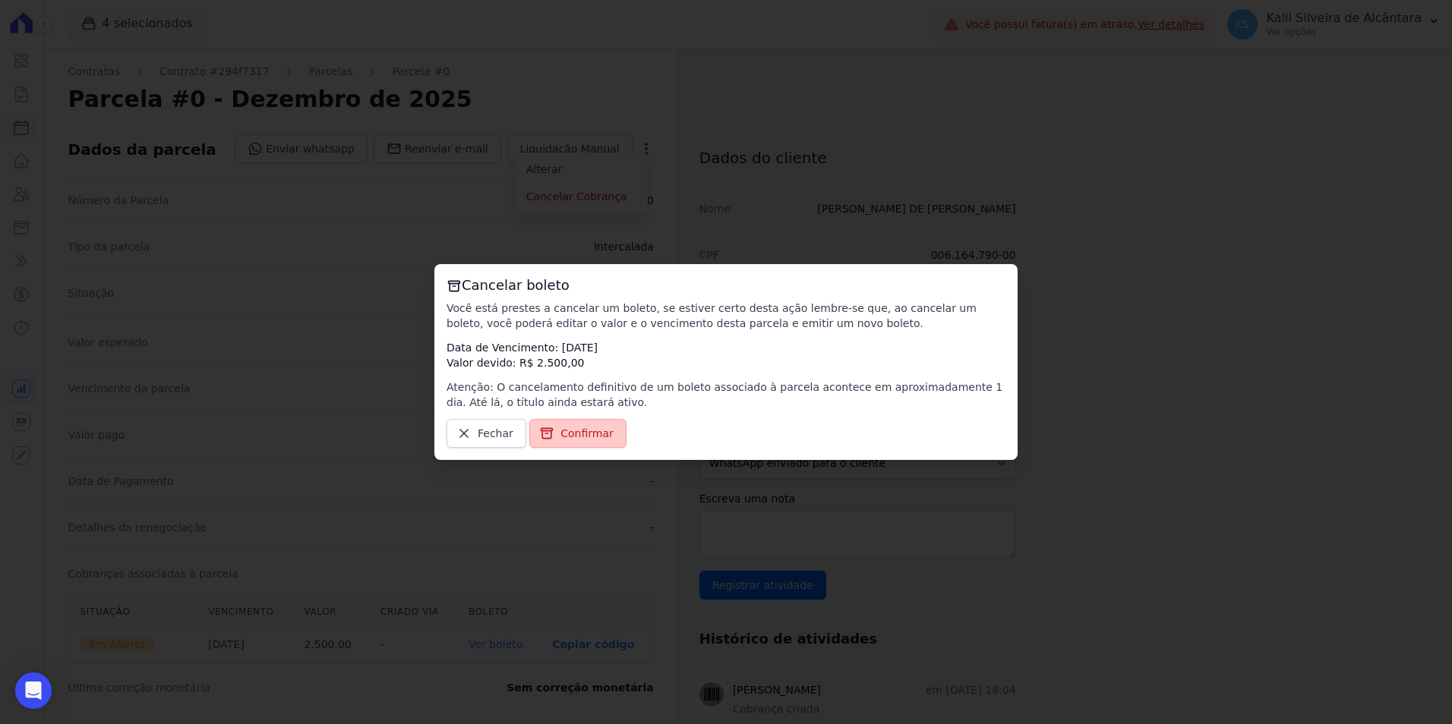
click at [572, 434] on span "Confirmar" at bounding box center [586, 433] width 53 height 15
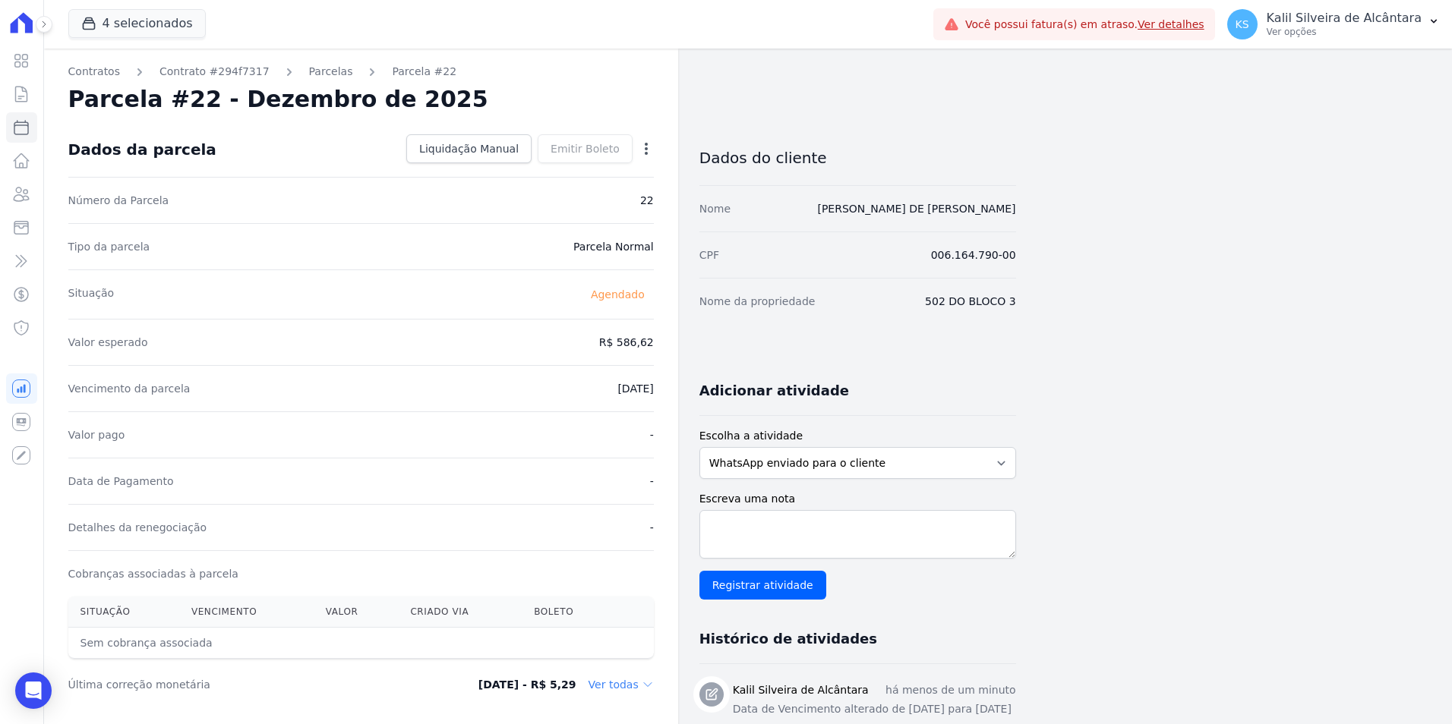
click at [308, 62] on div "Contratos Contrato #294f7317 [GEOGRAPHIC_DATA] Parcela #22 [GEOGRAPHIC_DATA] #2…" at bounding box center [361, 537] width 634 height 977
click at [314, 70] on link "Parcelas" at bounding box center [331, 72] width 44 height 16
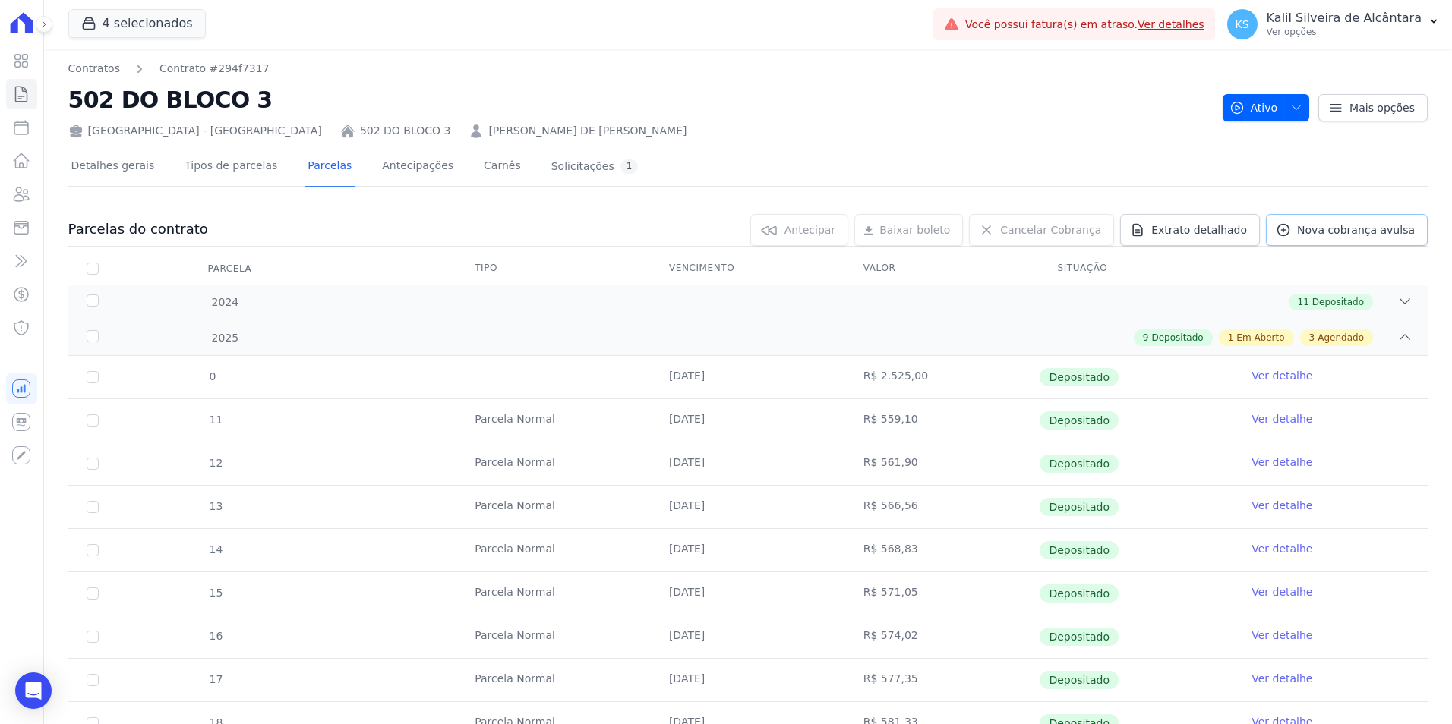
click at [1352, 238] on link "Nova cobrança avulsa" at bounding box center [1347, 230] width 162 height 32
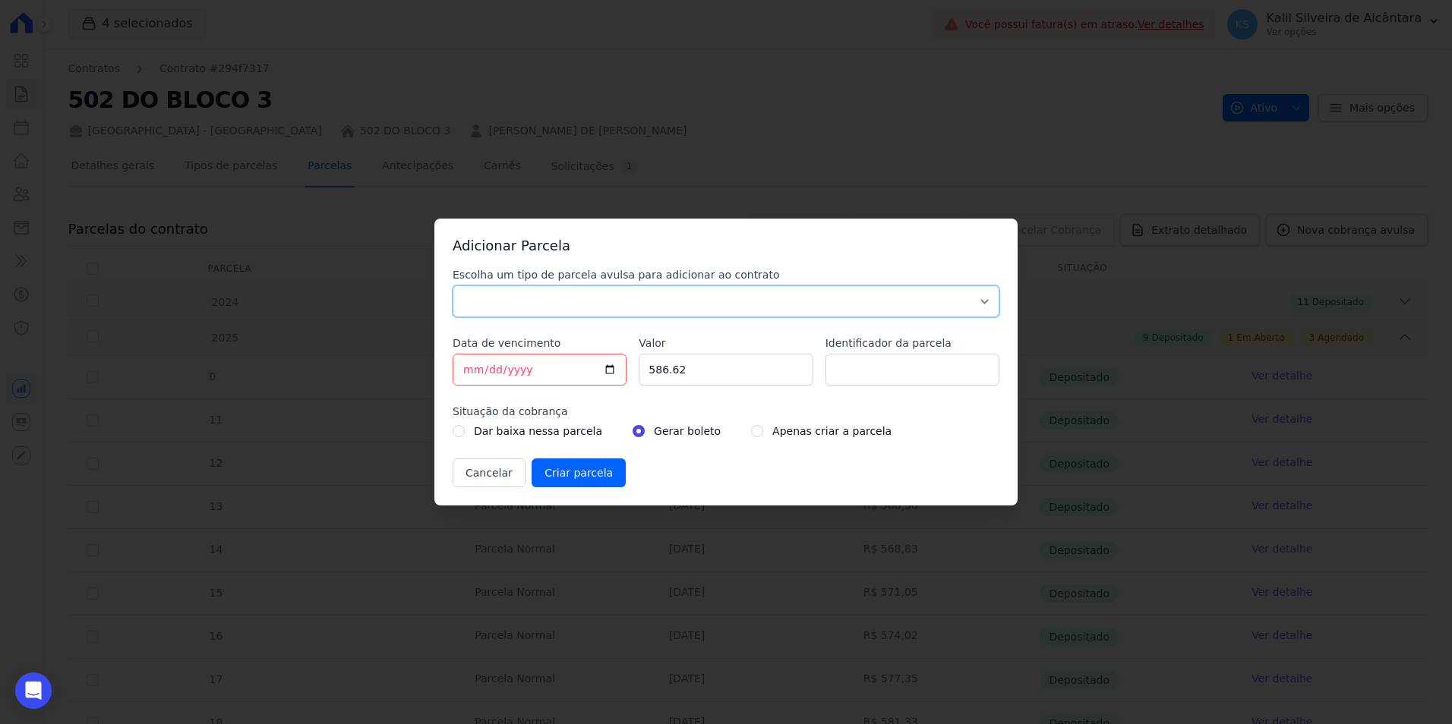
click at [617, 308] on select "Parcela Normal Sinal Caução Intercalada Chaves Pré Chaves Pós Chaves Taxas Quit…" at bounding box center [726, 302] width 547 height 32
select select "interleaved"
click at [453, 286] on select "Parcela Normal Sinal Caução Intercalada Chaves Pré Chaves Pós Chaves Taxas Quit…" at bounding box center [726, 302] width 547 height 32
click at [616, 373] on div "Escolha um tipo de parcela avulsa para adicionar ao contrato Parcela Normal Sin…" at bounding box center [726, 377] width 547 height 220
type input "2500"
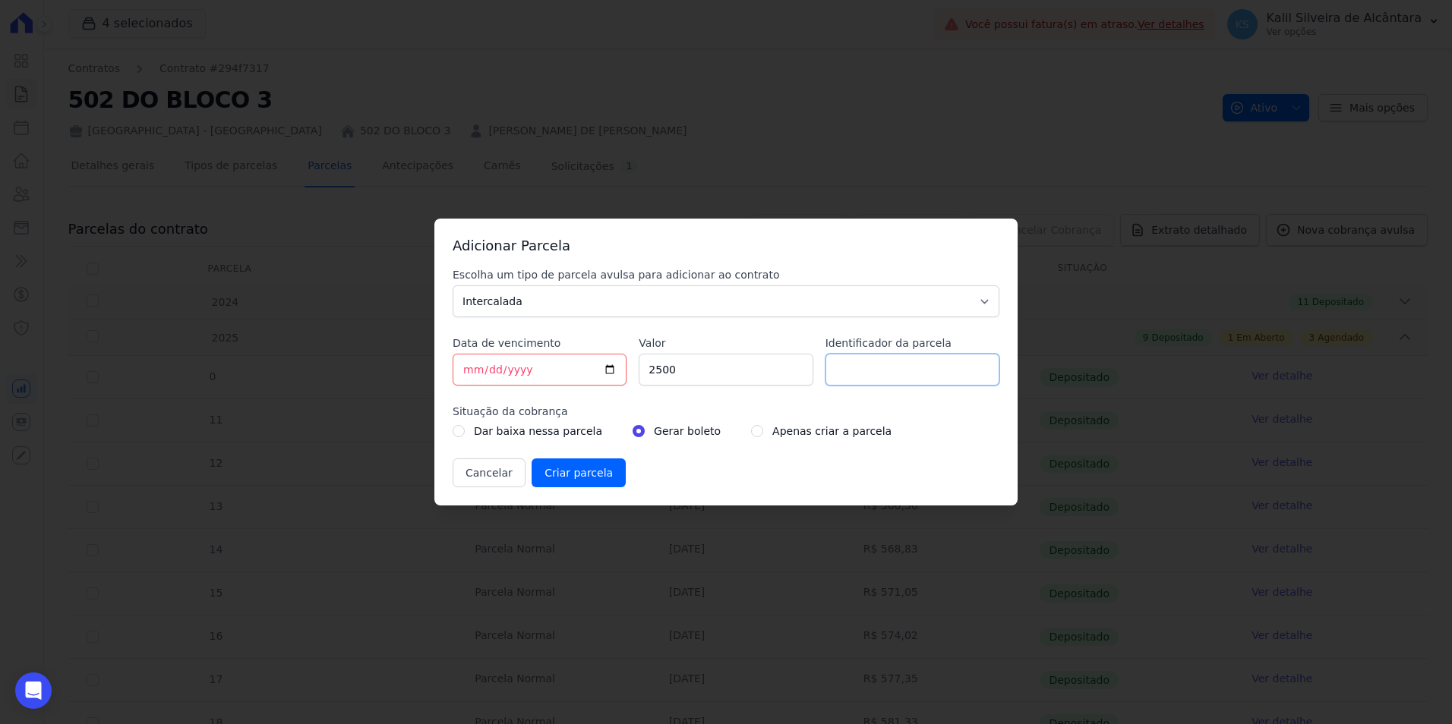
click at [901, 378] on input "Identificador da parcela" at bounding box center [912, 370] width 174 height 32
click at [465, 377] on input "[DATE]" at bounding box center [540, 370] width 174 height 32
click at [465, 376] on input "[DATE]" at bounding box center [540, 370] width 174 height 32
type input "[DATE]"
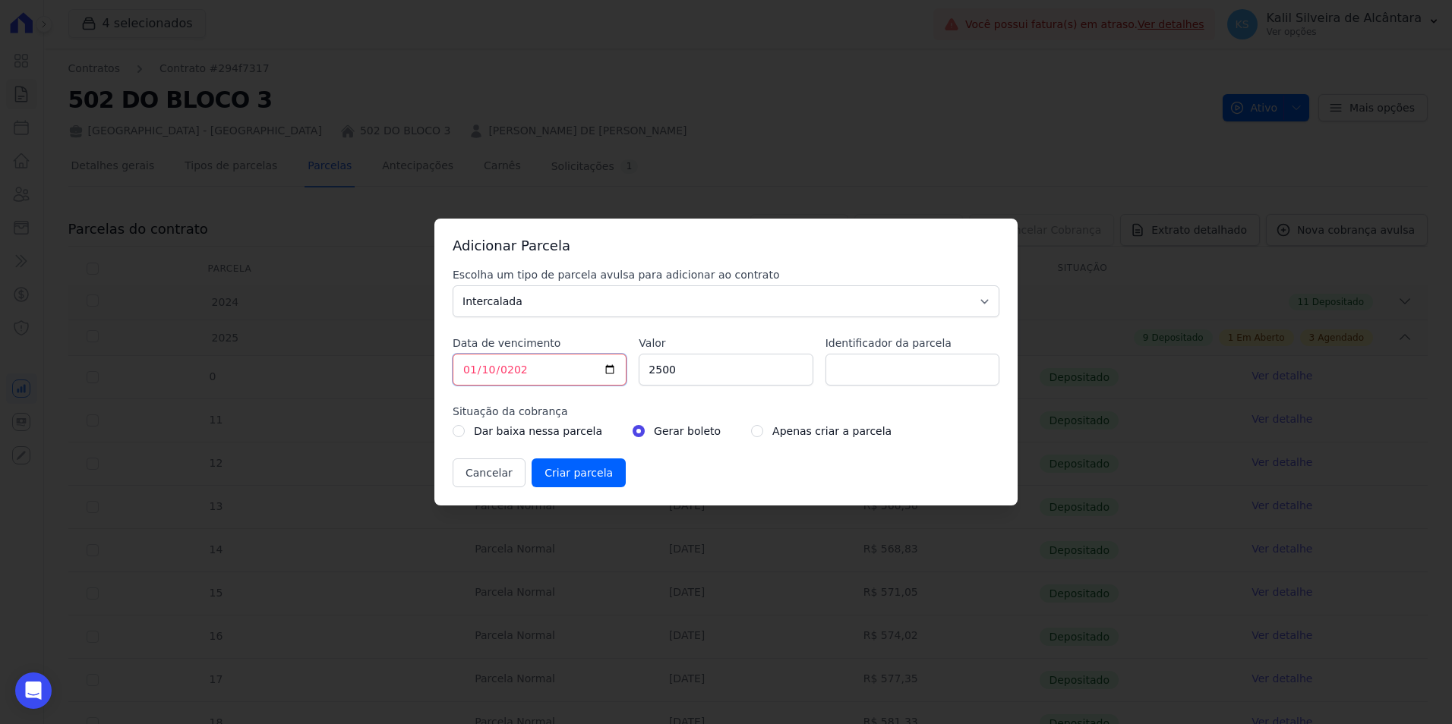
type input "[DATE]"
click at [580, 479] on input "Criar parcela" at bounding box center [579, 473] width 94 height 29
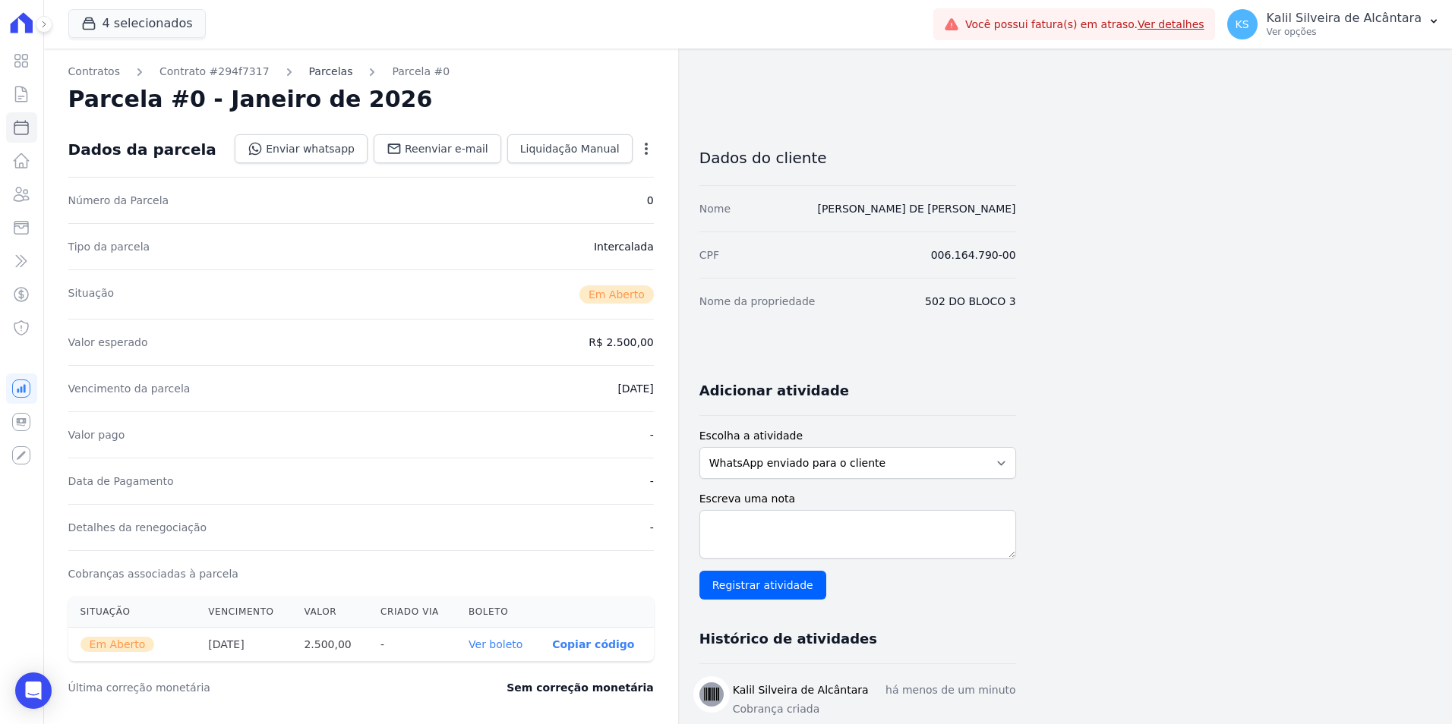
click at [317, 77] on link "Parcelas" at bounding box center [331, 72] width 44 height 16
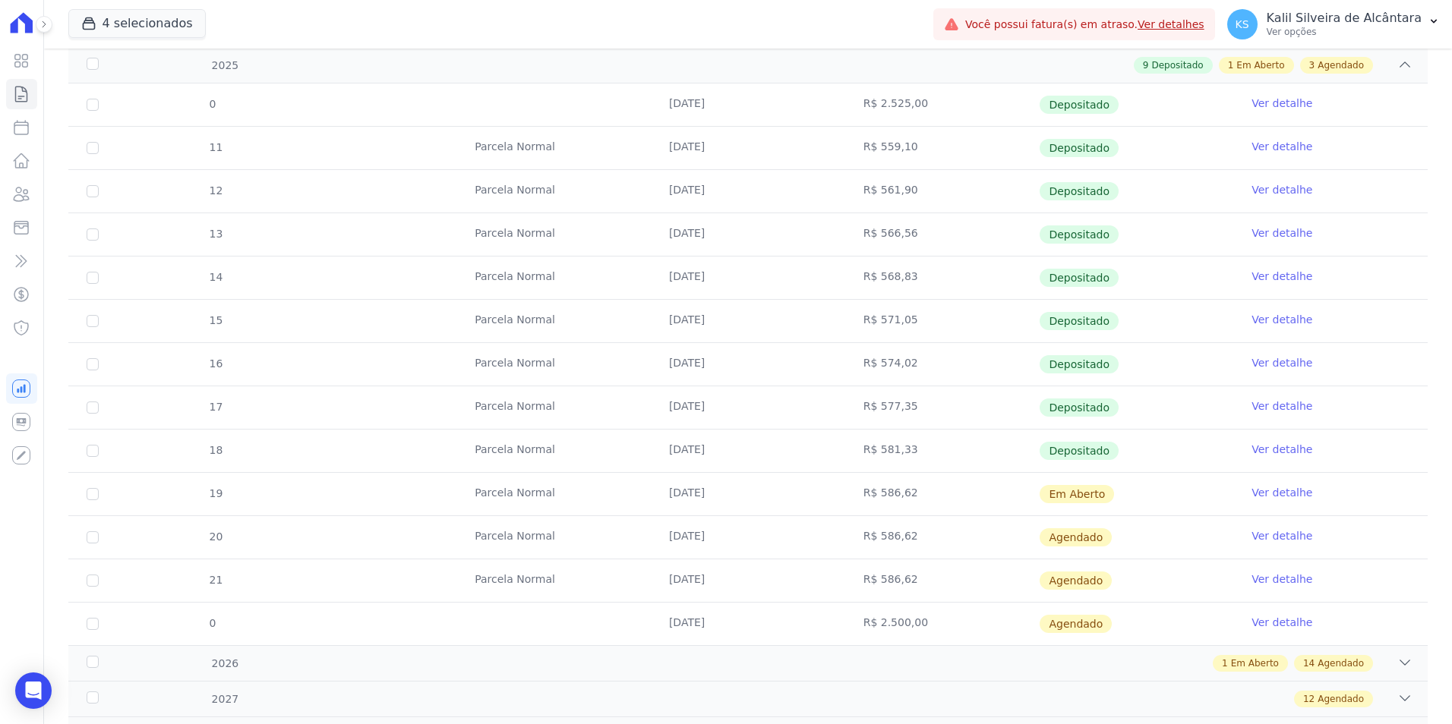
scroll to position [346, 0]
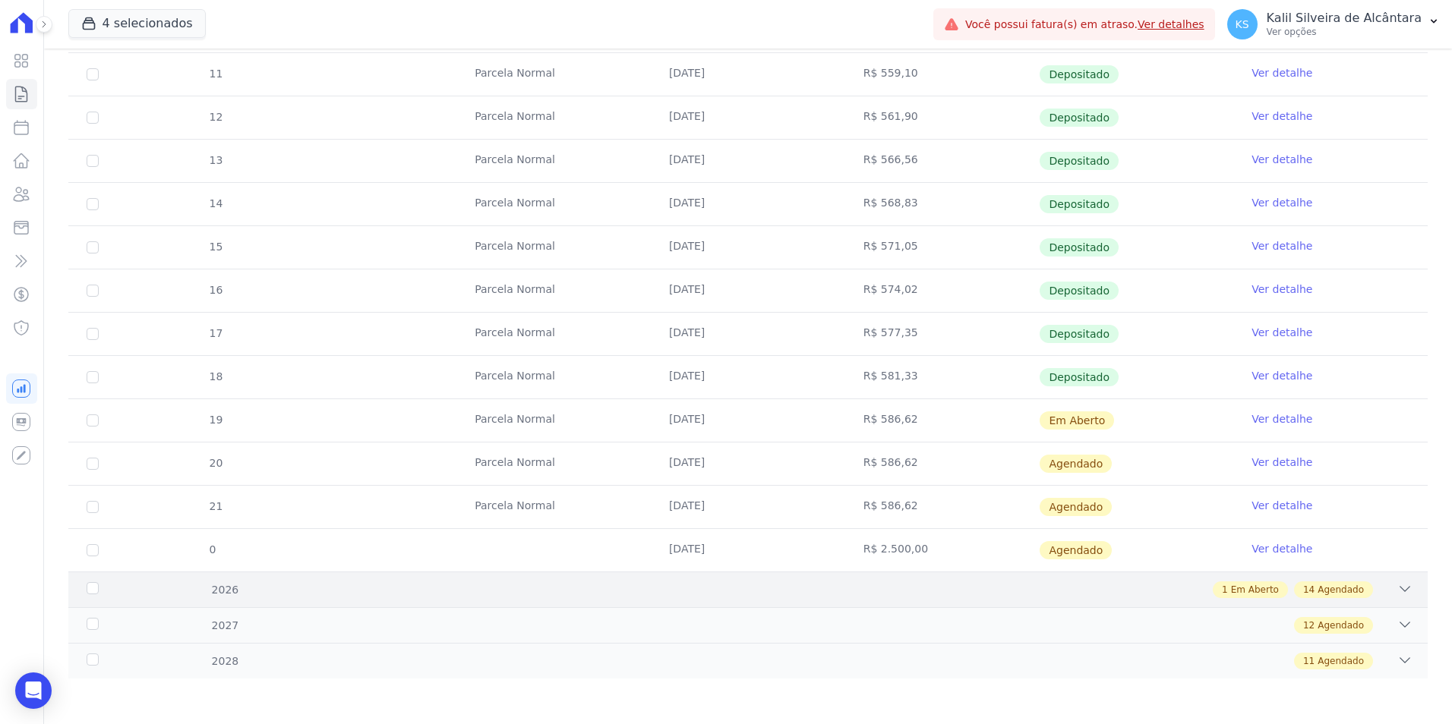
click at [639, 583] on div "1 Em Aberto 14 Agendado" at bounding box center [814, 590] width 1195 height 17
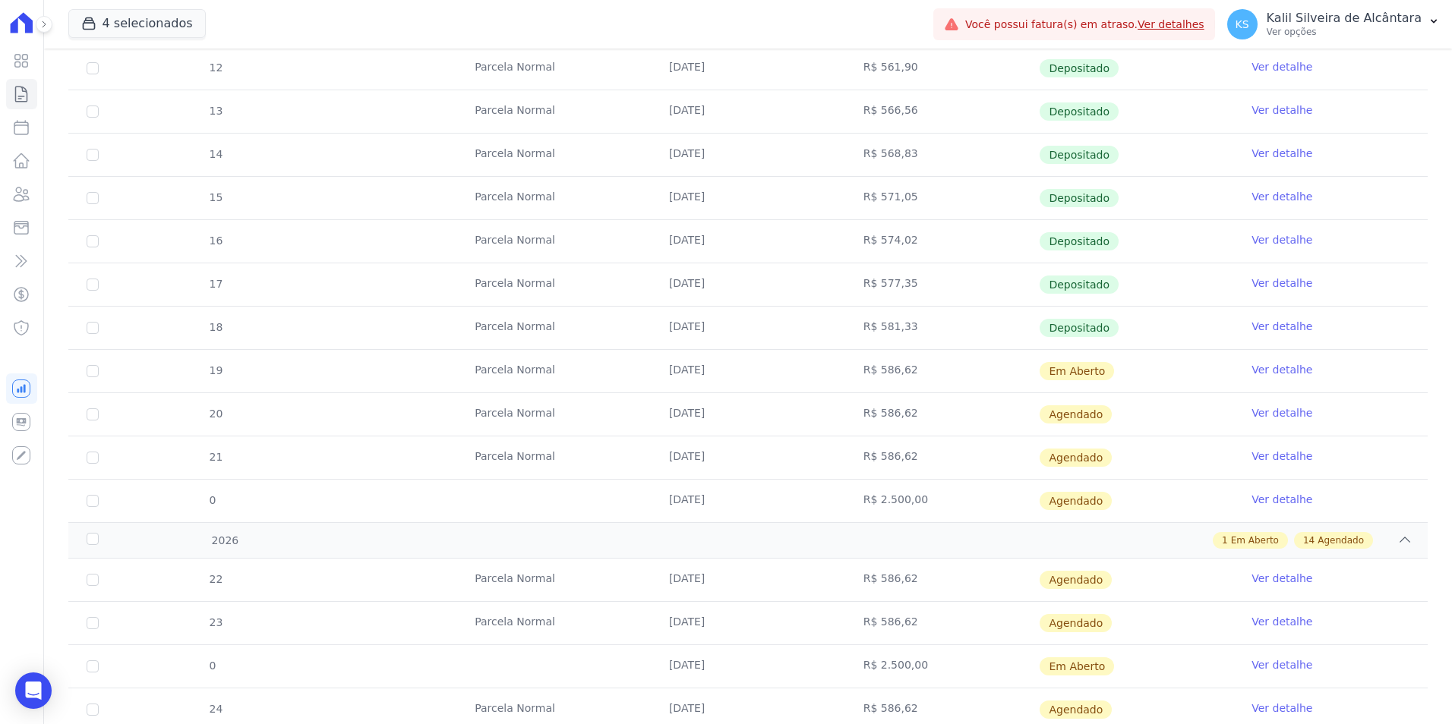
scroll to position [422, 0]
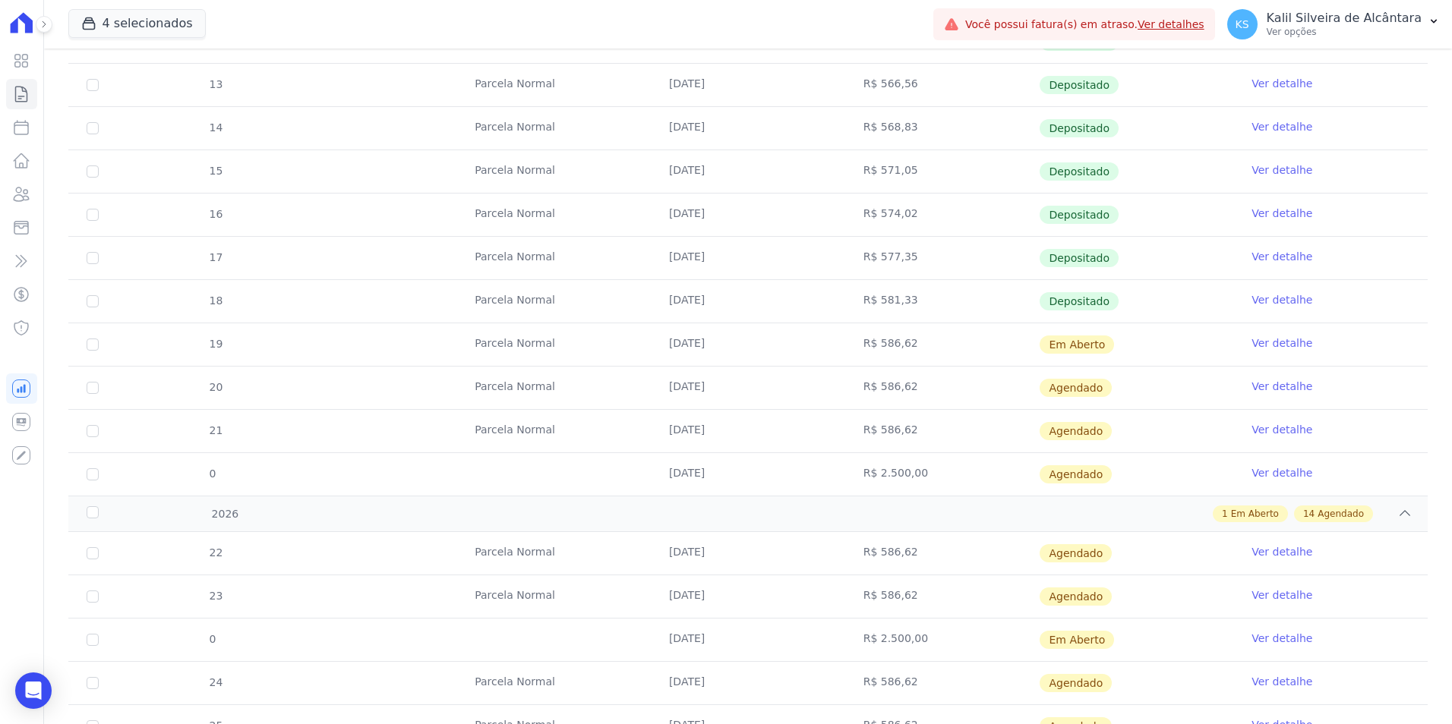
click at [1265, 472] on link "Ver detalhe" at bounding box center [1281, 472] width 61 height 15
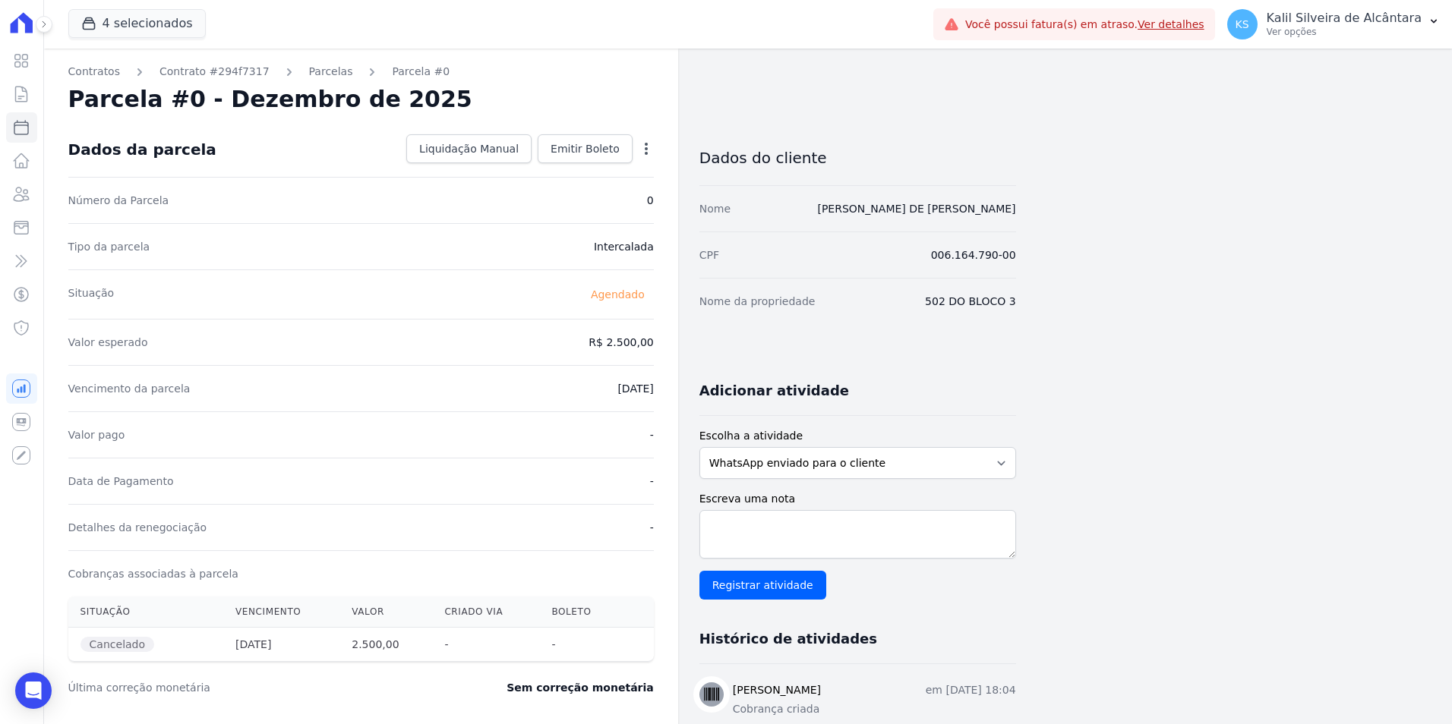
click at [645, 144] on icon "button" at bounding box center [646, 149] width 3 height 12
click at [475, 277] on div "Situação [GEOGRAPHIC_DATA]" at bounding box center [360, 294] width 585 height 49
click at [309, 73] on link "Parcelas" at bounding box center [331, 72] width 44 height 16
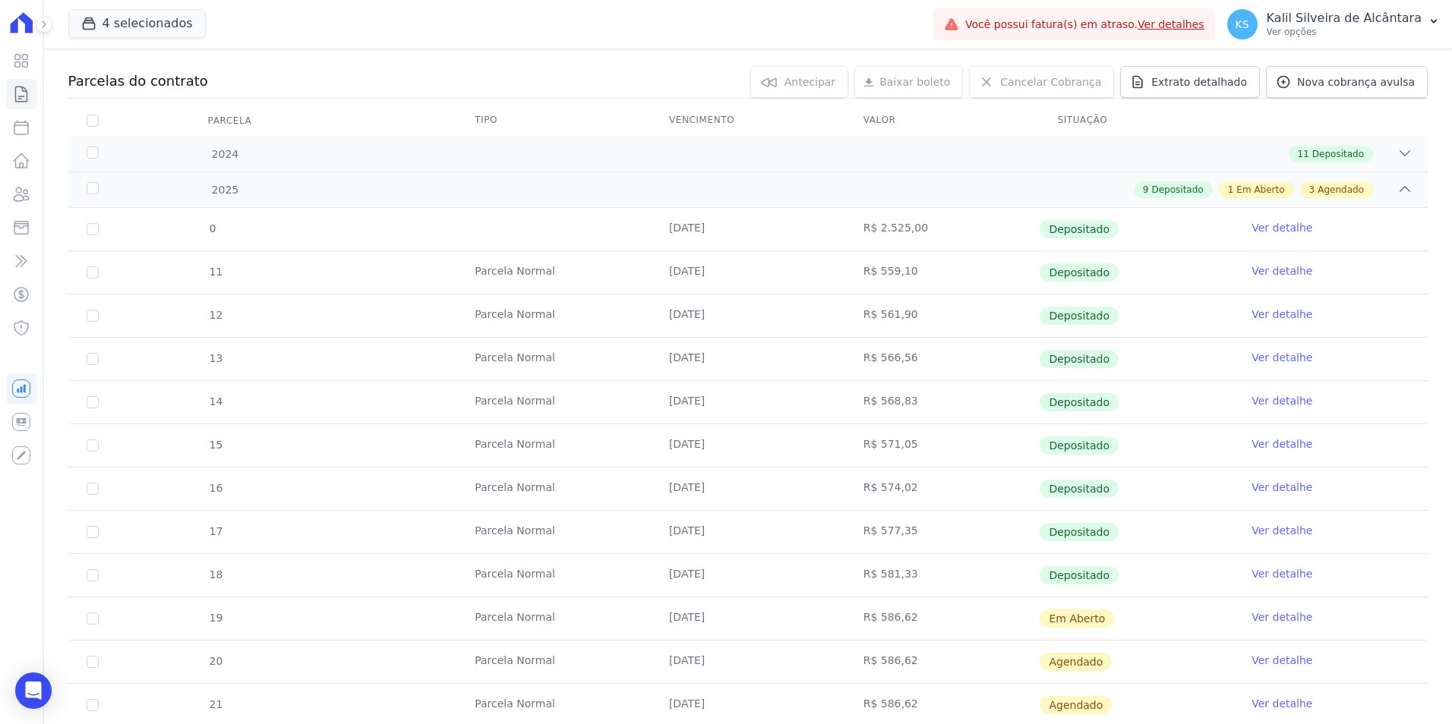
scroll to position [346, 0]
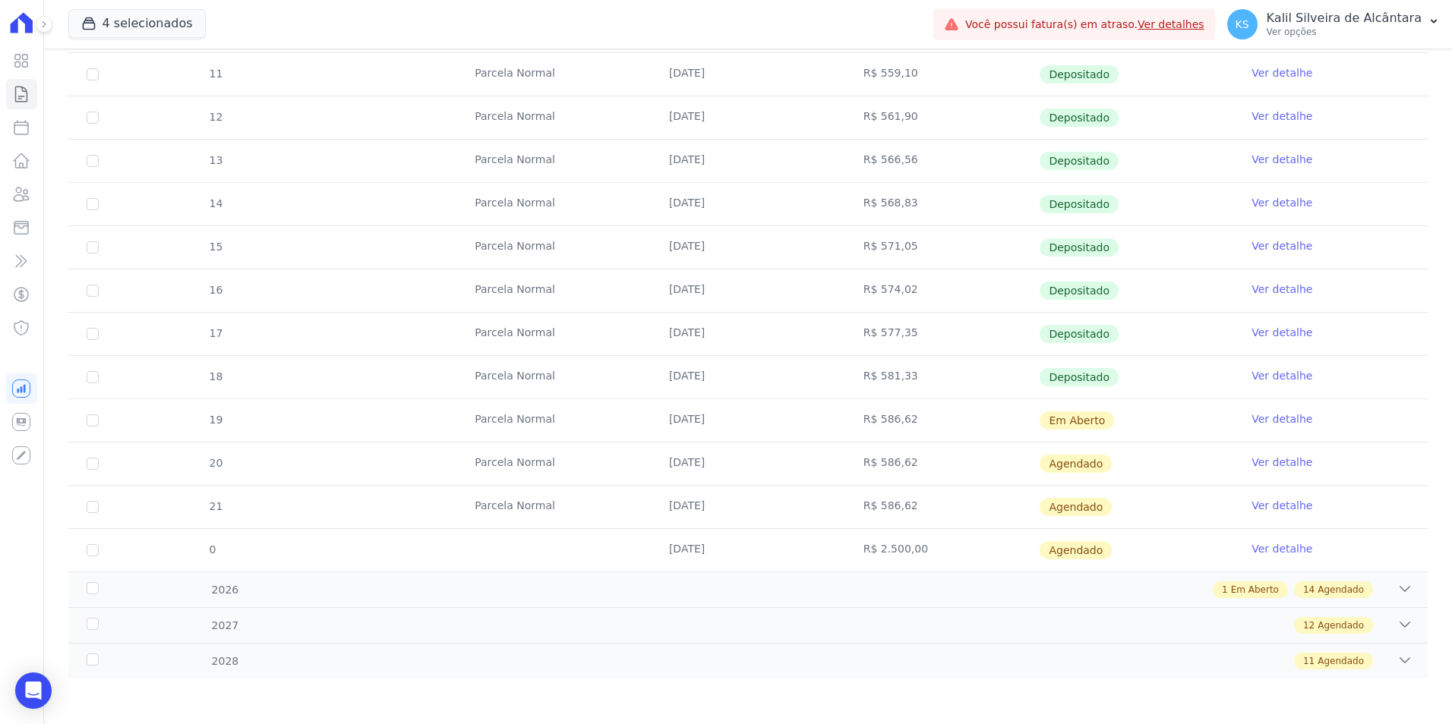
drag, startPoint x: 702, startPoint y: 551, endPoint x: 882, endPoint y: 551, distance: 179.2
click at [882, 551] on tr "0 [DATE] R$ 2.500,00 [GEOGRAPHIC_DATA] Ver detalhe" at bounding box center [747, 550] width 1359 height 43
drag, startPoint x: 1125, startPoint y: 557, endPoint x: 964, endPoint y: 551, distance: 161.9
click at [964, 551] on tr "0 [DATE] R$ 2.500,00 [GEOGRAPHIC_DATA] Ver detalhe" at bounding box center [747, 550] width 1359 height 43
drag, startPoint x: 715, startPoint y: 536, endPoint x: 731, endPoint y: 540, distance: 15.7
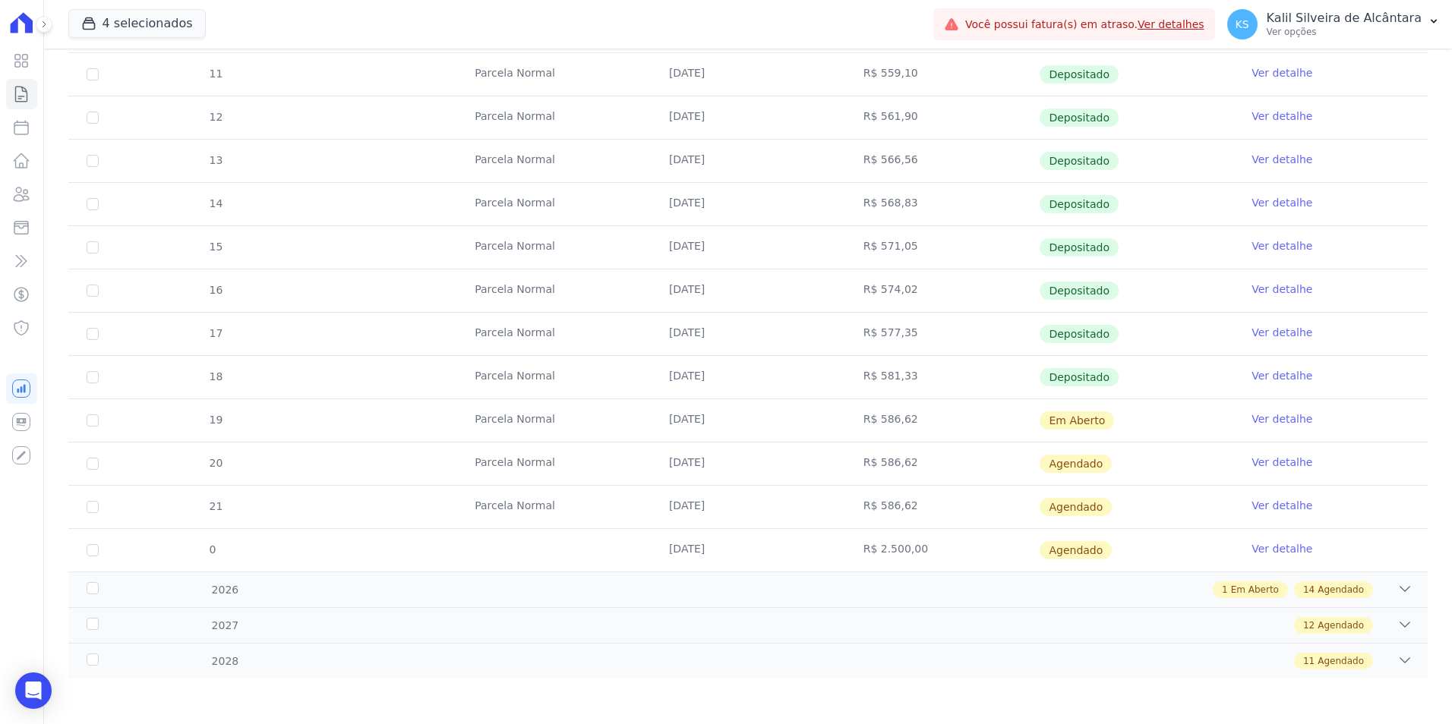
click at [717, 536] on td "[DATE]" at bounding box center [748, 550] width 194 height 43
drag, startPoint x: 666, startPoint y: 511, endPoint x: 721, endPoint y: 510, distance: 54.7
click at [721, 510] on td "[DATE]" at bounding box center [748, 507] width 194 height 43
drag, startPoint x: 721, startPoint y: 510, endPoint x: 781, endPoint y: 543, distance: 69.0
click at [781, 543] on td "[DATE]" at bounding box center [748, 550] width 194 height 43
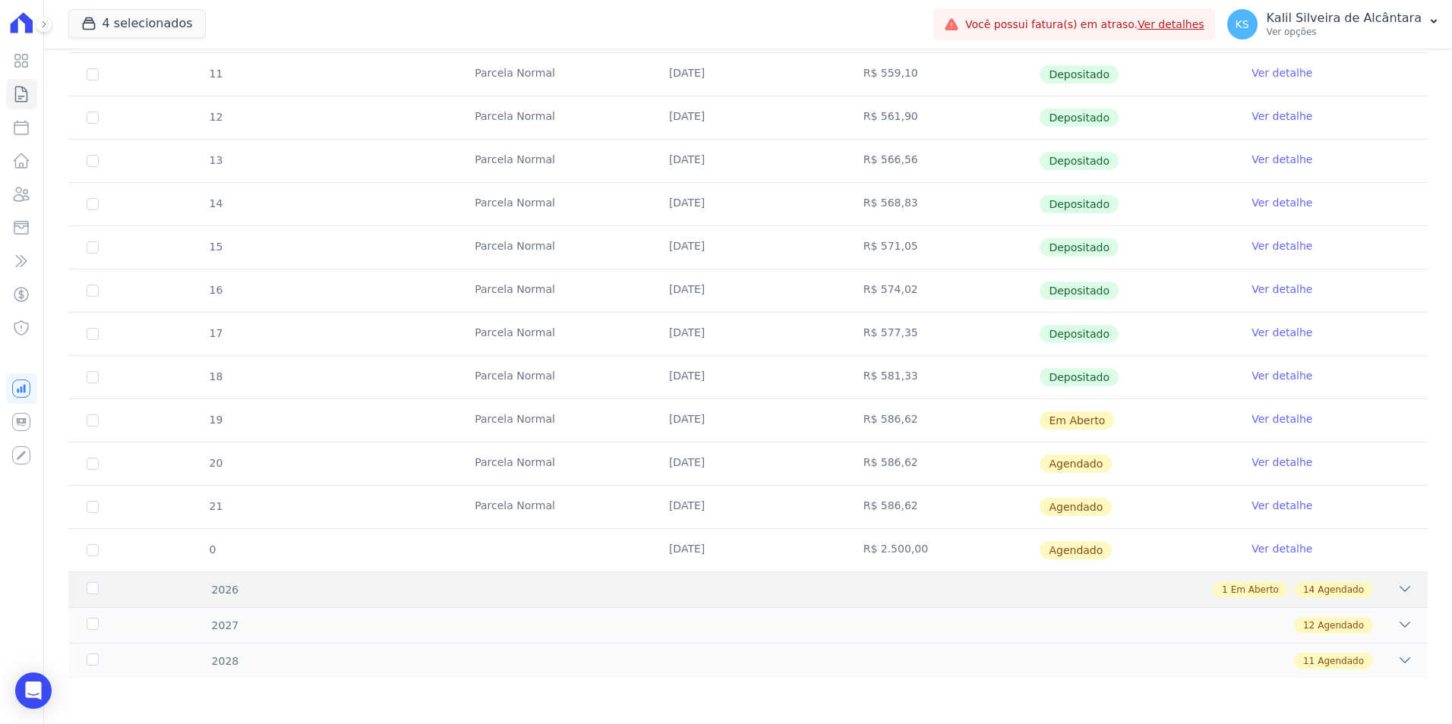
click at [980, 592] on div "1 Em Aberto 14 Agendado" at bounding box center [814, 590] width 1195 height 17
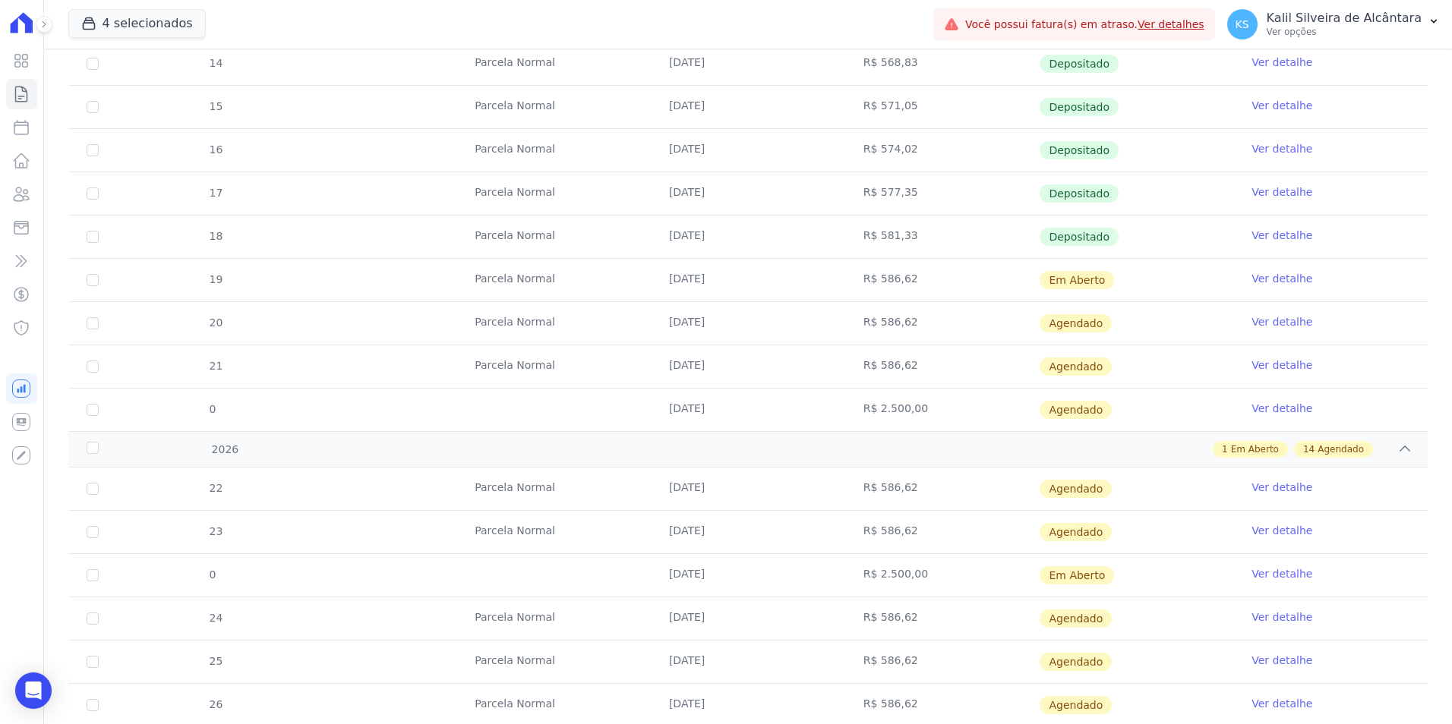
scroll to position [498, 0]
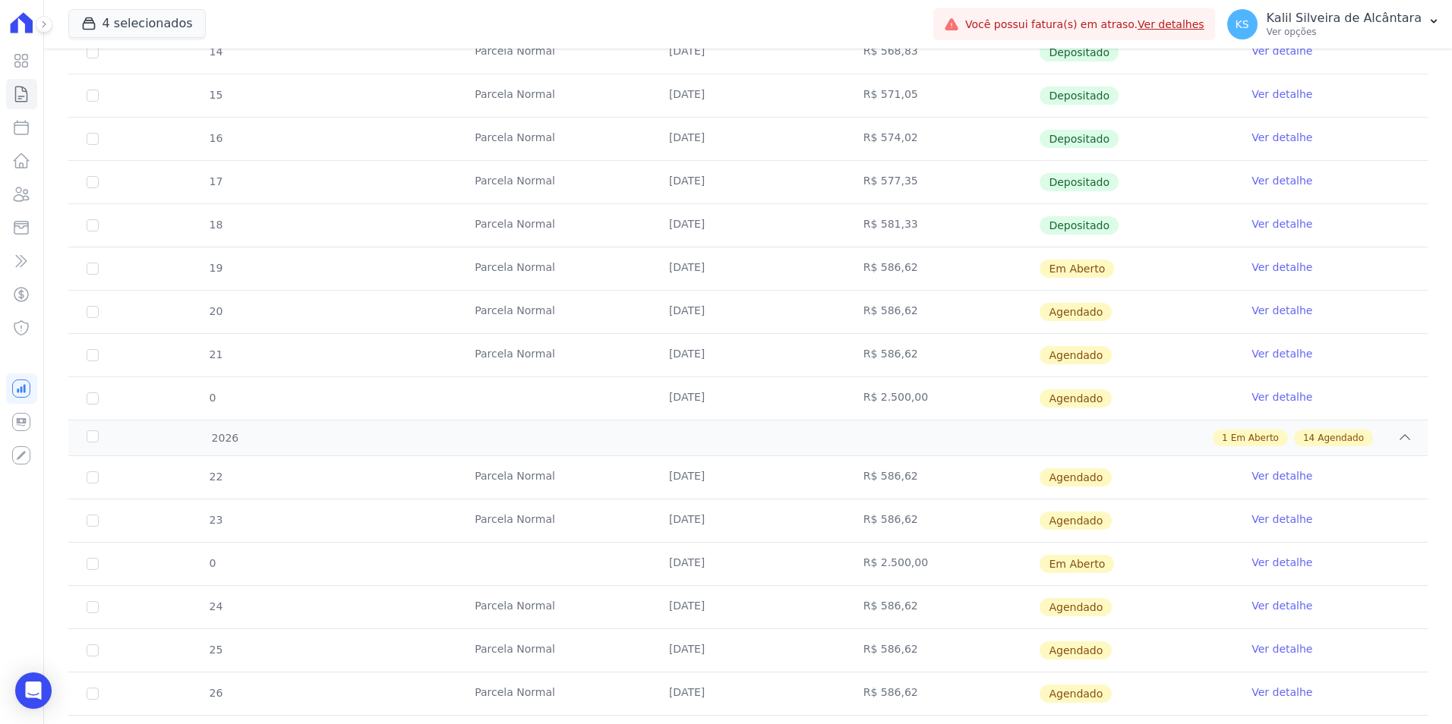
drag, startPoint x: 1065, startPoint y: 571, endPoint x: 669, endPoint y: 576, distance: 395.7
click at [669, 576] on tr "0 [DATE] R$ 2.500,00 Em [GEOGRAPHIC_DATA] Ver detalhe" at bounding box center [747, 563] width 1359 height 43
click at [1207, 582] on td "Em Aberto" at bounding box center [1136, 564] width 194 height 43
drag, startPoint x: 1013, startPoint y: 574, endPoint x: 648, endPoint y: 565, distance: 365.4
click at [648, 565] on tr "0 [DATE] R$ 2.500,00 Em [GEOGRAPHIC_DATA] Ver detalhe" at bounding box center [747, 563] width 1359 height 43
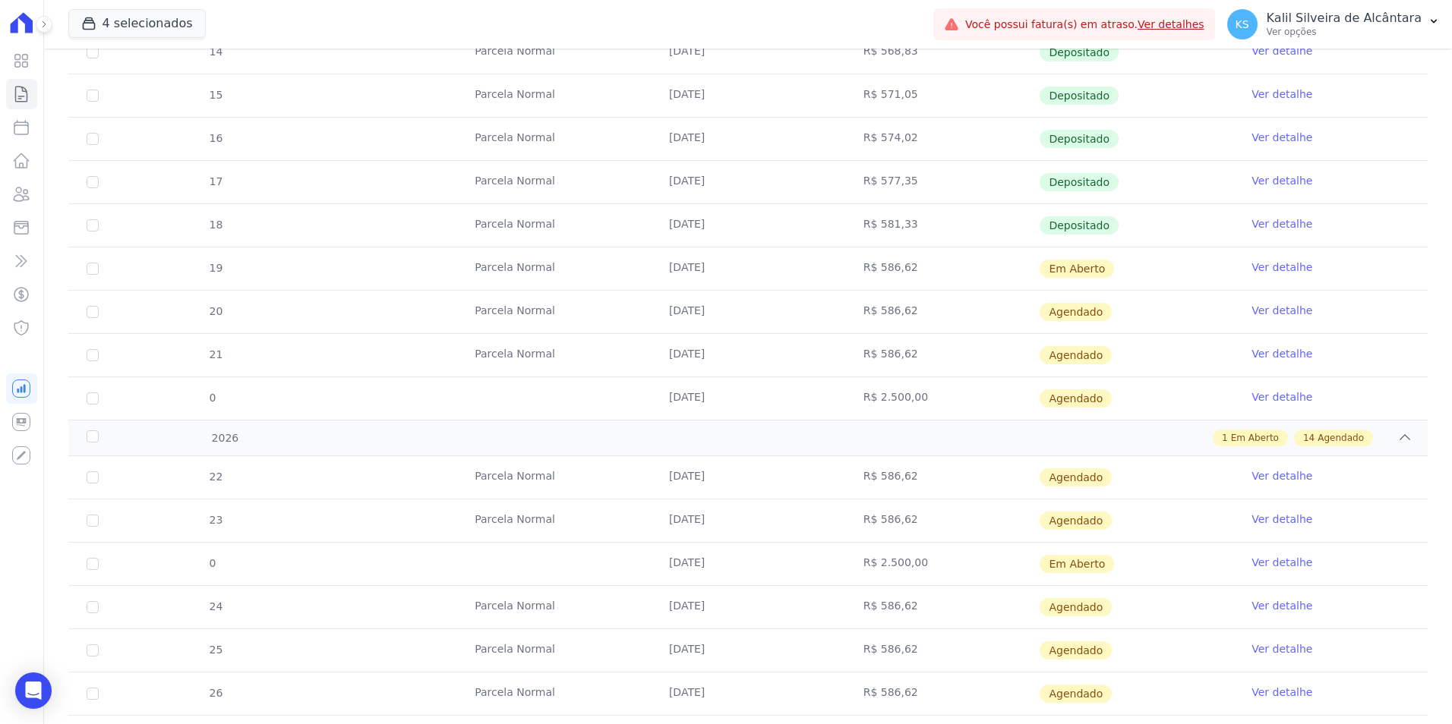
click at [866, 560] on td "R$ 2.500,00" at bounding box center [942, 564] width 194 height 43
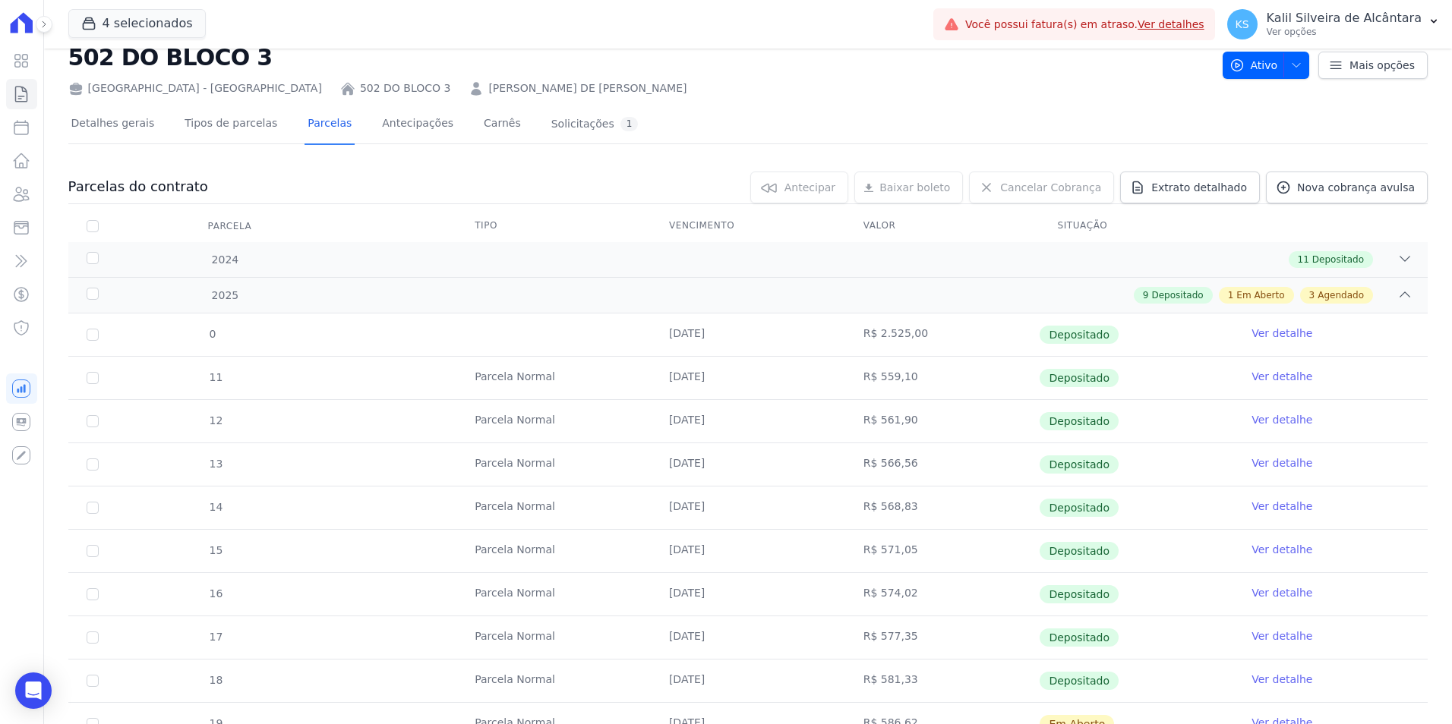
scroll to position [0, 0]
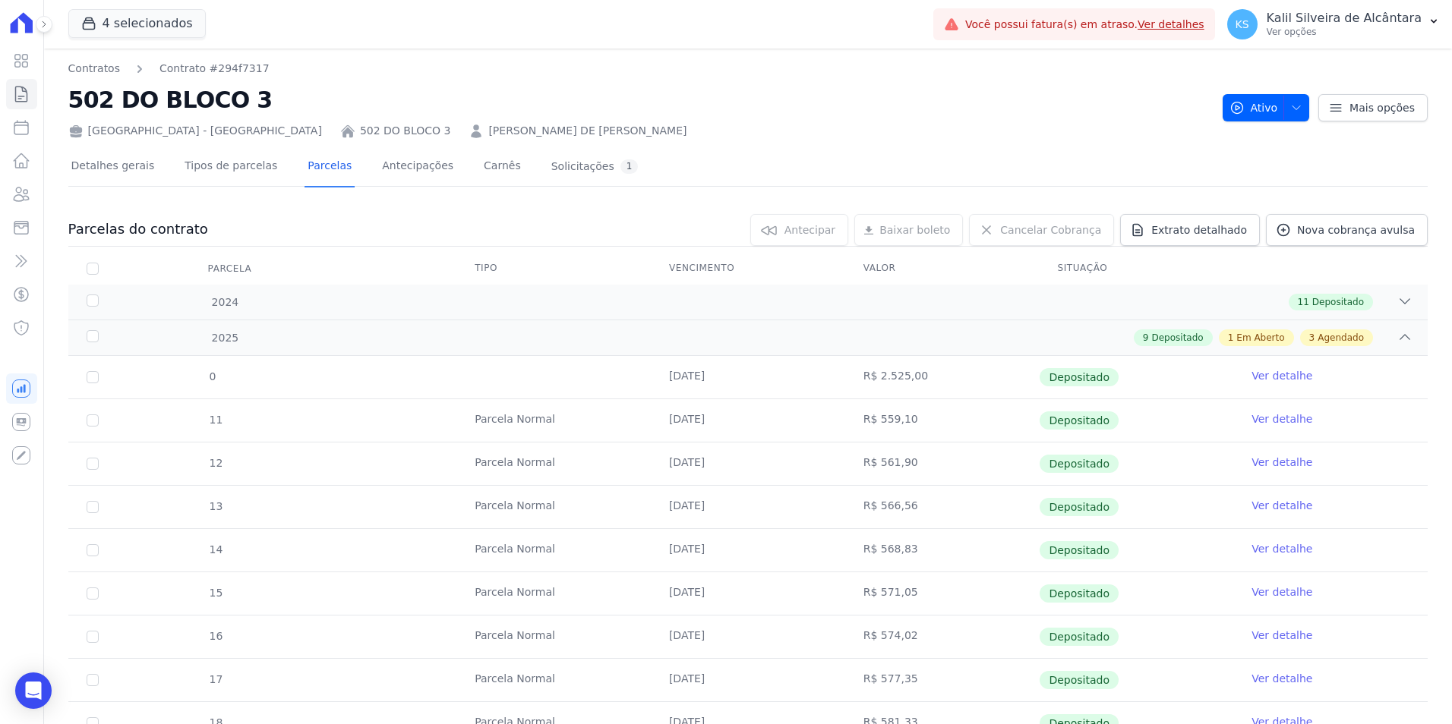
drag, startPoint x: 84, startPoint y: 96, endPoint x: 453, endPoint y: 99, distance: 369.1
click at [453, 99] on h2 "502 DO BLOCO 3" at bounding box center [639, 100] width 1142 height 34
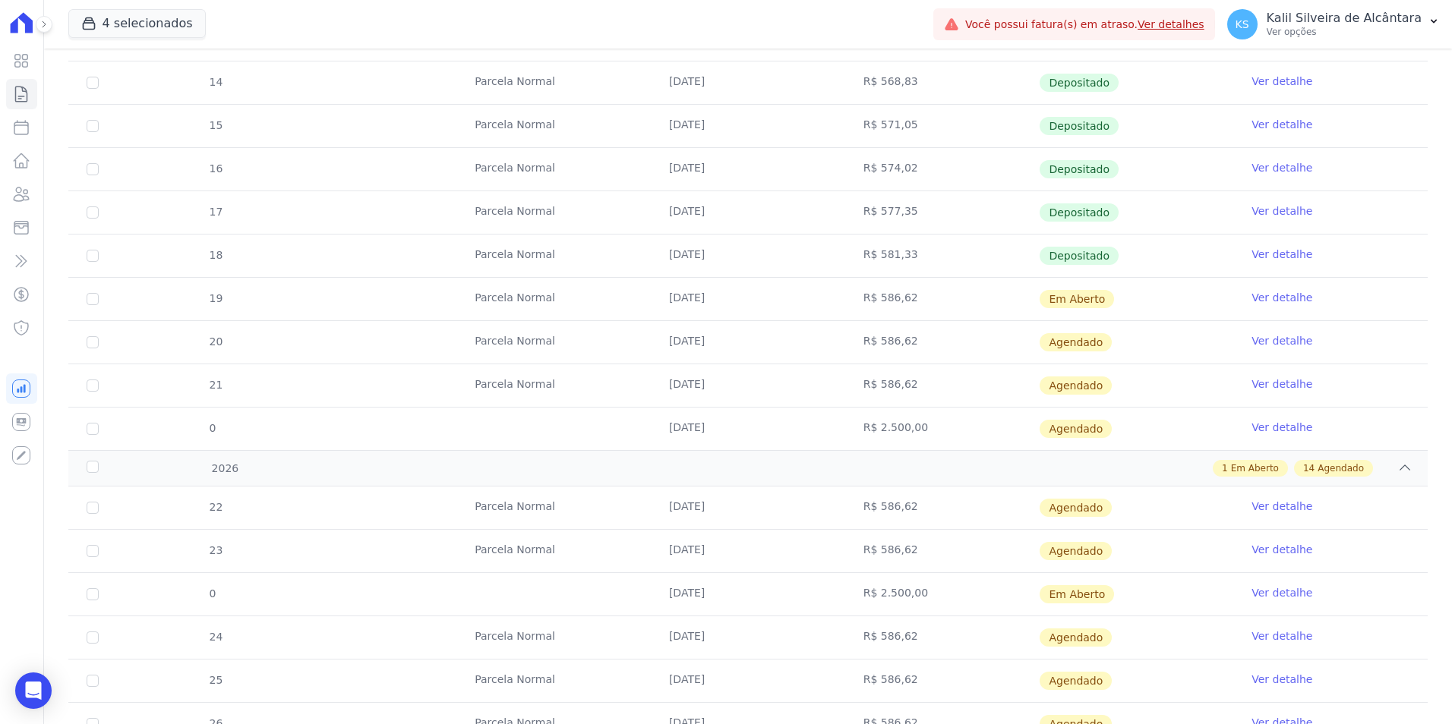
scroll to position [532, 0]
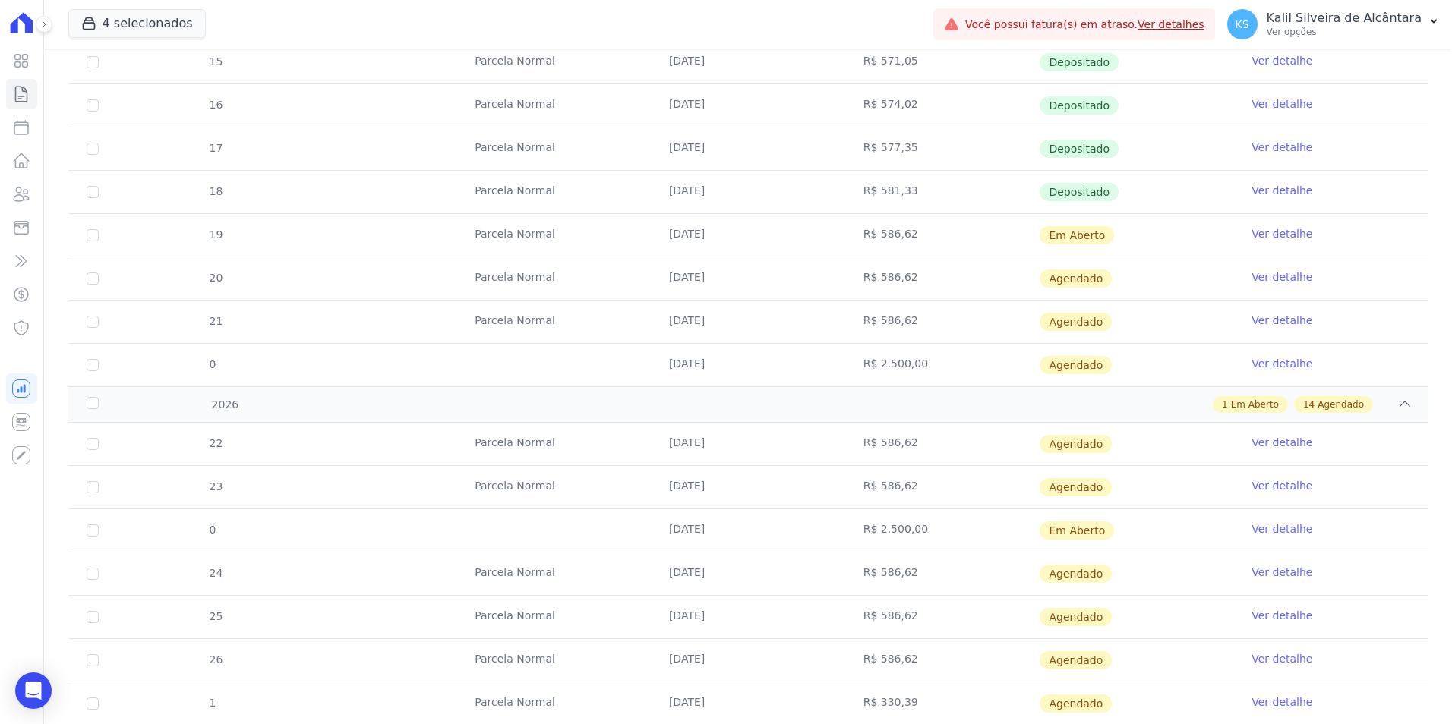
drag, startPoint x: 661, startPoint y: 365, endPoint x: 1041, endPoint y: 374, distance: 380.5
click at [1041, 374] on tr "0 [DATE] R$ 2.500,00 [GEOGRAPHIC_DATA] Ver detalhe" at bounding box center [747, 364] width 1359 height 43
drag, startPoint x: 1041, startPoint y: 374, endPoint x: 749, endPoint y: 383, distance: 292.5
click at [749, 383] on td "[DATE]" at bounding box center [748, 365] width 194 height 43
click at [640, 371] on td at bounding box center [553, 365] width 194 height 43
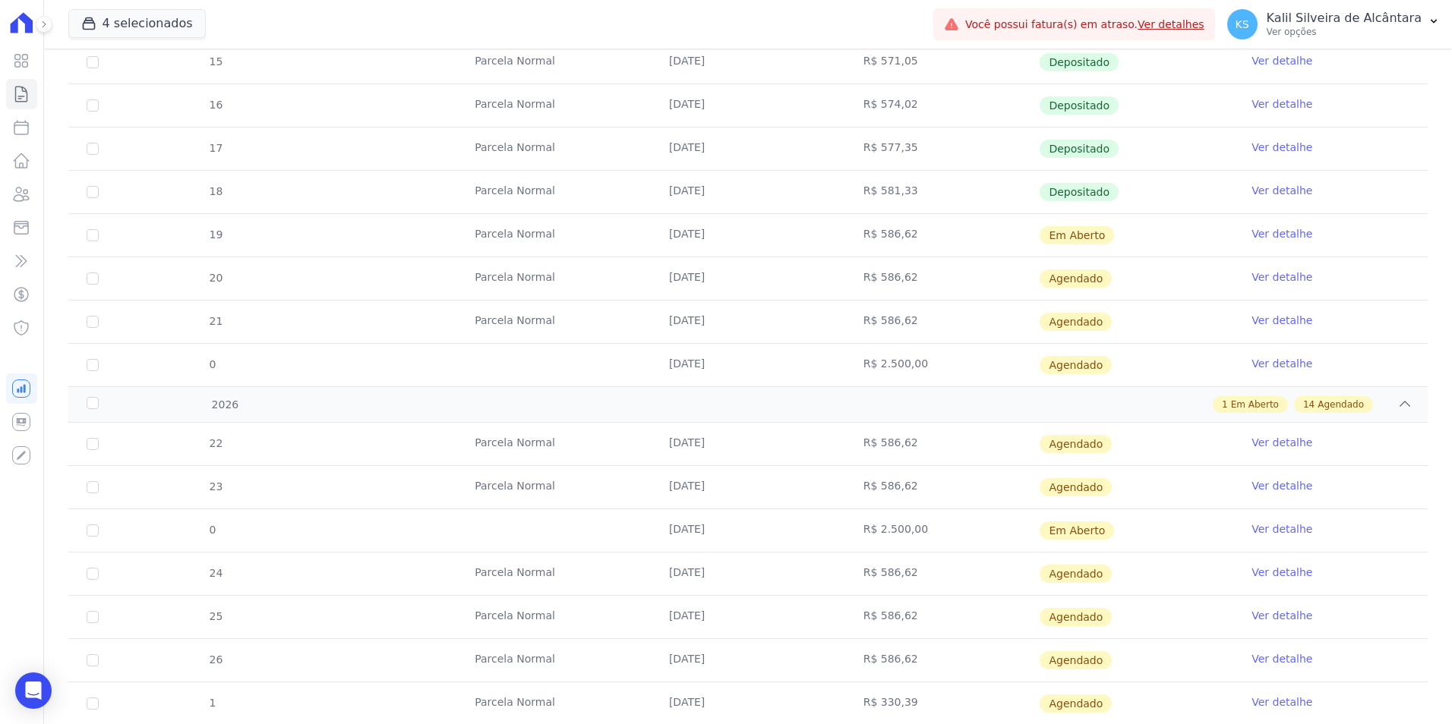
drag, startPoint x: 669, startPoint y: 360, endPoint x: 723, endPoint y: 352, distance: 54.4
click at [723, 352] on td "[DATE]" at bounding box center [748, 365] width 194 height 43
drag, startPoint x: 723, startPoint y: 352, endPoint x: 591, endPoint y: 352, distance: 132.1
click at [591, 352] on td at bounding box center [553, 365] width 194 height 43
click at [20, 678] on div "Open Intercom Messenger" at bounding box center [34, 691] width 40 height 40
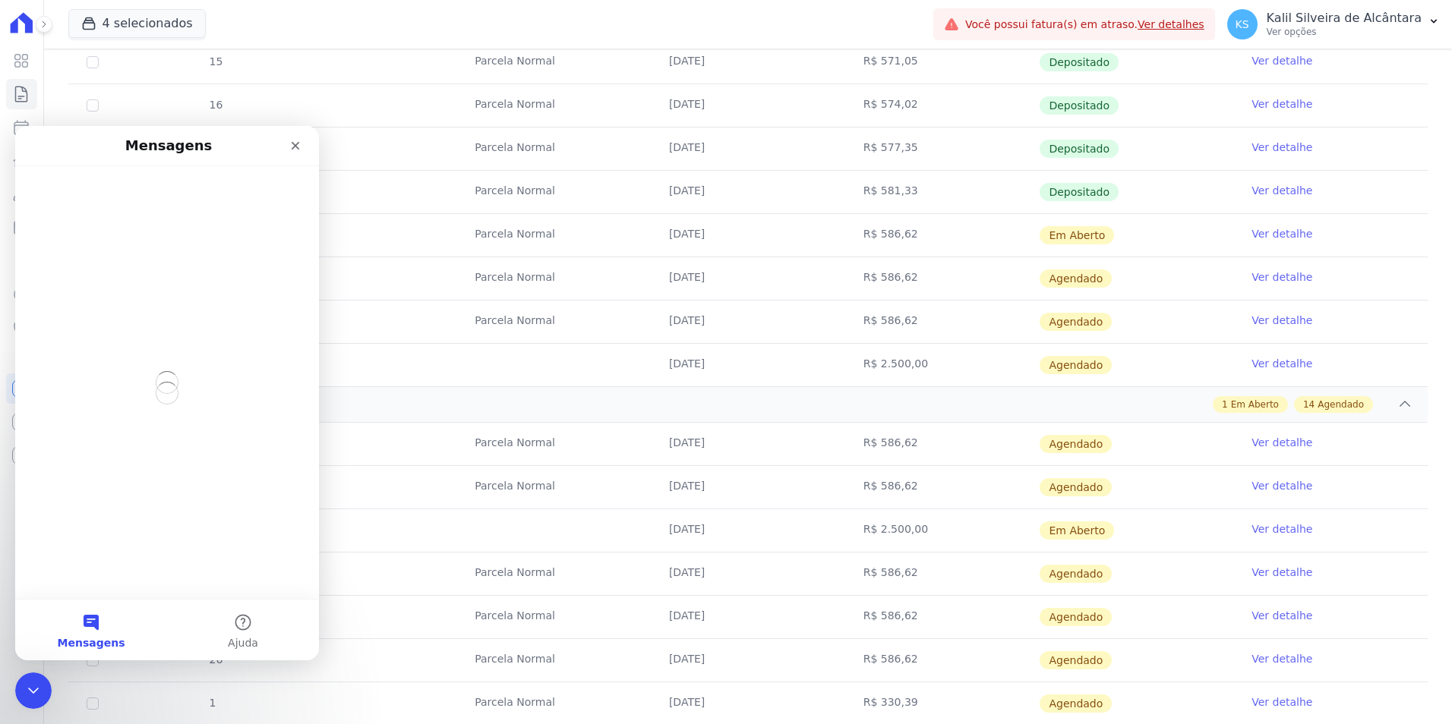
scroll to position [0, 0]
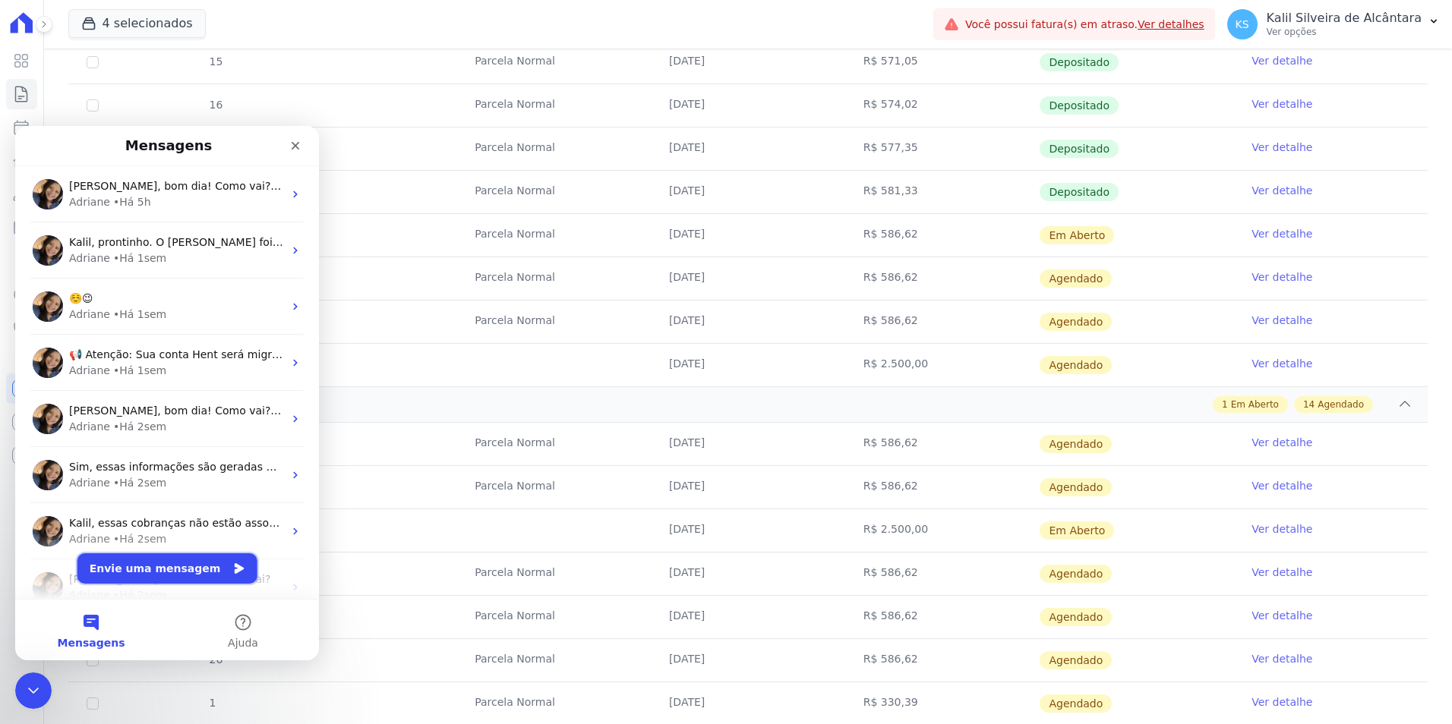
click at [203, 565] on button "Envie uma mensagem" at bounding box center [167, 569] width 180 height 30
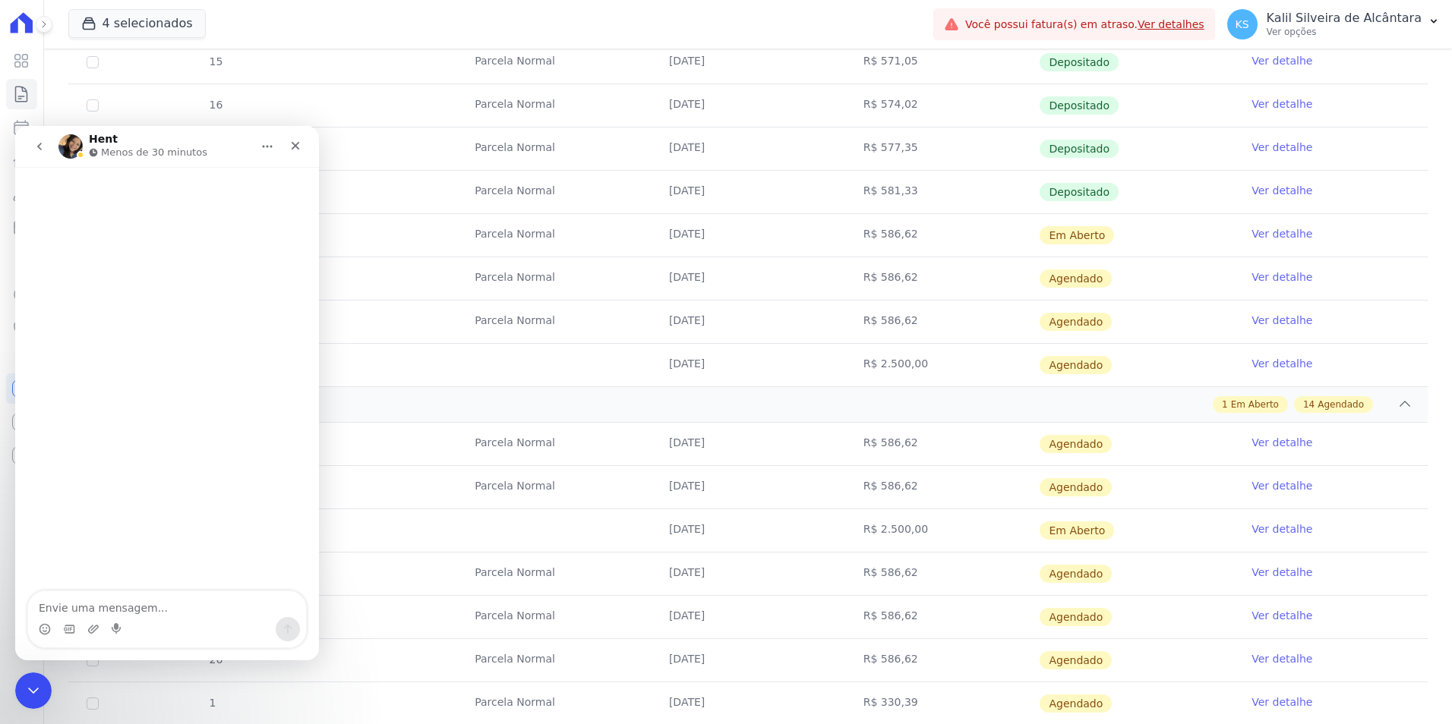
click at [188, 602] on textarea "Envie uma mensagem..." at bounding box center [167, 605] width 278 height 26
click at [111, 601] on textarea "Envie uma mensagem..." at bounding box center [167, 605] width 278 height 26
type textarea "poderia"
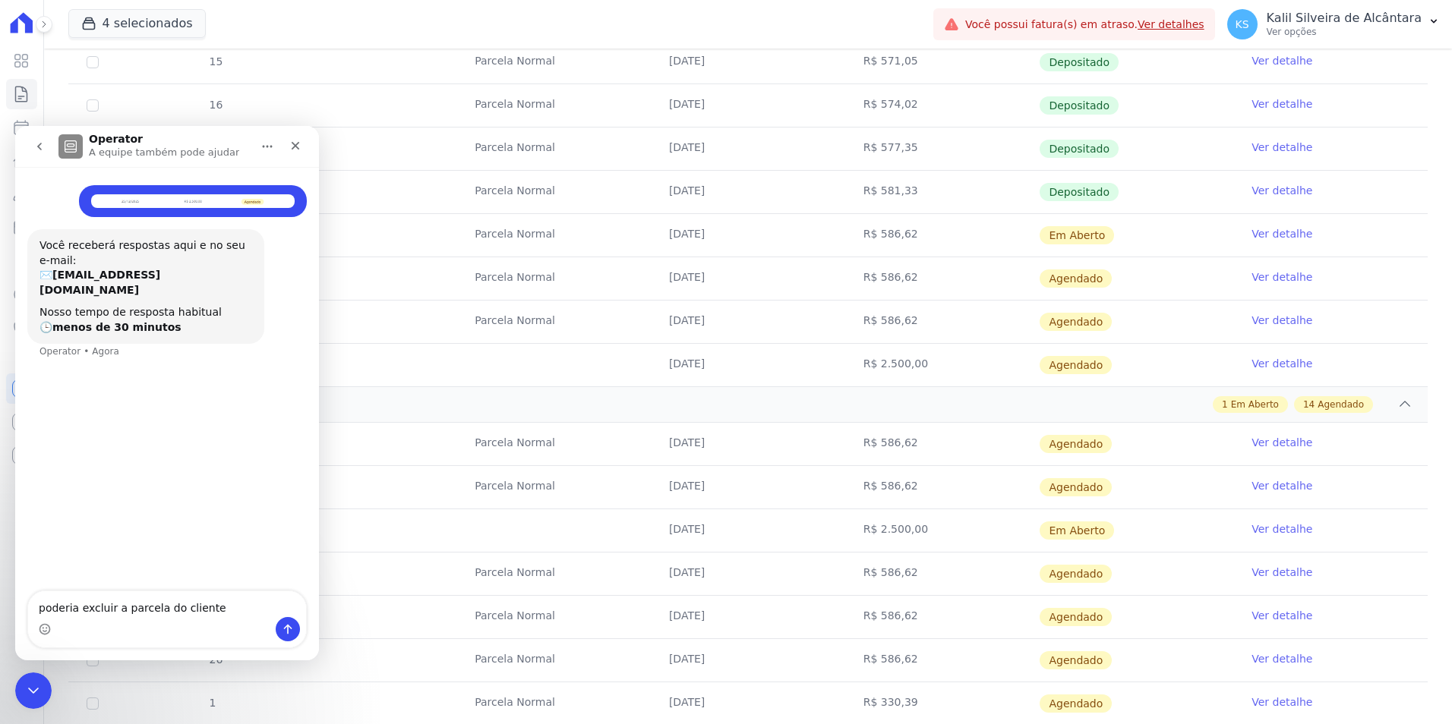
click at [54, 613] on textarea "poderia excluir a parcela do cliente" at bounding box center [167, 605] width 278 height 26
click at [15, 126] on lt-span "P oderia" at bounding box center [15, 126] width 0 height 0
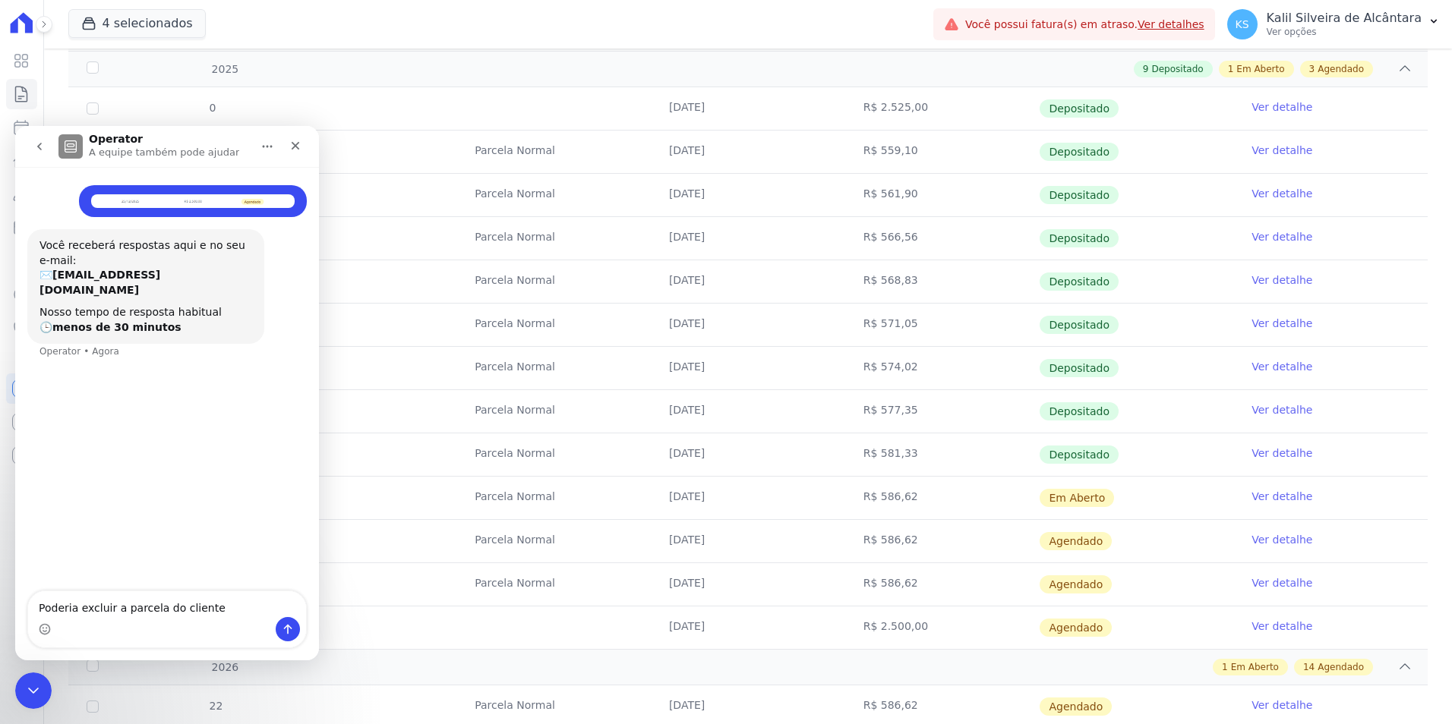
scroll to position [304, 0]
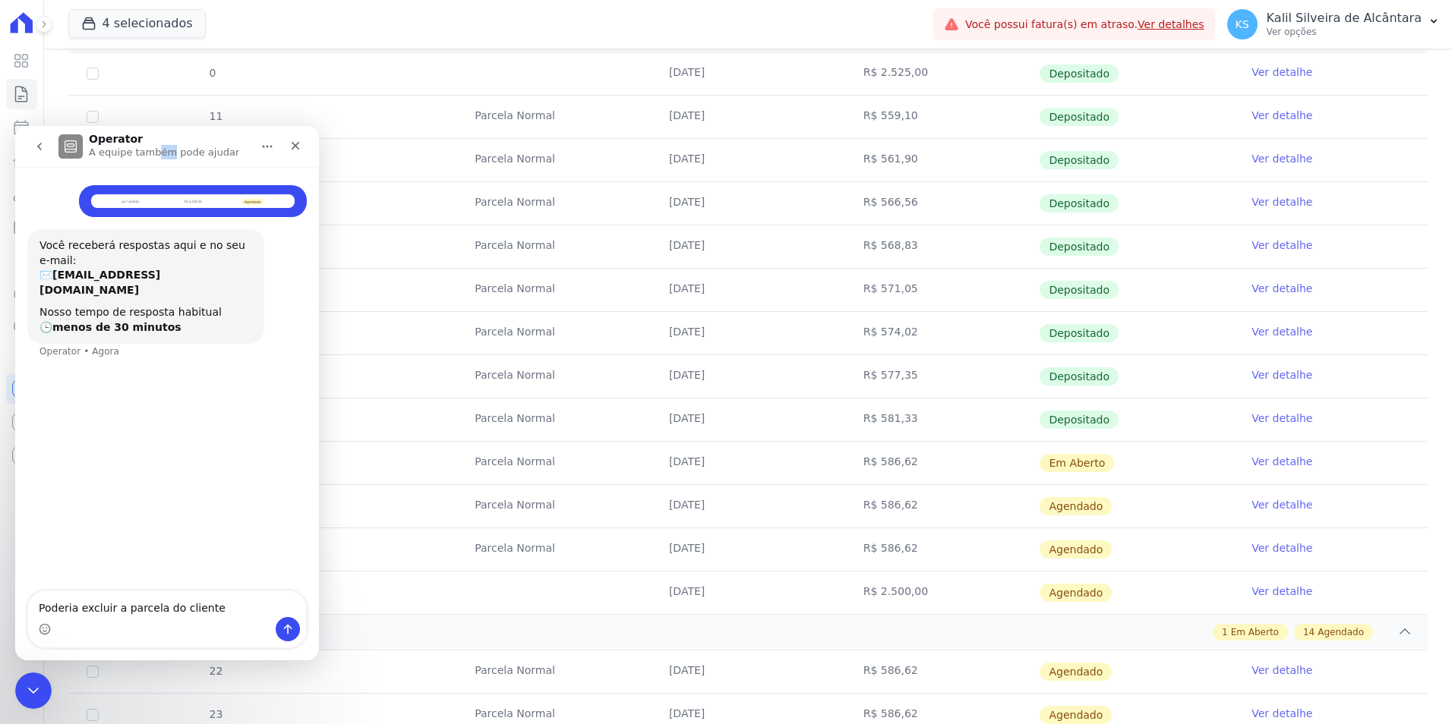
drag, startPoint x: 164, startPoint y: 137, endPoint x: 153, endPoint y: 156, distance: 22.1
click at [153, 156] on div "Operator A equipe também pode ajudar" at bounding box center [165, 147] width 153 height 27
click at [224, 617] on textarea "Poderia excluir a parcela do cliente" at bounding box center [167, 605] width 278 height 26
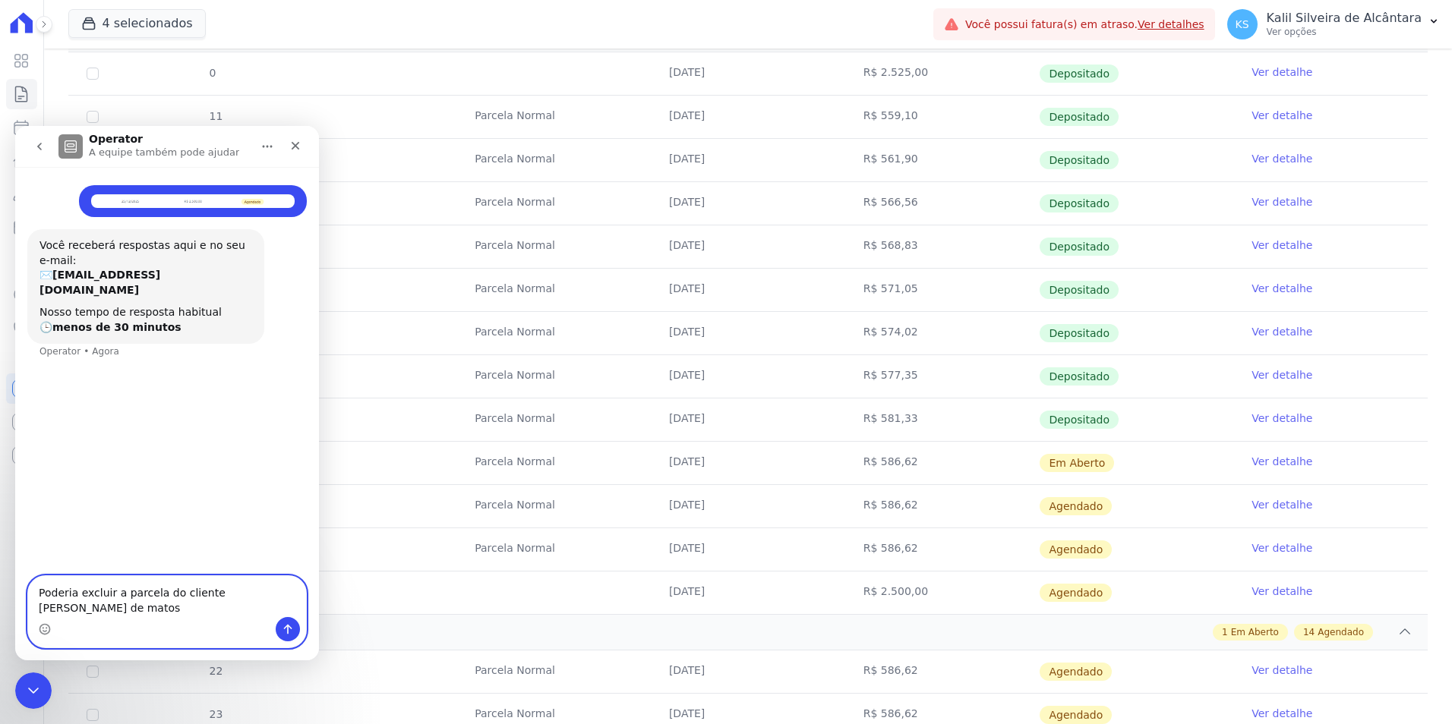
type textarea "Poderia excluir a parcela do cliente [PERSON_NAME] de matos"
click at [285, 627] on icon "Enviar uma mensagem" at bounding box center [288, 629] width 12 height 12
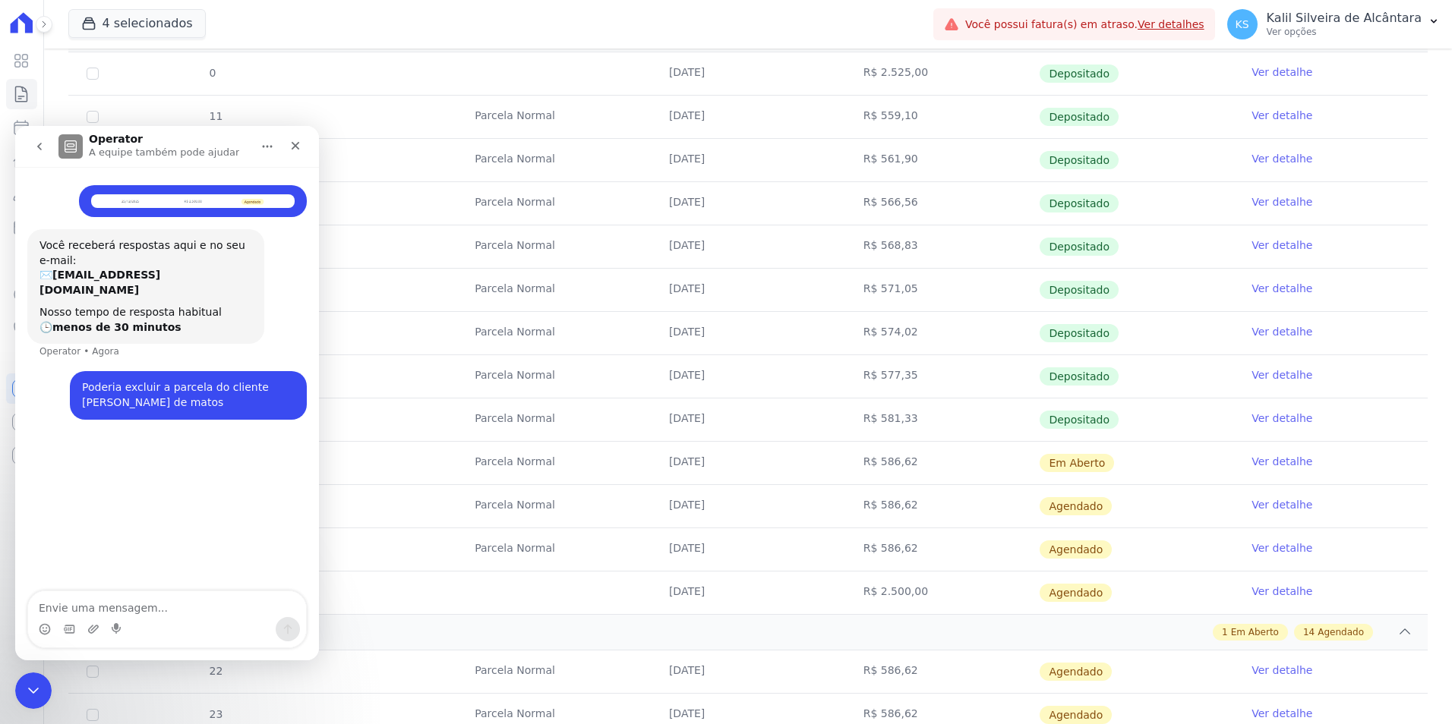
click at [433, 572] on tr "0 [DATE] R$ 2.500,00 [GEOGRAPHIC_DATA] Ver detalhe" at bounding box center [747, 592] width 1359 height 43
click at [462, 447] on td "Parcela Normal" at bounding box center [553, 463] width 194 height 43
click at [266, 151] on icon "Início" at bounding box center [267, 146] width 12 height 12
click at [378, 238] on tr "14 [GEOGRAPHIC_DATA] [DATE] R$ 568,83 Depositado Ver detalhe" at bounding box center [747, 246] width 1359 height 43
drag, startPoint x: 139, startPoint y: 150, endPoint x: 189, endPoint y: 146, distance: 50.3
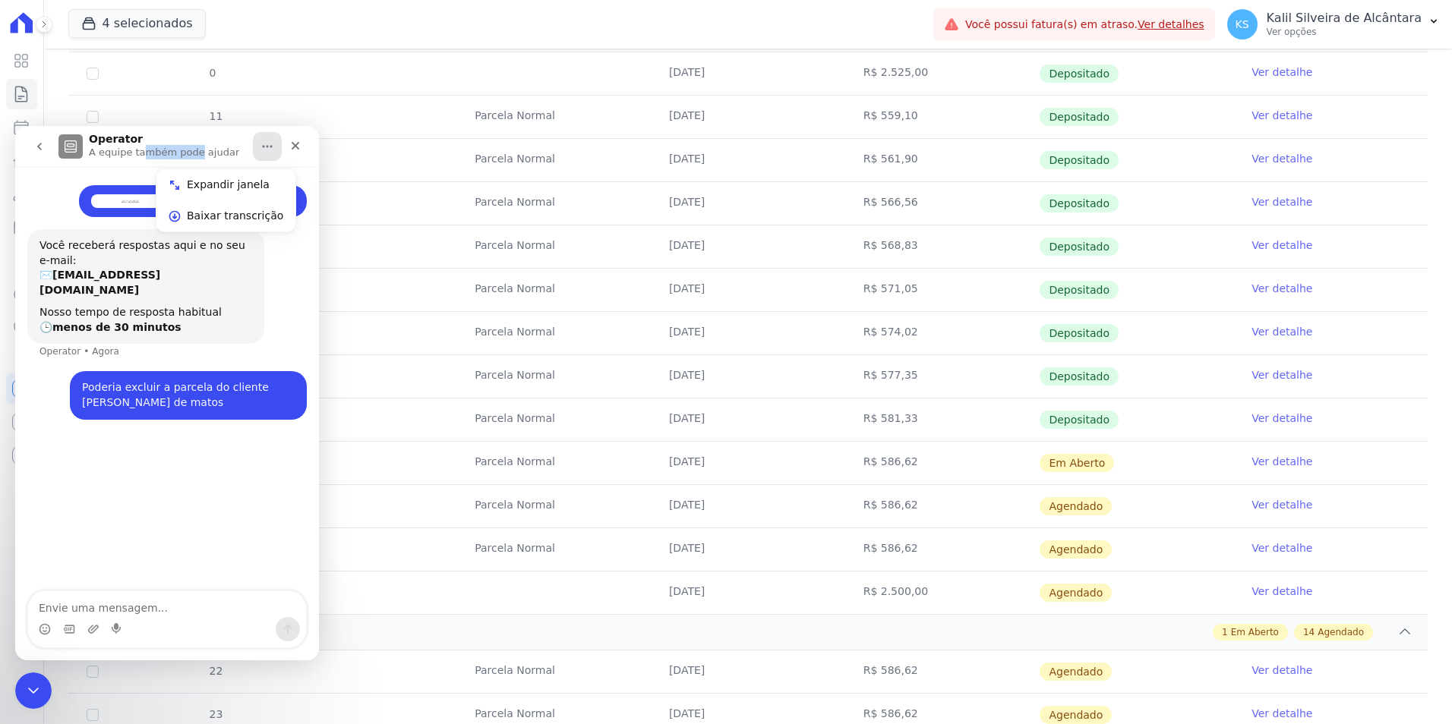
click at [189, 146] on p "A equipe também pode ajudar" at bounding box center [164, 152] width 150 height 15
click at [39, 146] on icon "go back" at bounding box center [39, 147] width 5 height 8
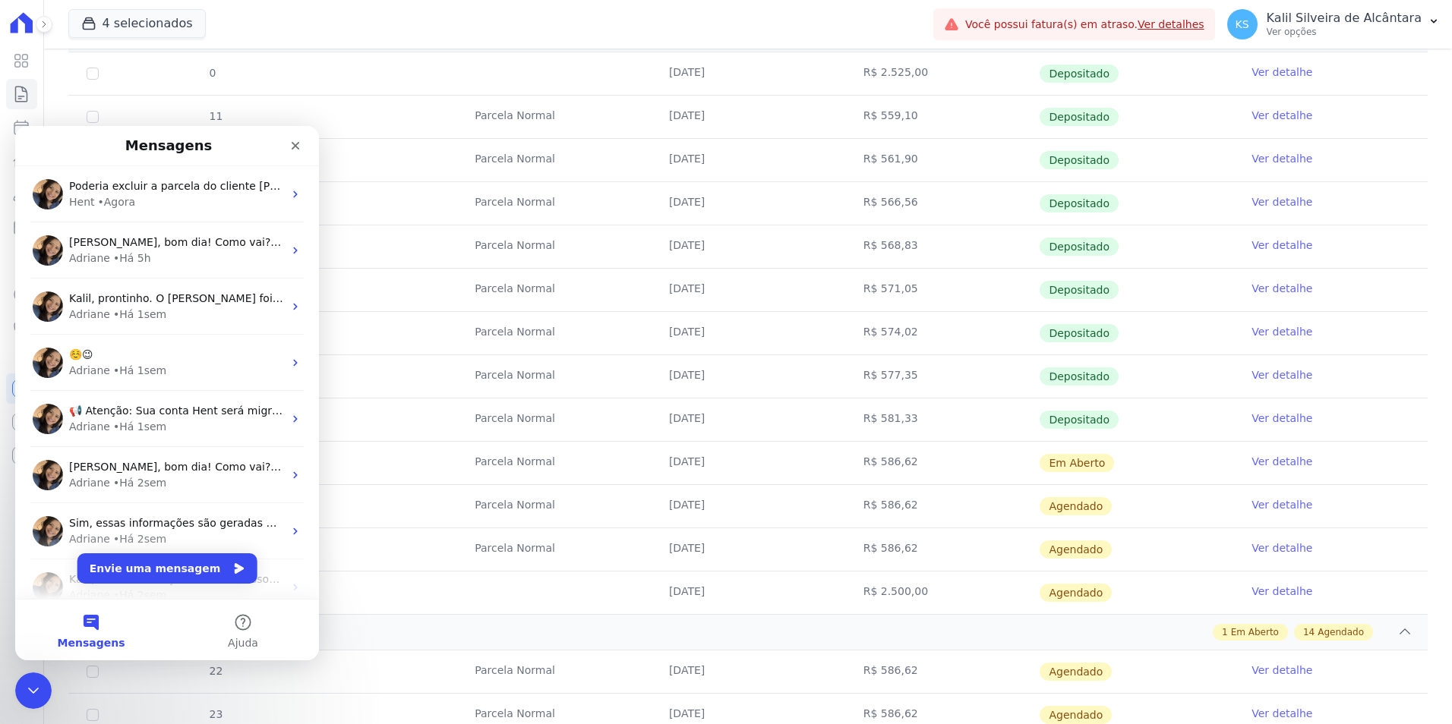
click at [93, 629] on button "Mensagens" at bounding box center [91, 630] width 152 height 61
click at [500, 606] on td at bounding box center [553, 593] width 194 height 43
click at [299, 140] on icon "Fechar" at bounding box center [295, 146] width 12 height 12
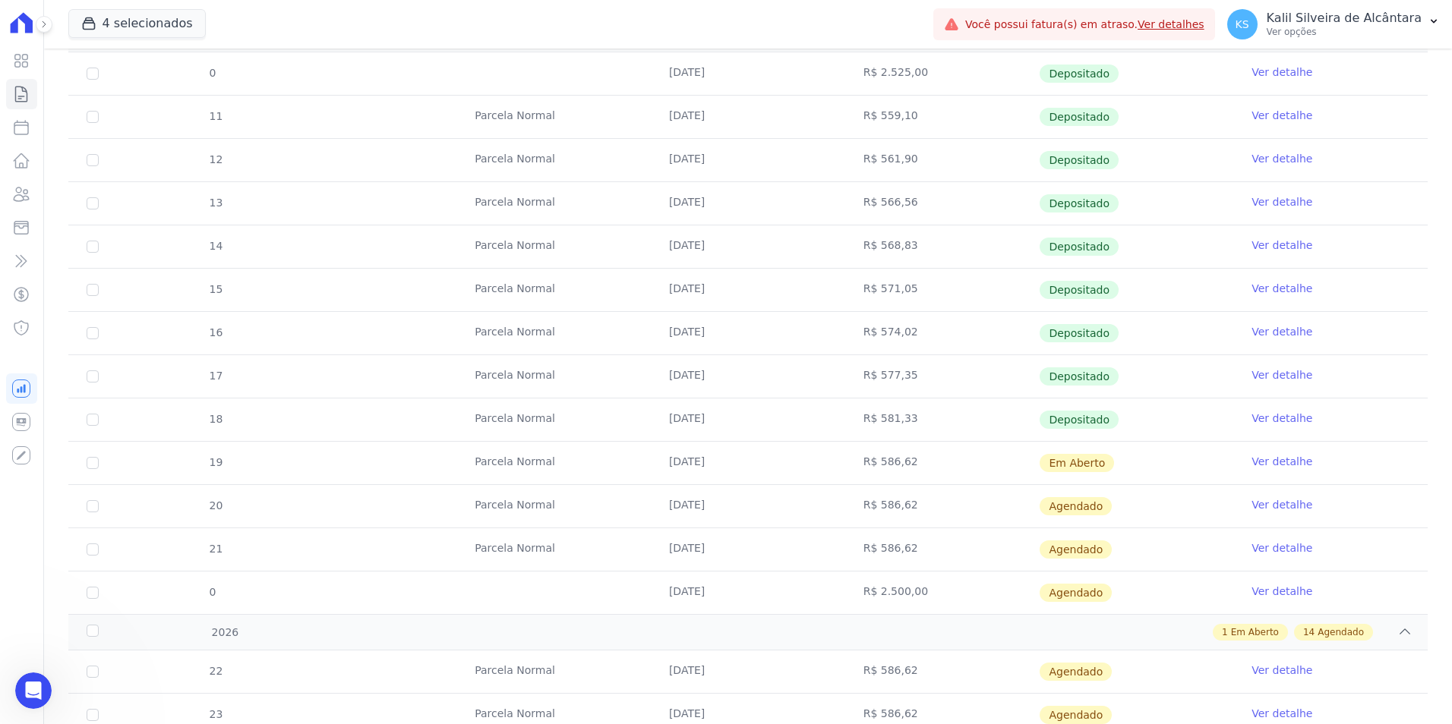
scroll to position [0, 0]
drag, startPoint x: 269, startPoint y: 601, endPoint x: 175, endPoint y: 601, distance: 94.2
click at [175, 601] on tr "0 [DATE] R$ 2.500,00 [GEOGRAPHIC_DATA] Ver detalhe" at bounding box center [747, 592] width 1359 height 43
drag, startPoint x: 175, startPoint y: 601, endPoint x: 415, endPoint y: 617, distance: 241.3
click at [408, 617] on div "0 [DATE] R$ 2.525,00 Depositado Ver detalhe 11 [GEOGRAPHIC_DATA] [DATE] R$ 559,…" at bounding box center [748, 333] width 1408 height 574
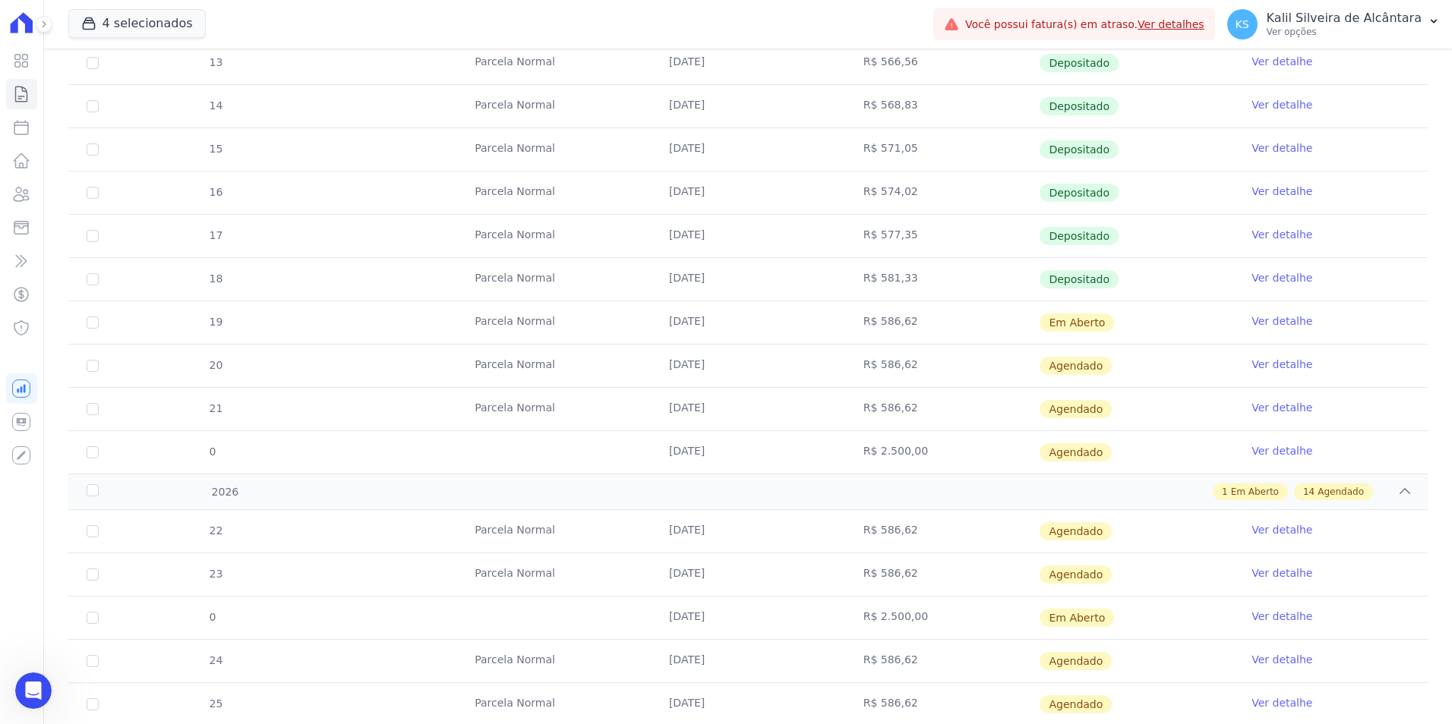
scroll to position [456, 0]
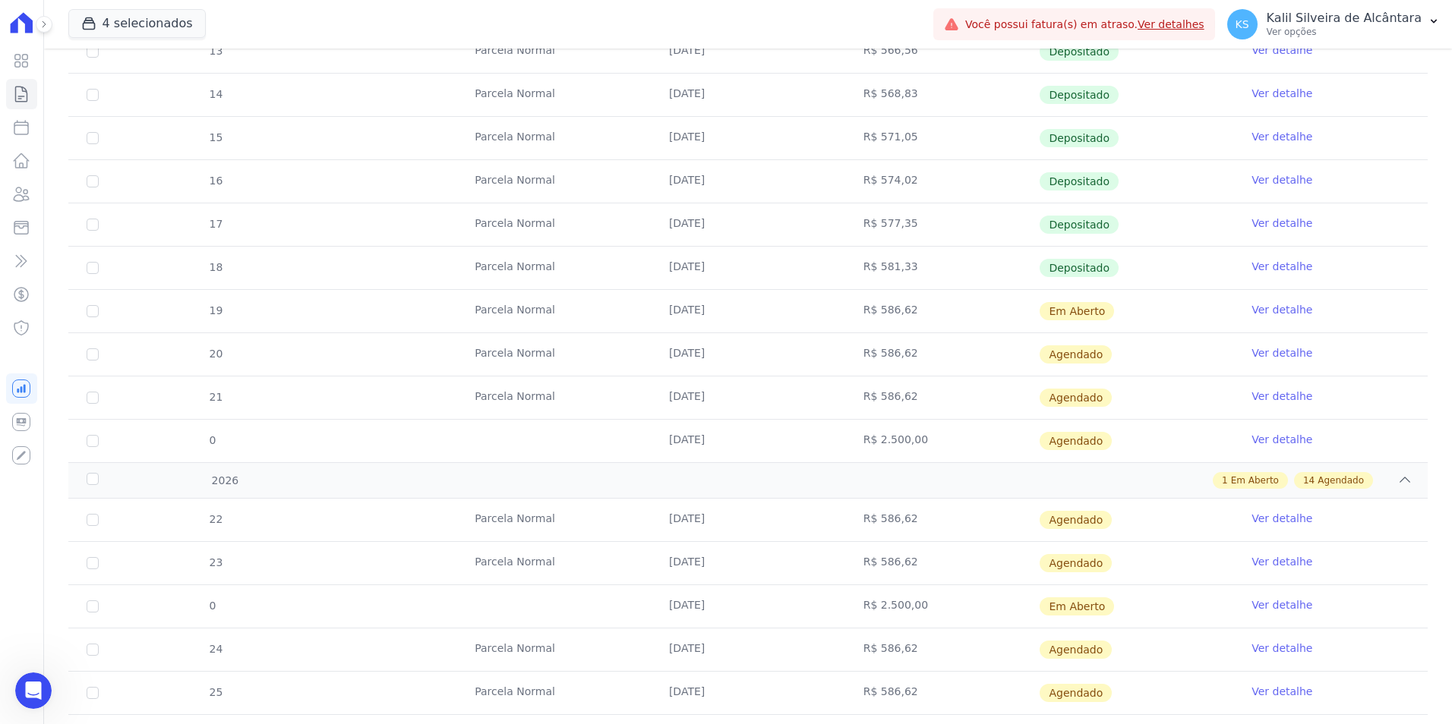
drag, startPoint x: 464, startPoint y: 521, endPoint x: 922, endPoint y: 547, distance: 458.6
drag, startPoint x: 922, startPoint y: 547, endPoint x: 928, endPoint y: 568, distance: 22.1
click at [928, 568] on td "R$ 586,62" at bounding box center [942, 563] width 194 height 43
drag, startPoint x: 671, startPoint y: 523, endPoint x: 691, endPoint y: 522, distance: 19.8
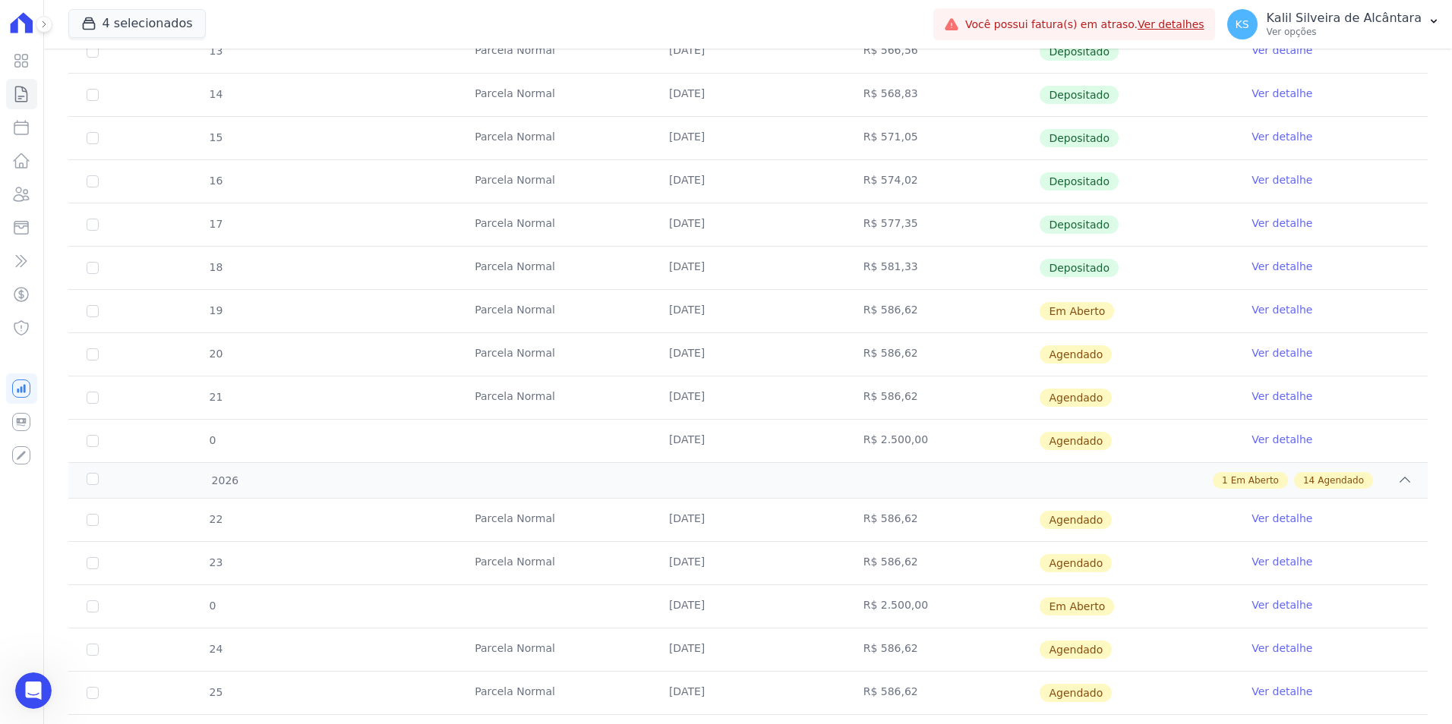
click at [691, 522] on td "[DATE]" at bounding box center [748, 520] width 194 height 43
drag, startPoint x: 691, startPoint y: 522, endPoint x: 723, endPoint y: 560, distance: 49.0
click at [723, 560] on td "[DATE]" at bounding box center [748, 563] width 194 height 43
drag, startPoint x: 661, startPoint y: 562, endPoint x: 728, endPoint y: 567, distance: 67.8
click at [728, 567] on td "[DATE]" at bounding box center [748, 563] width 194 height 43
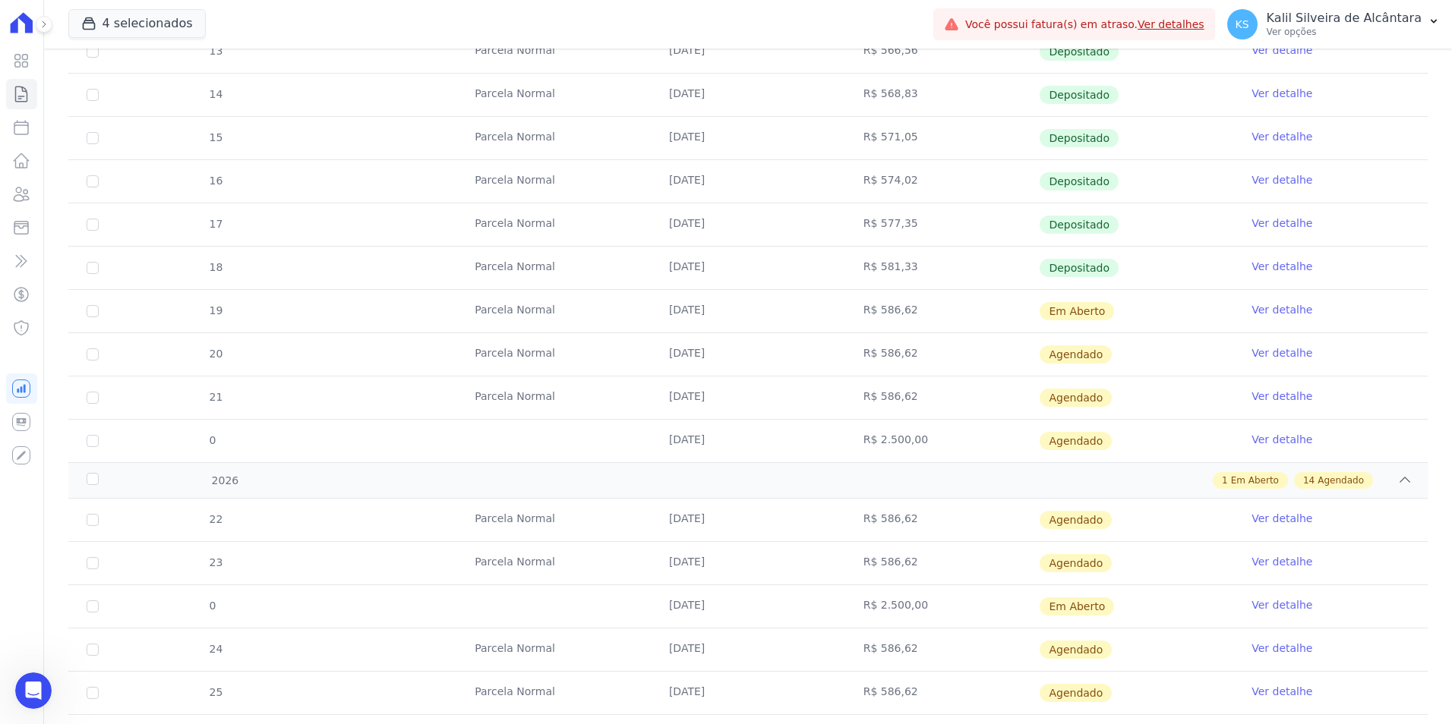
drag, startPoint x: 728, startPoint y: 567, endPoint x: 708, endPoint y: 589, distance: 29.5
click at [712, 589] on td "[DATE]" at bounding box center [748, 606] width 194 height 43
drag, startPoint x: 506, startPoint y: 563, endPoint x: 500, endPoint y: 548, distance: 17.3
click at [505, 564] on td "Parcela Normal" at bounding box center [553, 563] width 194 height 43
drag, startPoint x: 655, startPoint y: 604, endPoint x: 706, endPoint y: 604, distance: 51.6
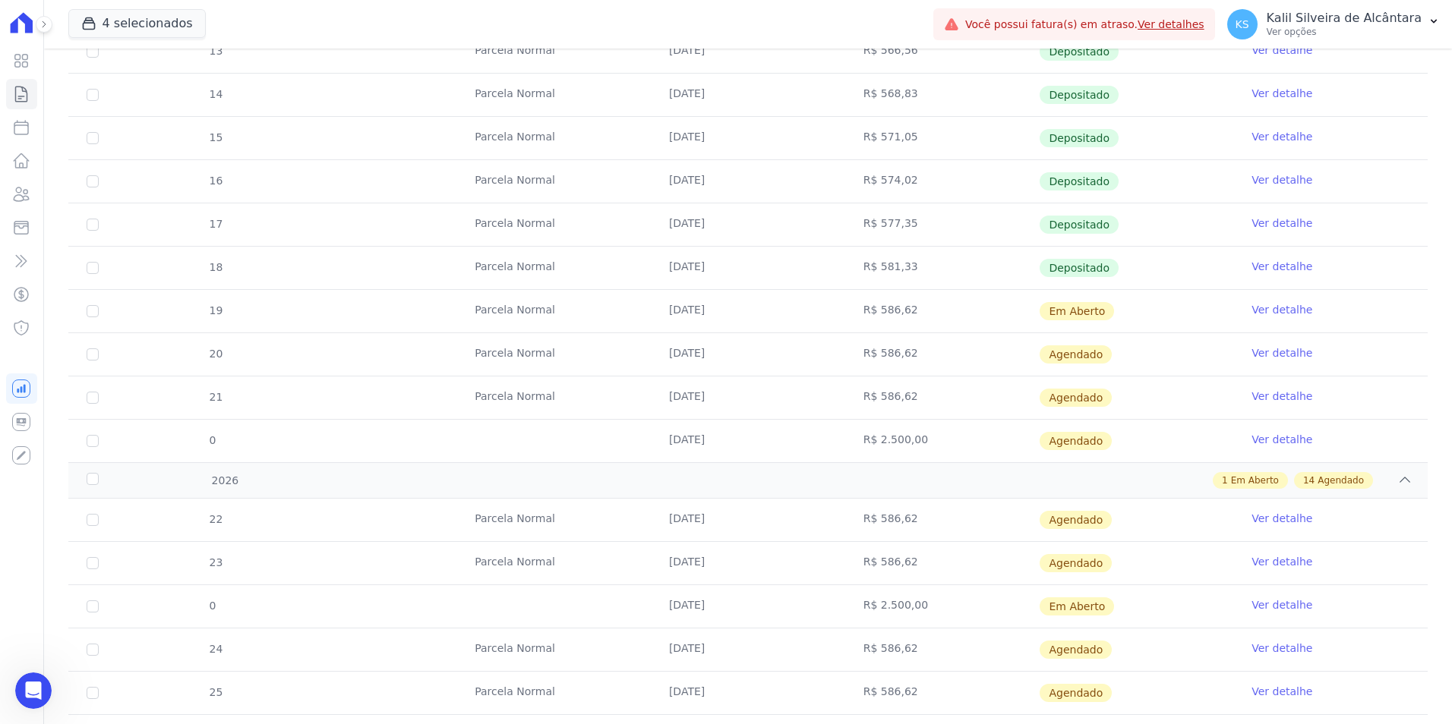
click at [706, 604] on td "[DATE]" at bounding box center [748, 606] width 194 height 43
drag, startPoint x: 706, startPoint y: 604, endPoint x: 754, endPoint y: 604, distance: 47.8
click at [806, 626] on td "[DATE]" at bounding box center [748, 606] width 194 height 43
drag, startPoint x: 488, startPoint y: 435, endPoint x: 687, endPoint y: 441, distance: 199.0
click at [687, 441] on tr "0 [DATE] R$ 2.500,00 [GEOGRAPHIC_DATA] Ver detalhe" at bounding box center [747, 440] width 1359 height 43
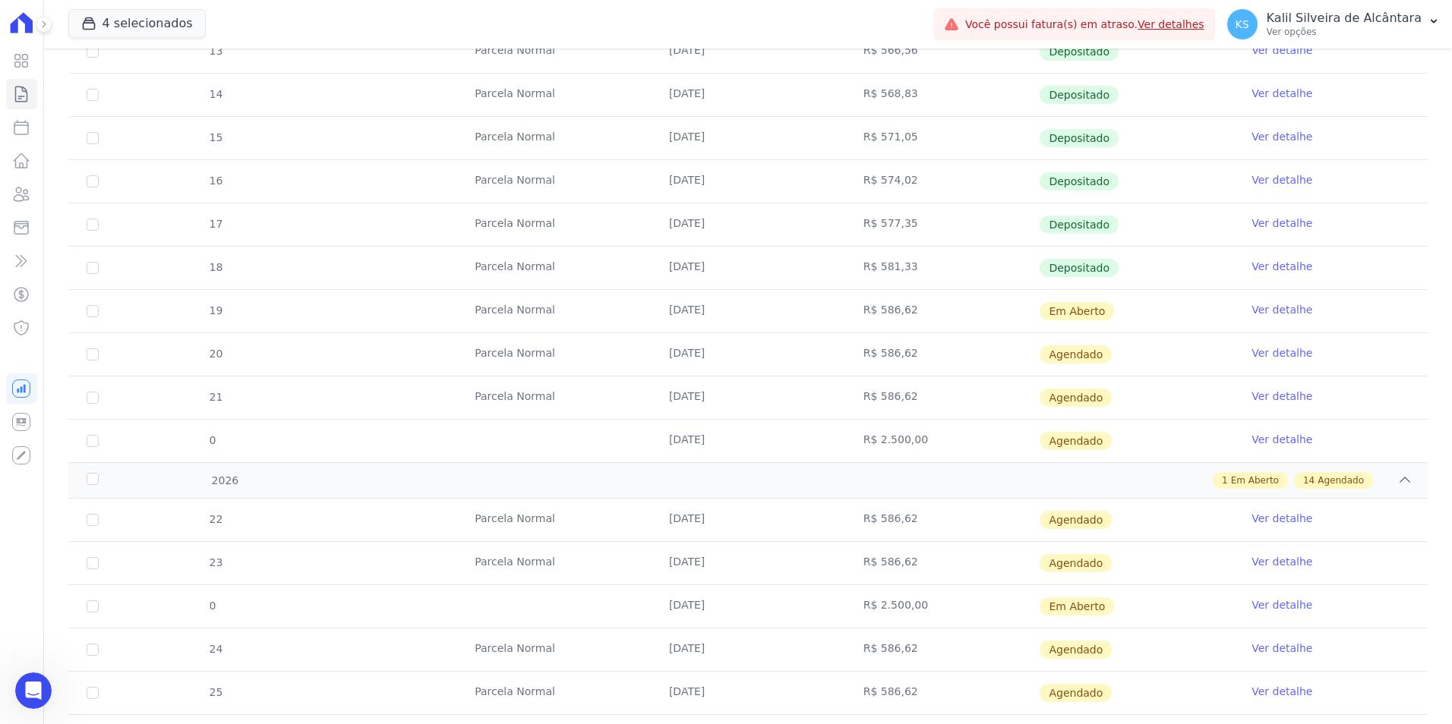
drag, startPoint x: 858, startPoint y: 611, endPoint x: 872, endPoint y: 611, distance: 13.7
click at [872, 611] on tr "0 [DATE] R$ 2.500,00 Em [GEOGRAPHIC_DATA] Ver detalhe" at bounding box center [747, 606] width 1359 height 43
drag, startPoint x: 872, startPoint y: 611, endPoint x: 759, endPoint y: 626, distance: 114.1
click at [759, 626] on td "[DATE]" at bounding box center [748, 606] width 194 height 43
click at [29, 691] on icon "Abertura do Messenger da Intercom" at bounding box center [31, 689] width 11 height 12
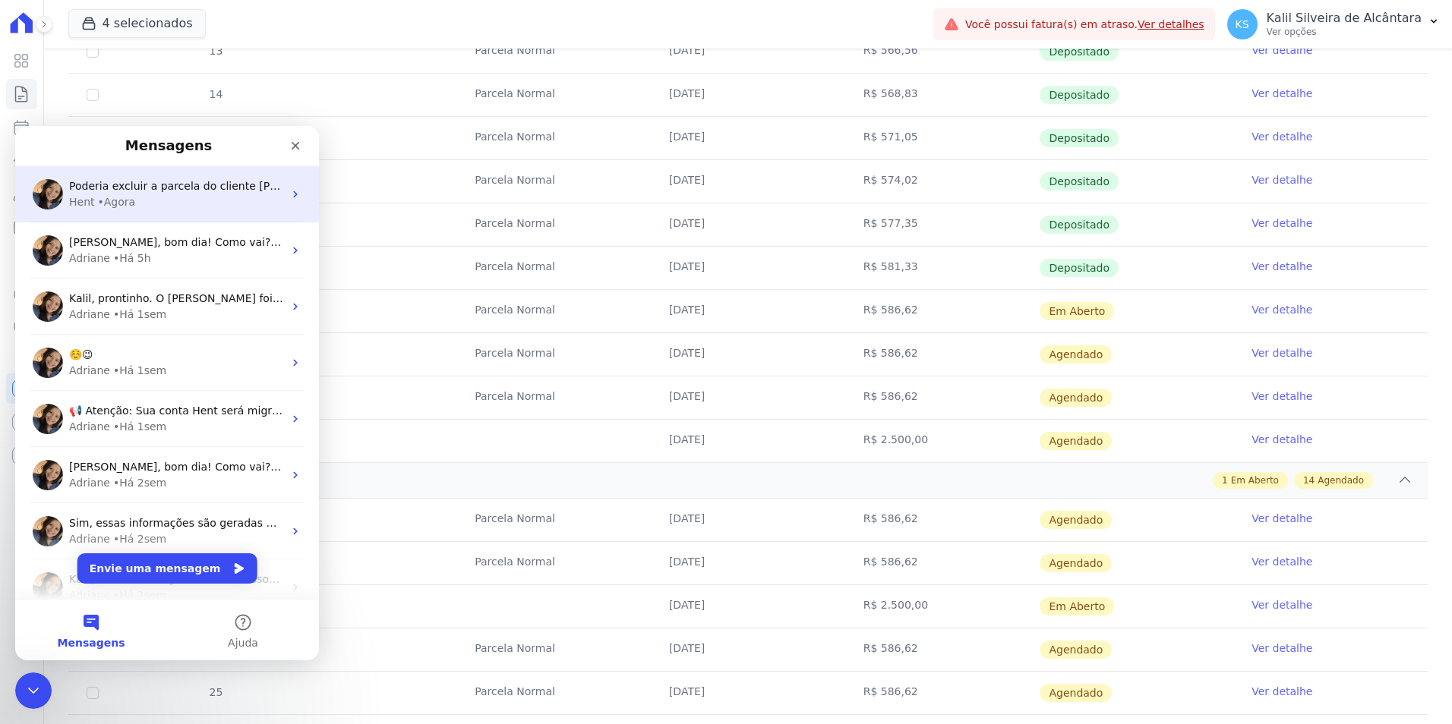
click at [156, 203] on div "Hent • Agora" at bounding box center [176, 202] width 214 height 16
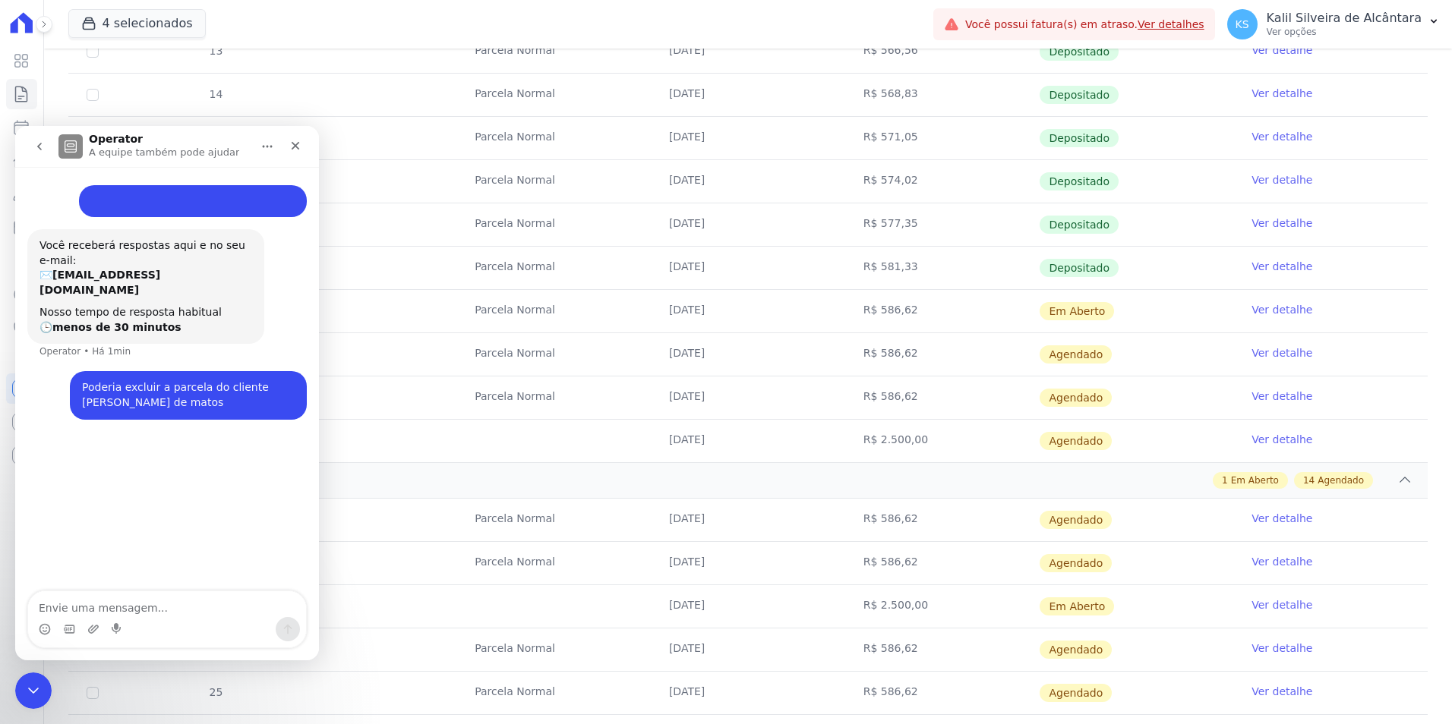
scroll to position [0, 0]
click at [140, 598] on textarea "Envie uma mensagem..." at bounding box center [167, 605] width 278 height 26
type textarea "por gentileza"
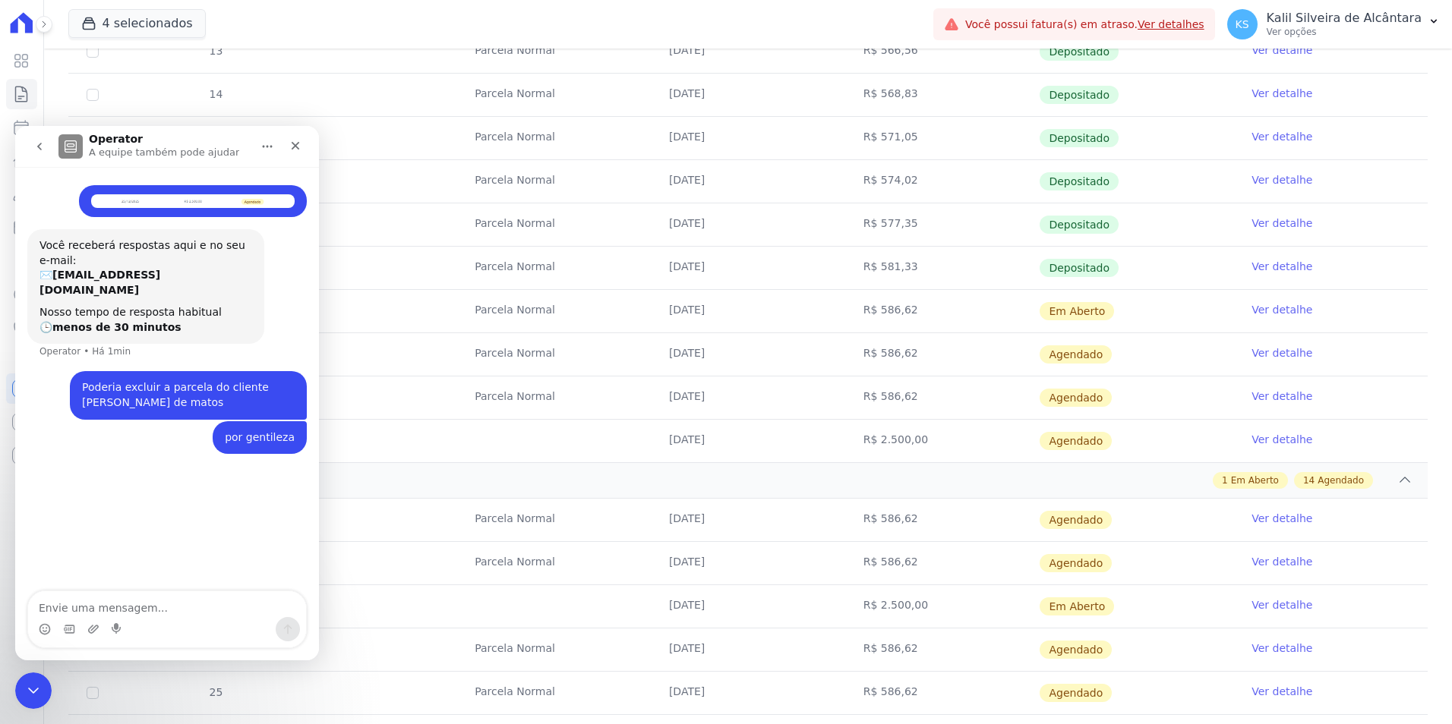
click at [193, 194] on img "Kalil diz…" at bounding box center [193, 201] width 204 height 14
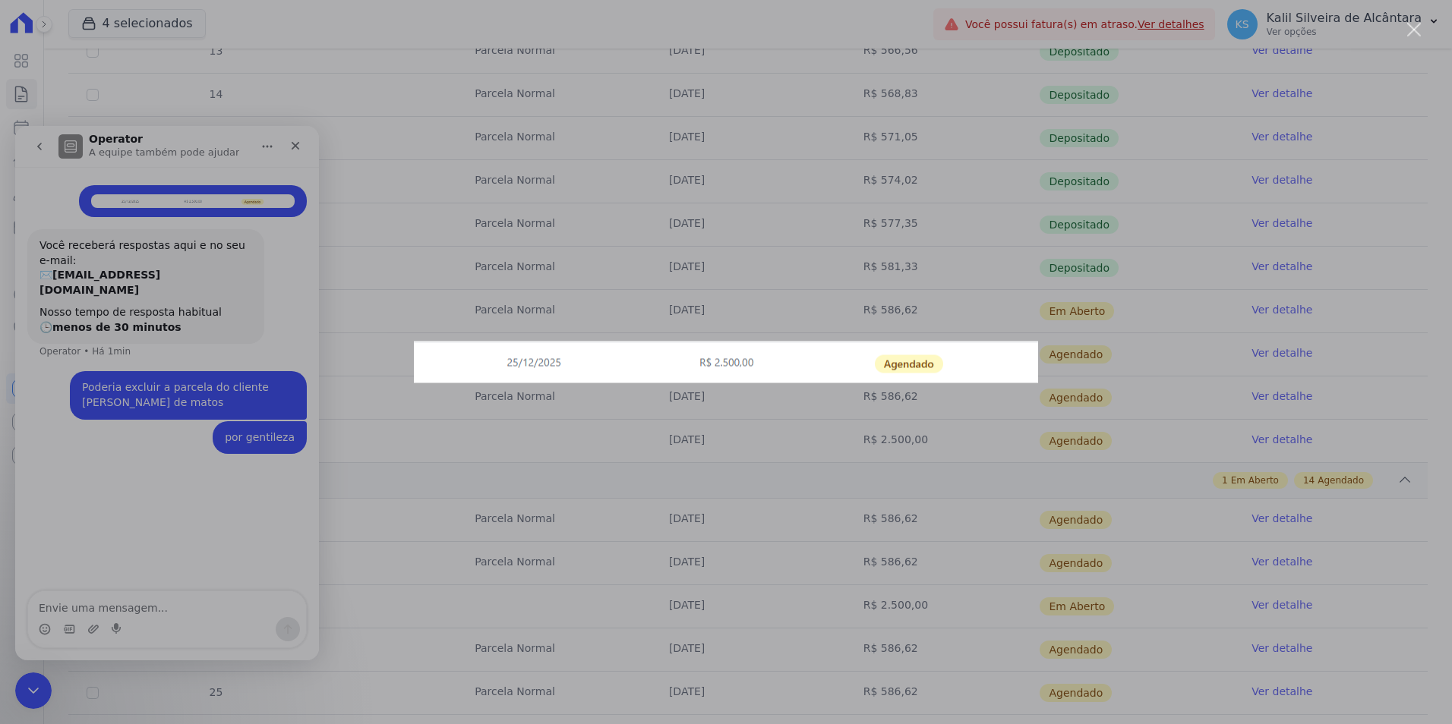
click at [194, 204] on div "Messenger da Intercom" at bounding box center [726, 362] width 1452 height 724
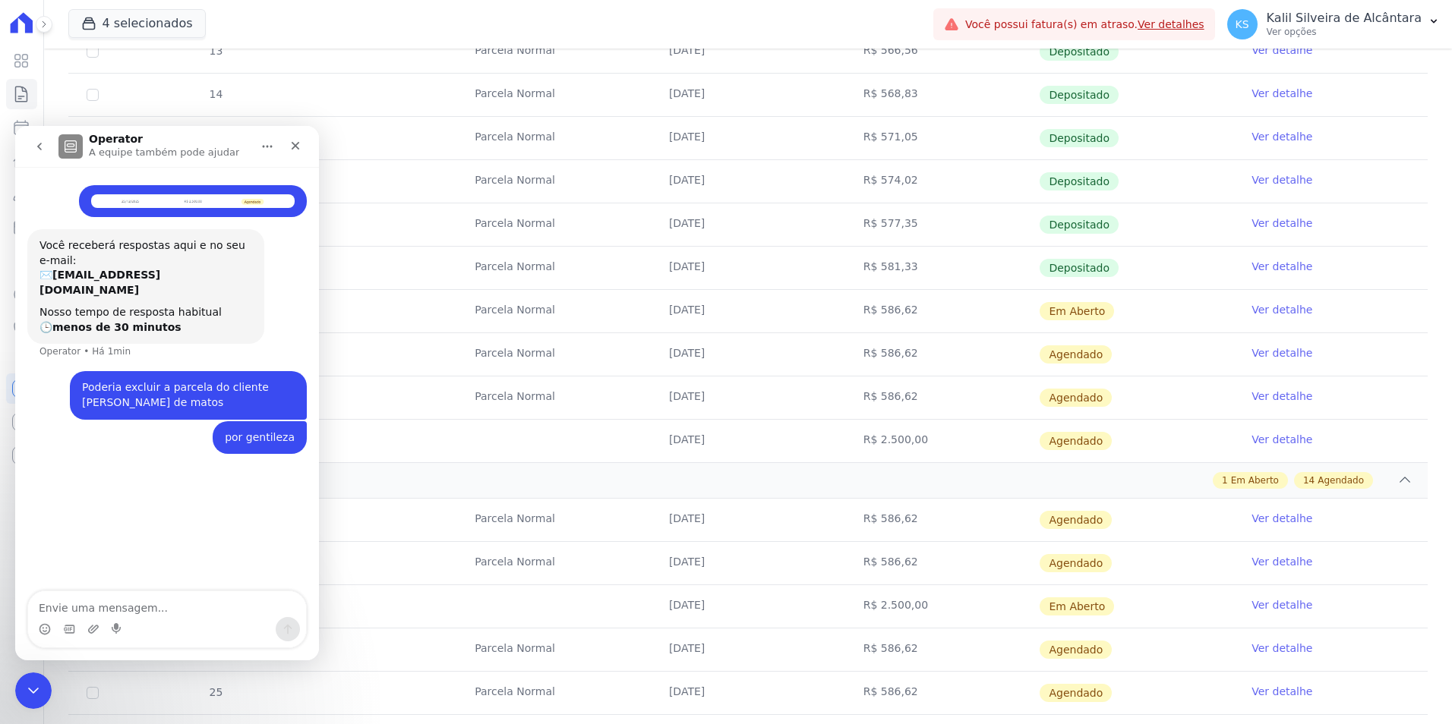
click at [215, 204] on img "Kalil diz…" at bounding box center [193, 201] width 204 height 14
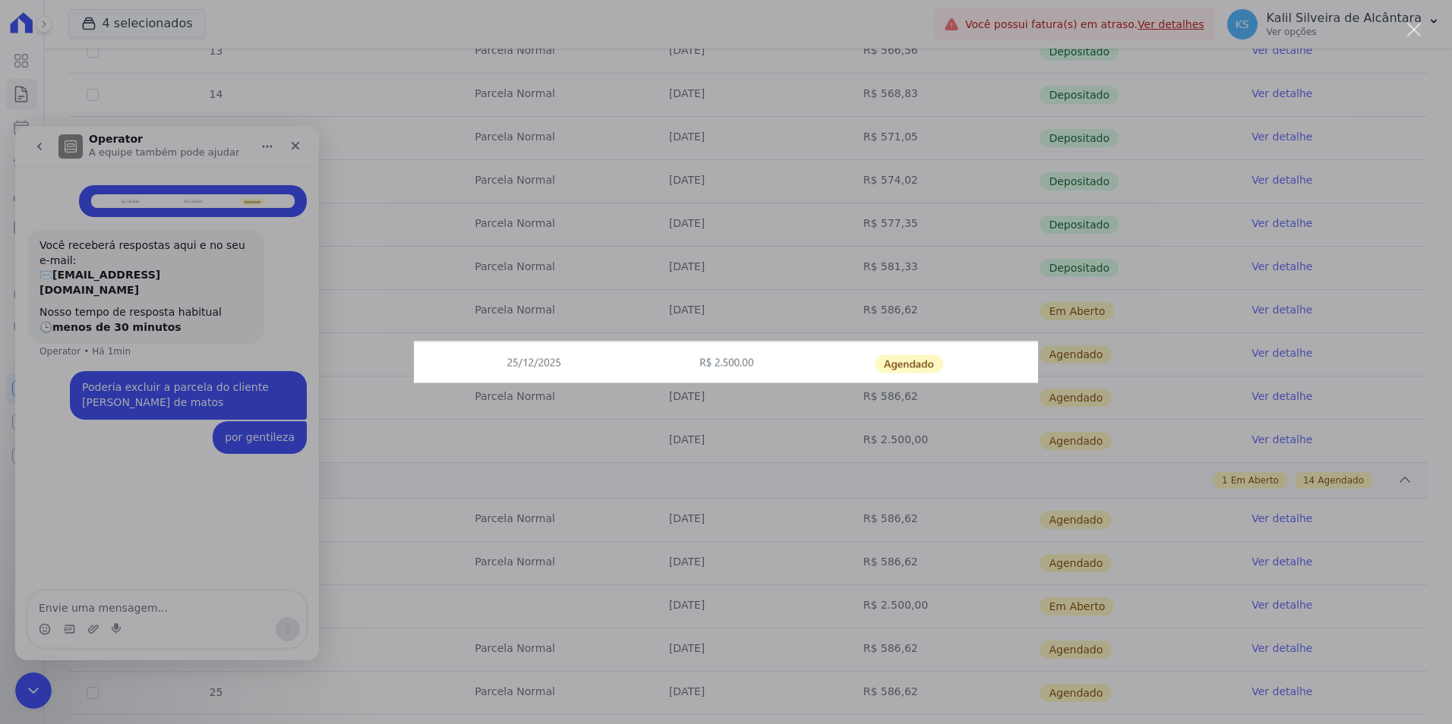
click at [657, 466] on div "Messenger da Intercom" at bounding box center [726, 362] width 1452 height 724
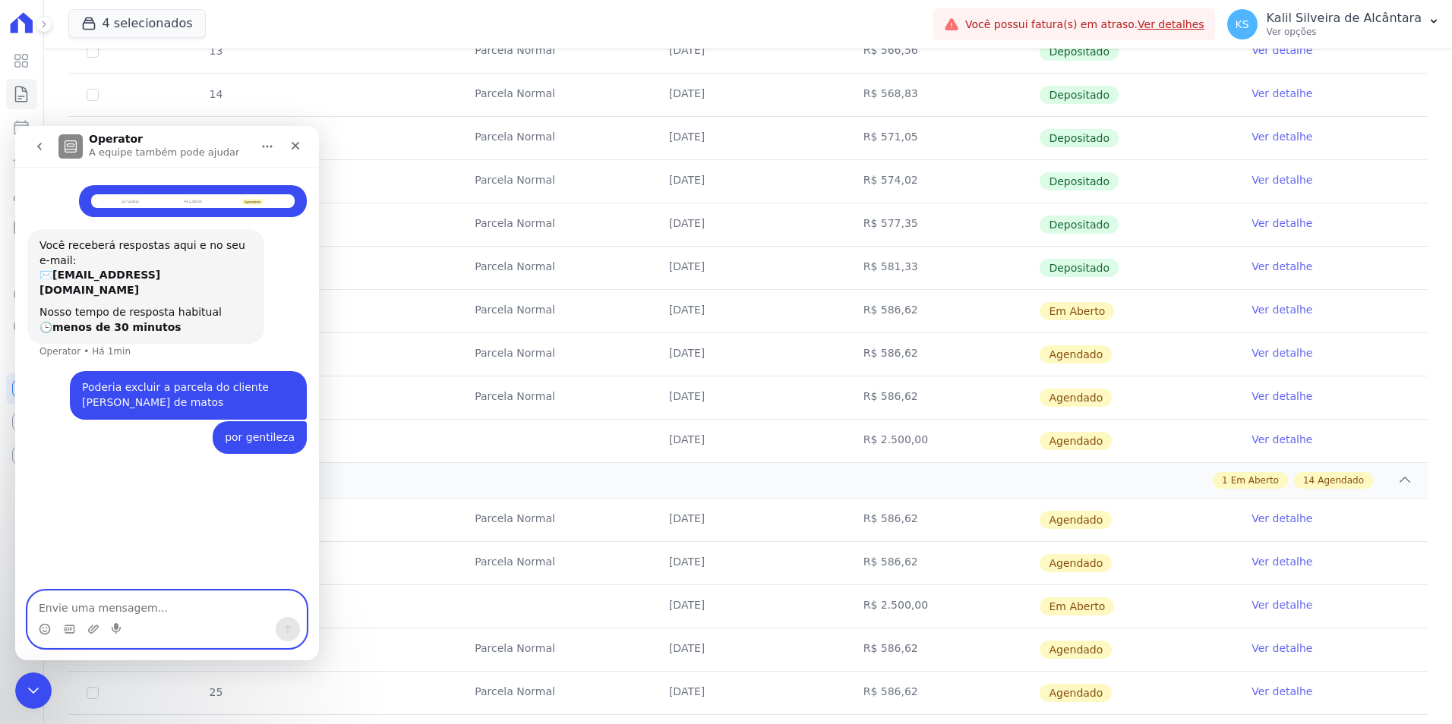
click at [93, 604] on textarea "Envie uma mensagem..." at bounding box center [167, 605] width 278 height 26
click at [292, 155] on div "Fechar" at bounding box center [295, 145] width 27 height 27
